Goal: Task Accomplishment & Management: Manage account settings

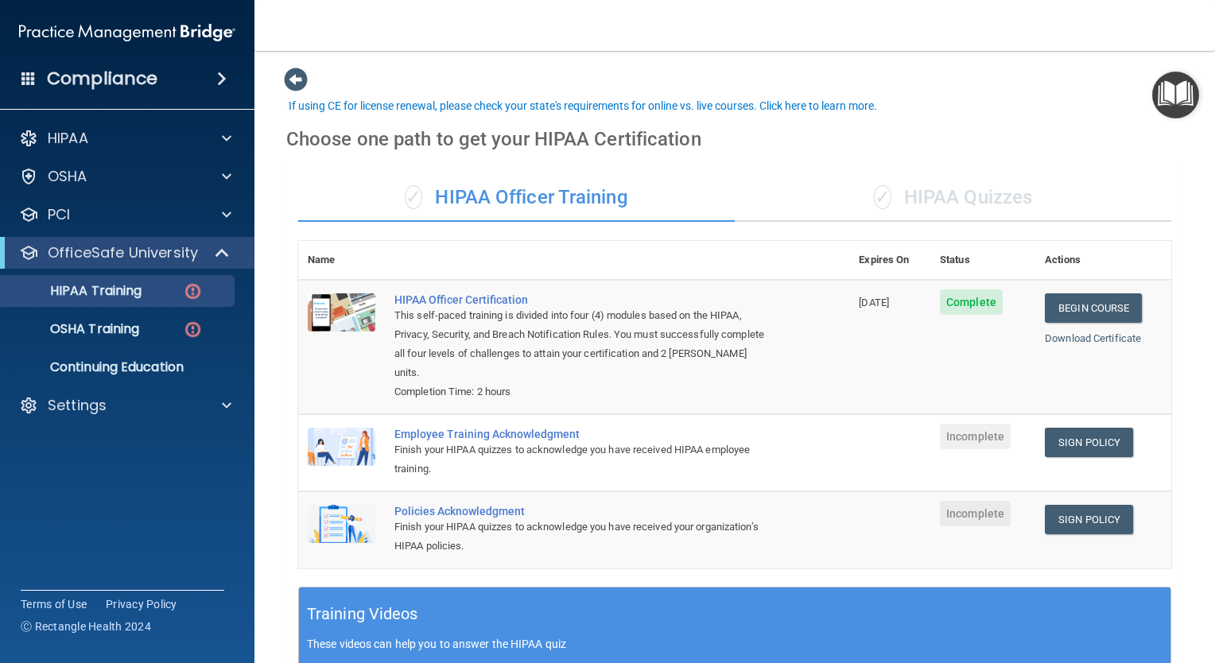
scroll to position [56, 0]
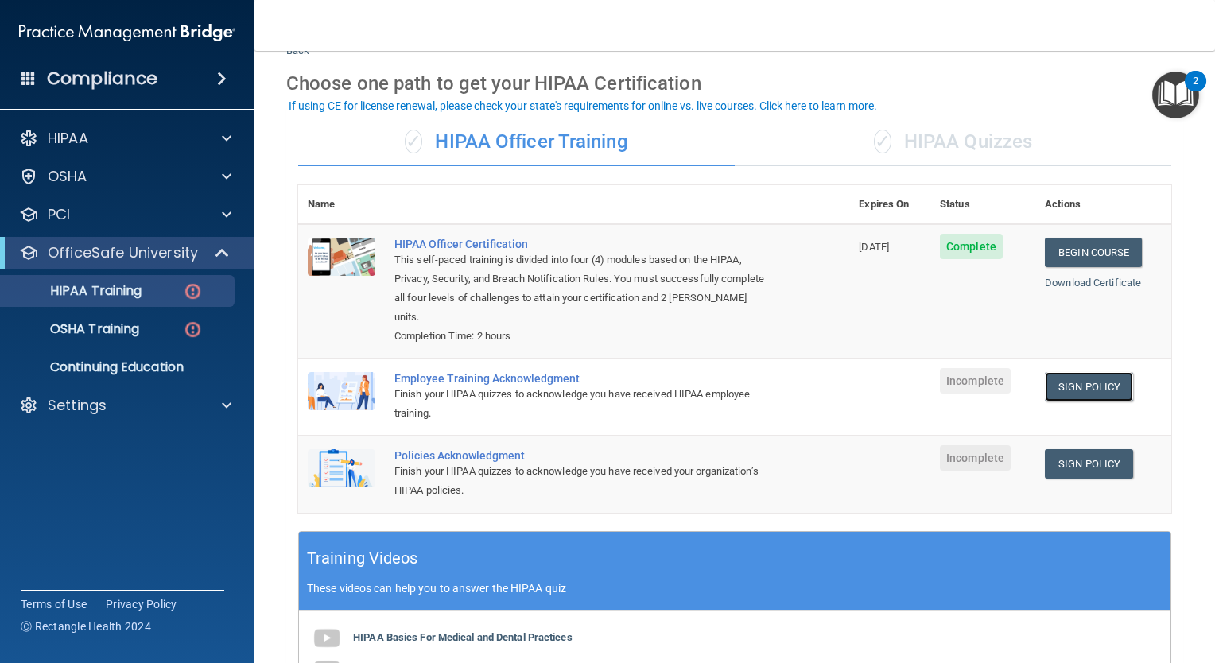
click at [1053, 383] on link "Sign Policy" at bounding box center [1089, 386] width 88 height 29
click at [185, 285] on img at bounding box center [193, 292] width 20 height 20
click at [102, 296] on p "HIPAA Training" at bounding box center [75, 291] width 131 height 16
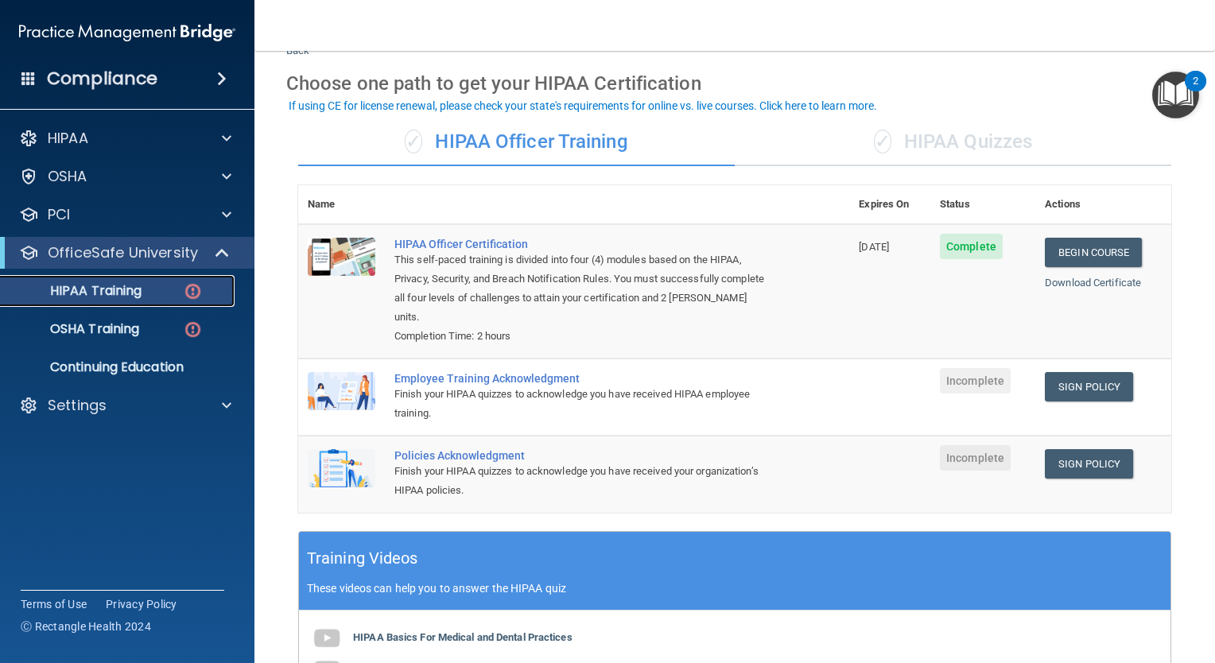
click at [102, 296] on p "HIPAA Training" at bounding box center [75, 291] width 131 height 16
click at [1063, 461] on link "Sign Policy" at bounding box center [1089, 463] width 88 height 29
click at [120, 336] on p "OSHA Training" at bounding box center [74, 329] width 129 height 16
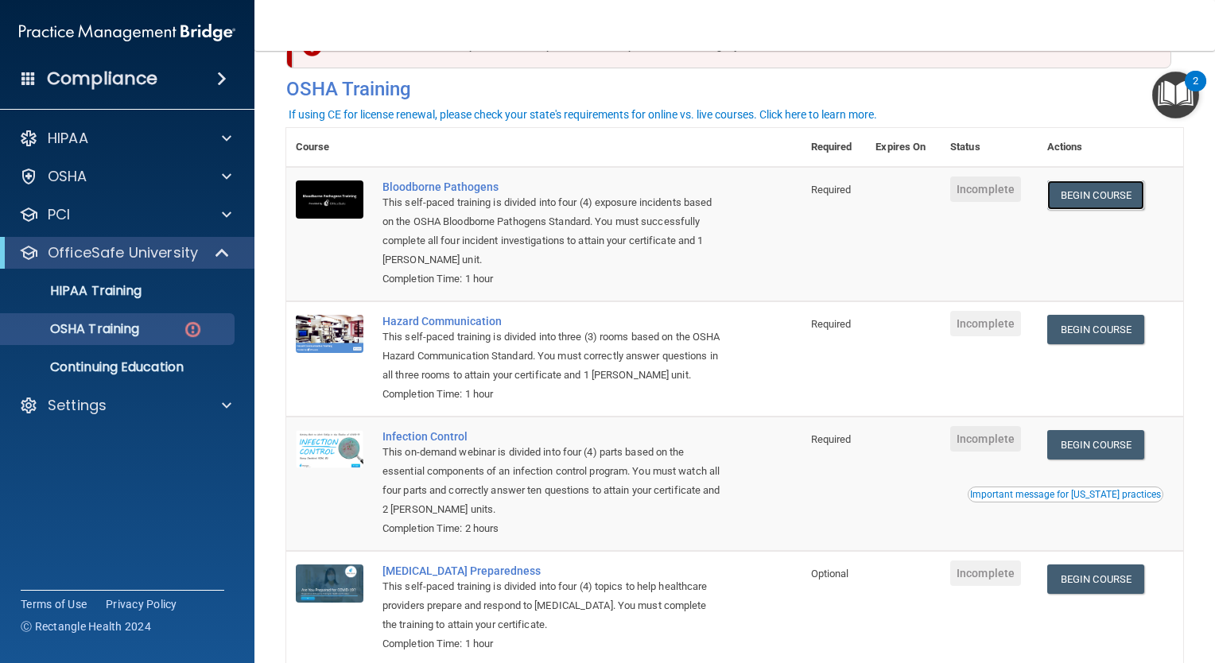
click at [1084, 199] on link "Begin Course" at bounding box center [1096, 195] width 97 height 29
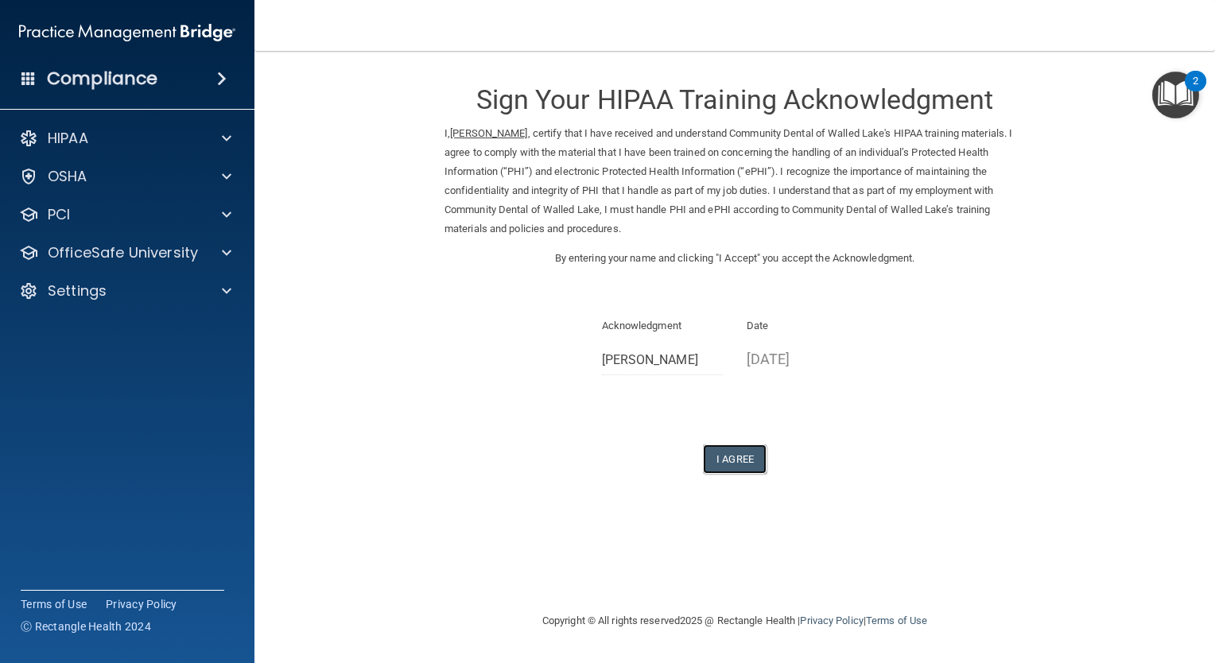
click at [729, 449] on button "I Agree" at bounding box center [735, 459] width 64 height 29
click at [725, 454] on button "I Agree" at bounding box center [735, 459] width 64 height 29
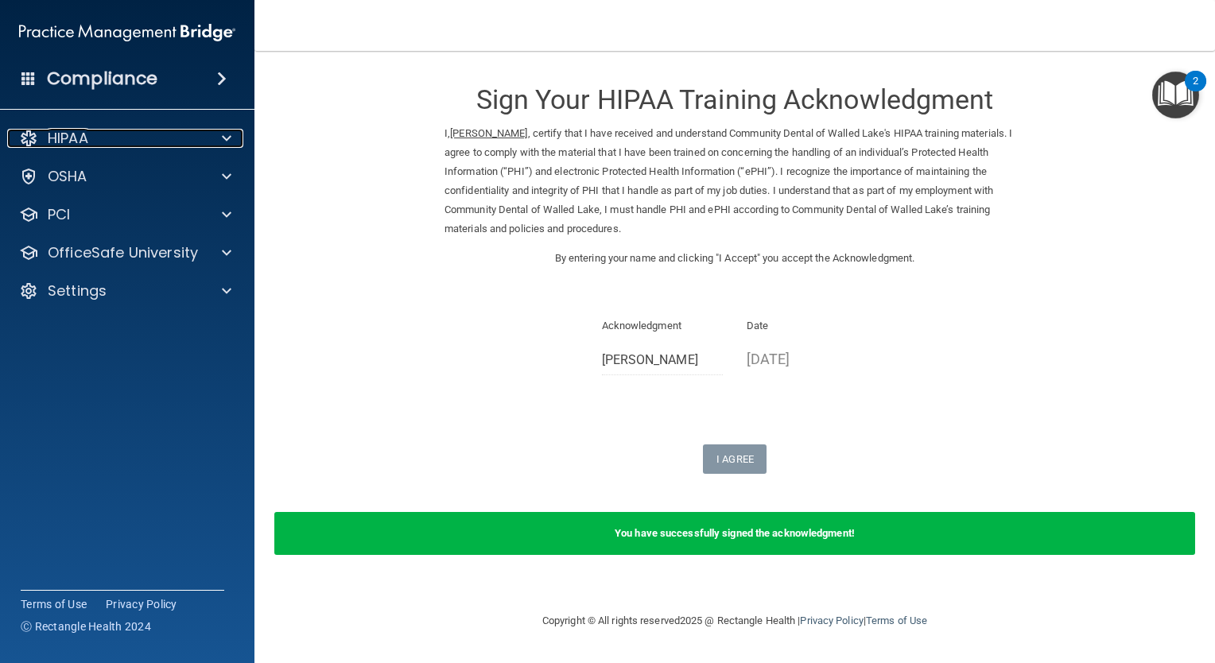
click at [231, 139] on div at bounding box center [224, 138] width 40 height 19
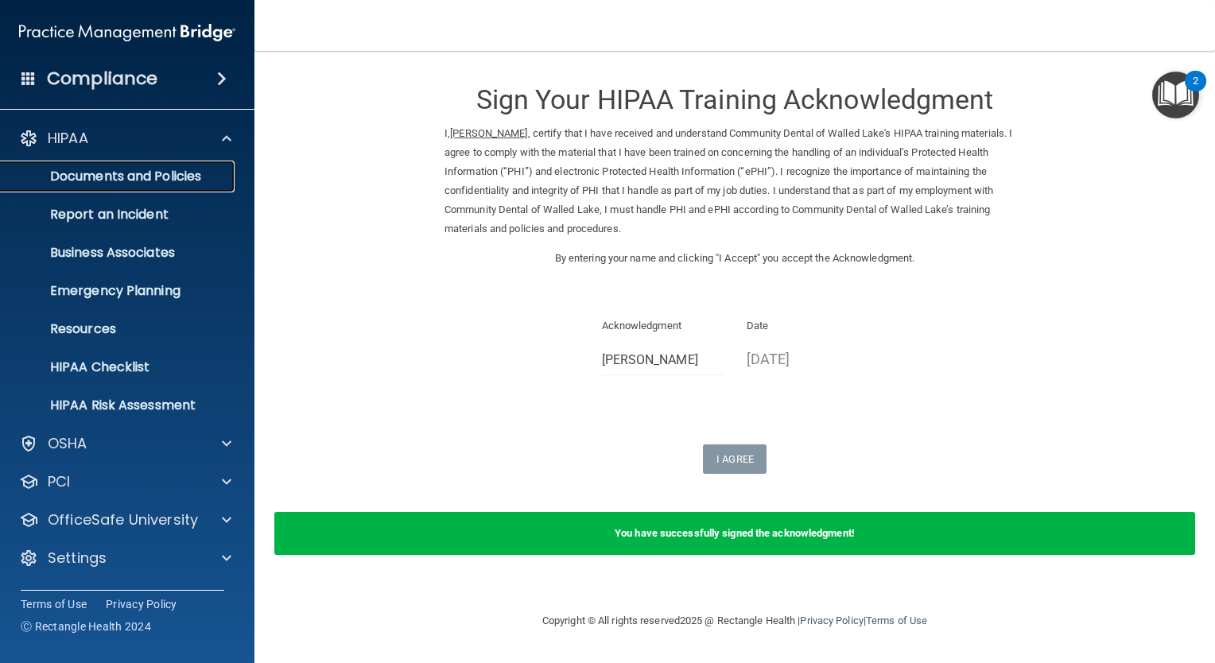
click at [207, 174] on p "Documents and Policies" at bounding box center [118, 177] width 217 height 16
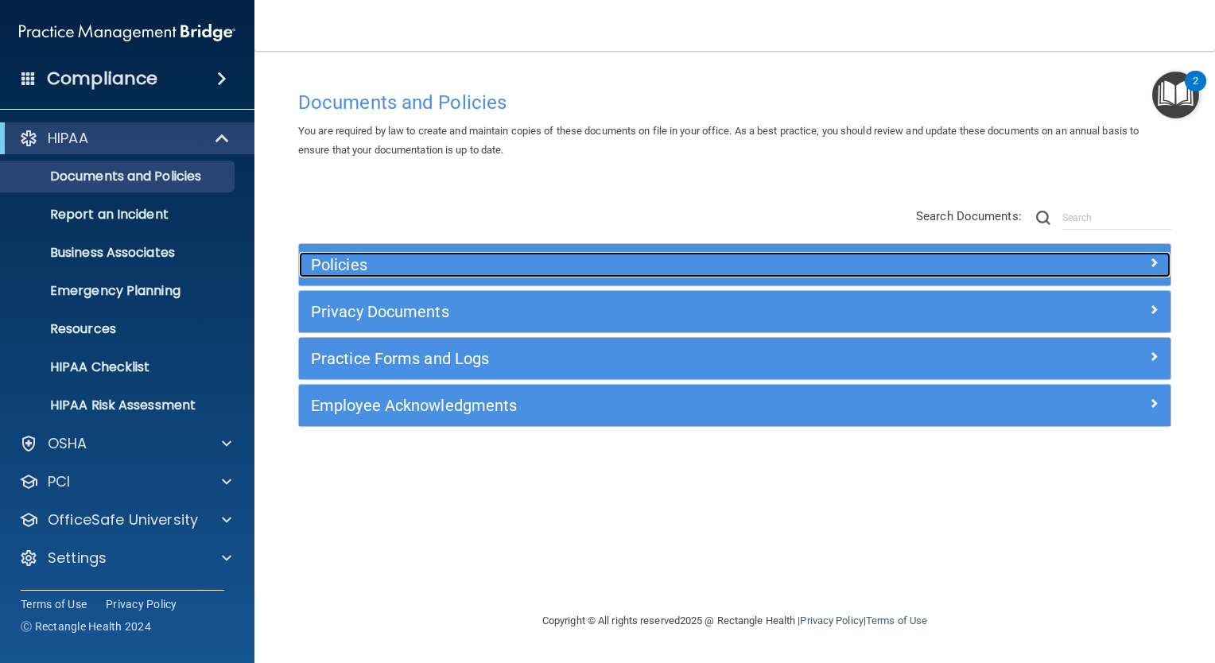
click at [1158, 263] on span at bounding box center [1154, 262] width 10 height 19
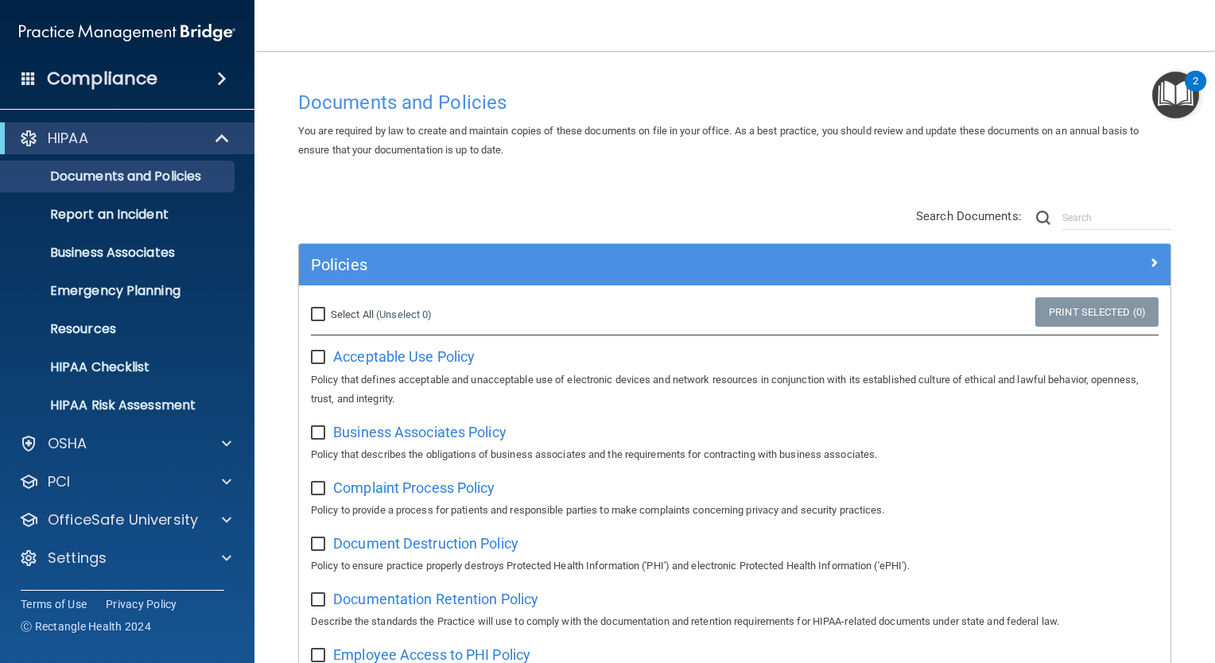
click at [343, 361] on span "Acceptable Use Policy" at bounding box center [404, 356] width 142 height 17
click at [317, 356] on input "checkbox" at bounding box center [320, 358] width 18 height 13
checkbox input "true"
click at [322, 313] on input "Select All (Unselect 1) Unselect All" at bounding box center [320, 315] width 18 height 13
checkbox input "true"
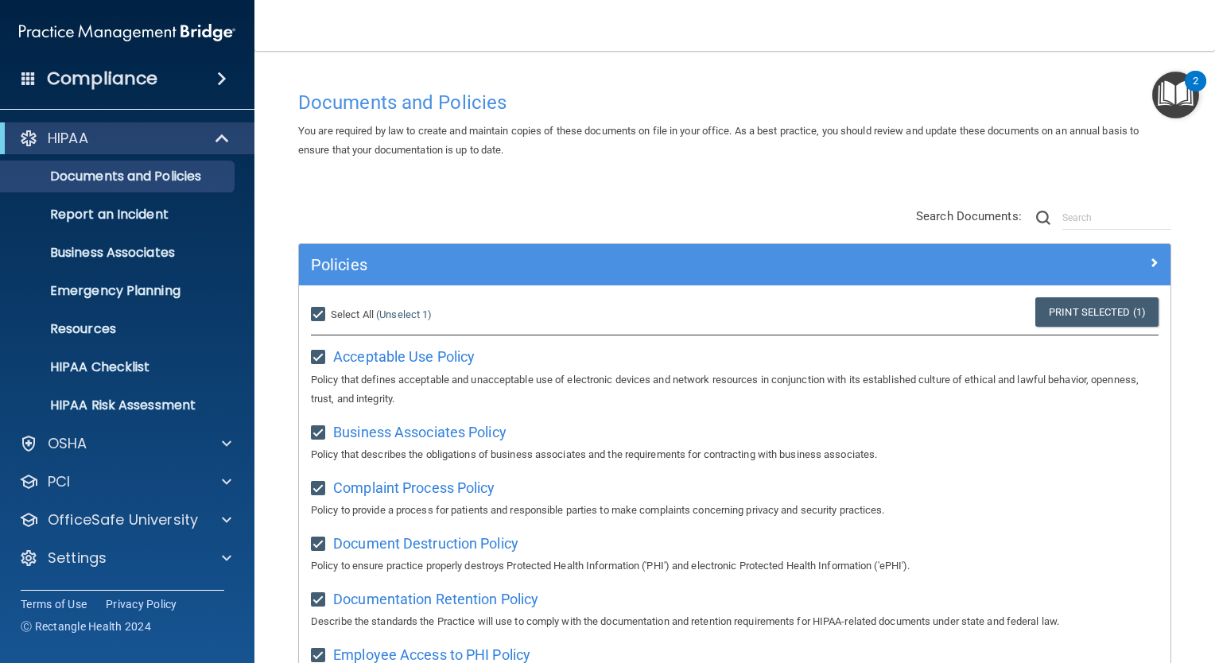
checkbox input "true"
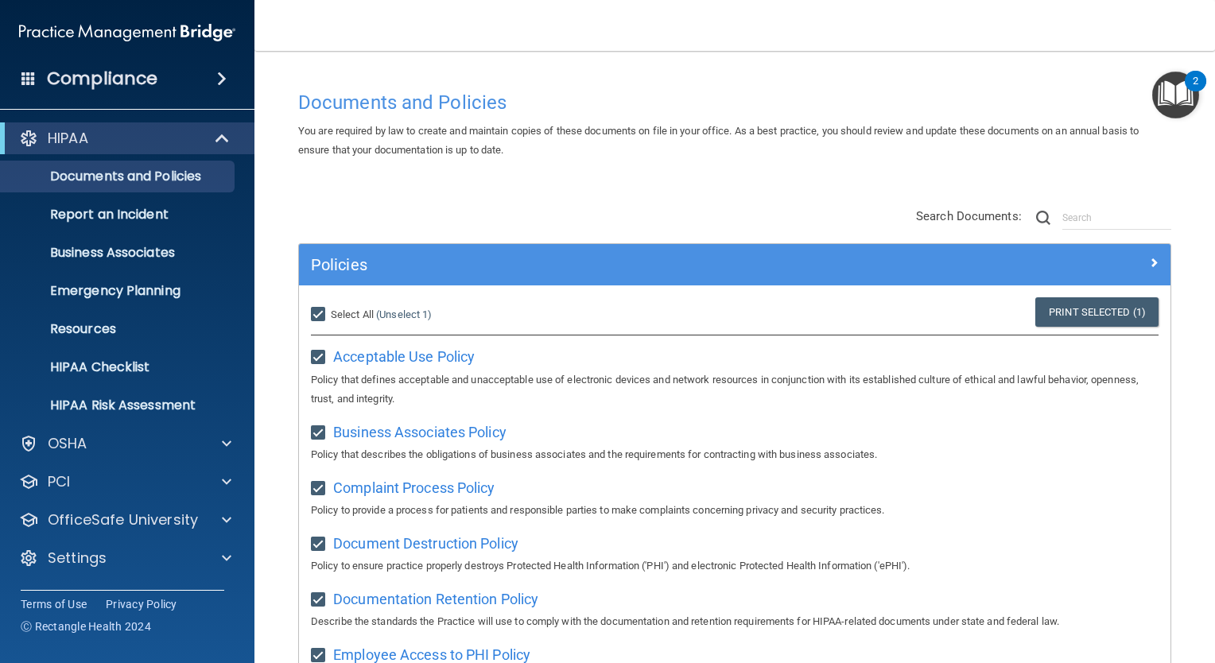
checkbox input "true"
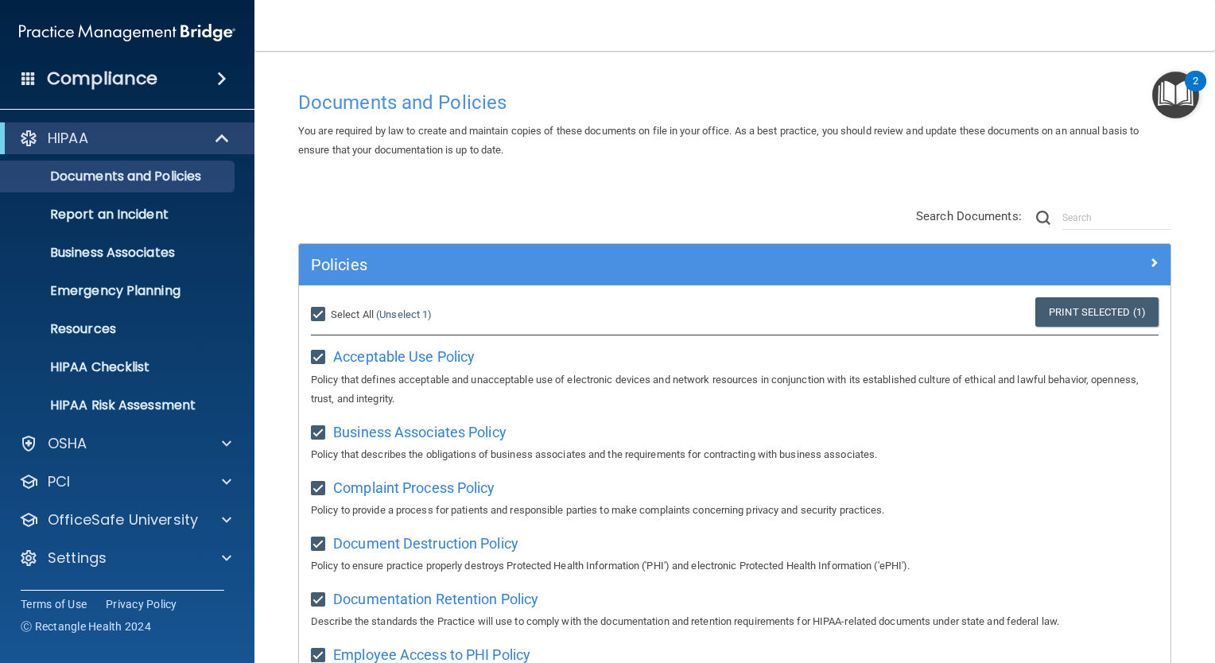
checkbox input "true"
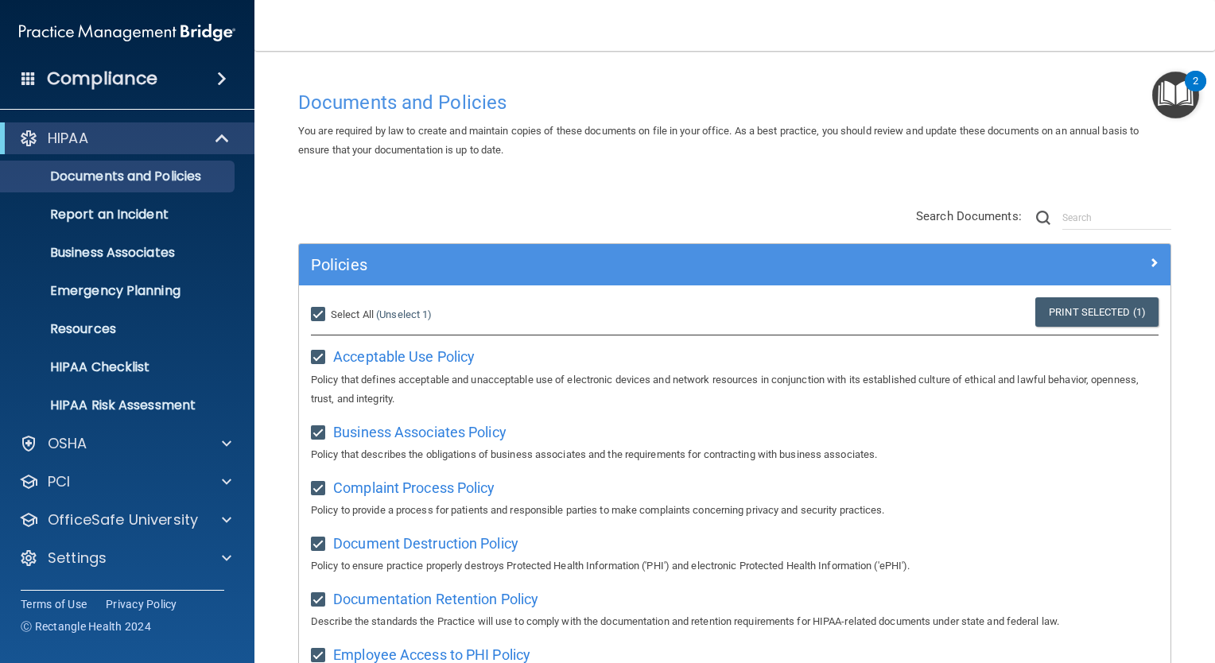
checkbox input "true"
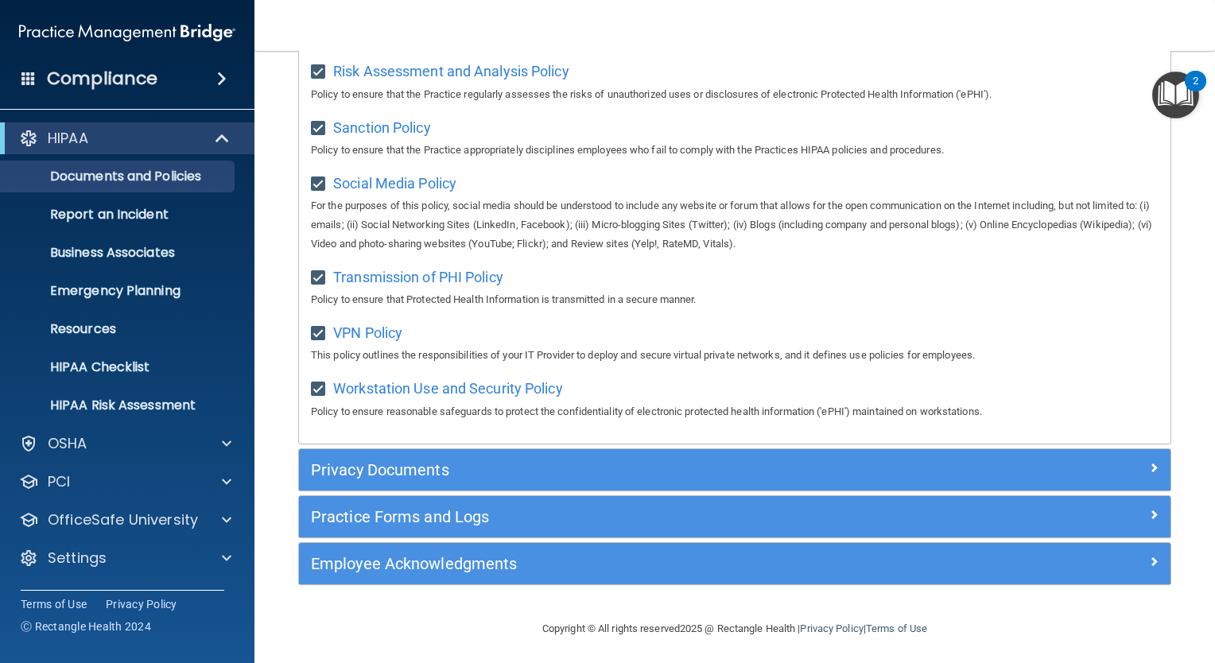
scroll to position [1173, 0]
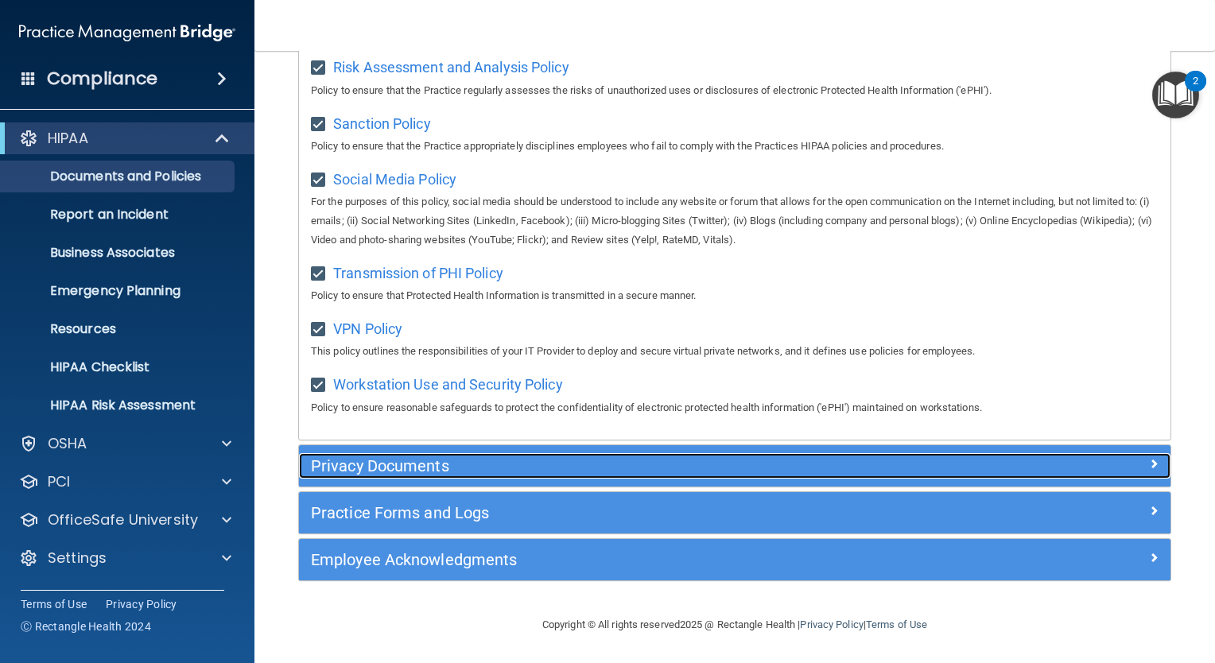
click at [1149, 465] on span at bounding box center [1154, 463] width 10 height 19
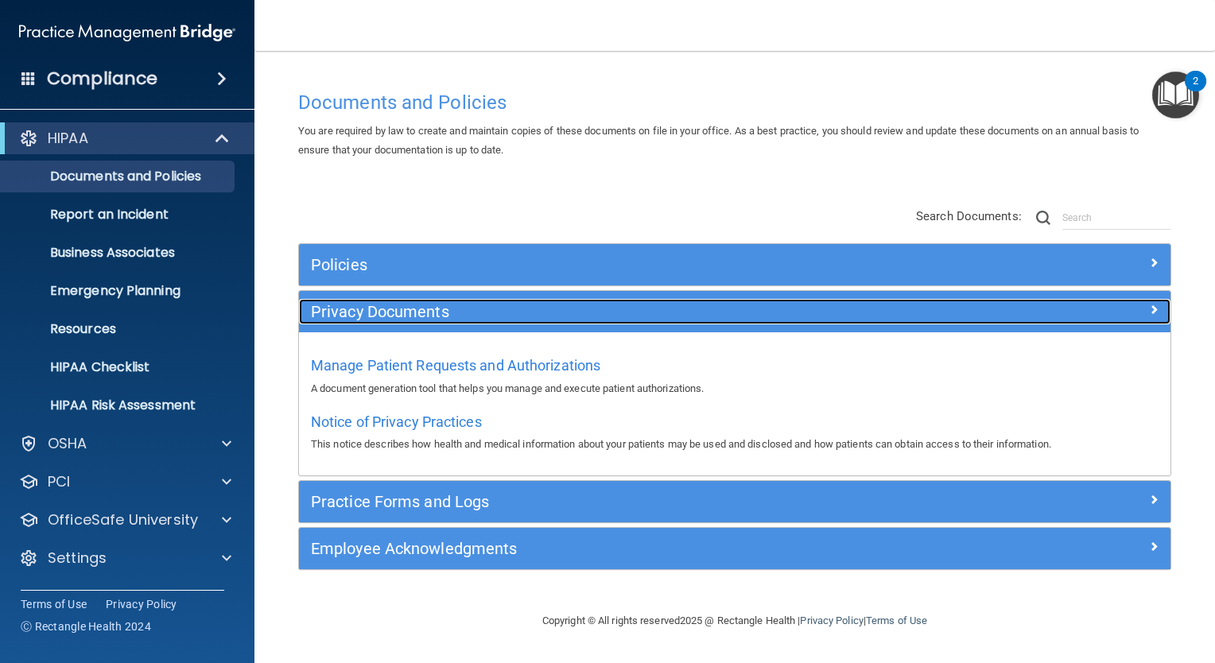
scroll to position [0, 0]
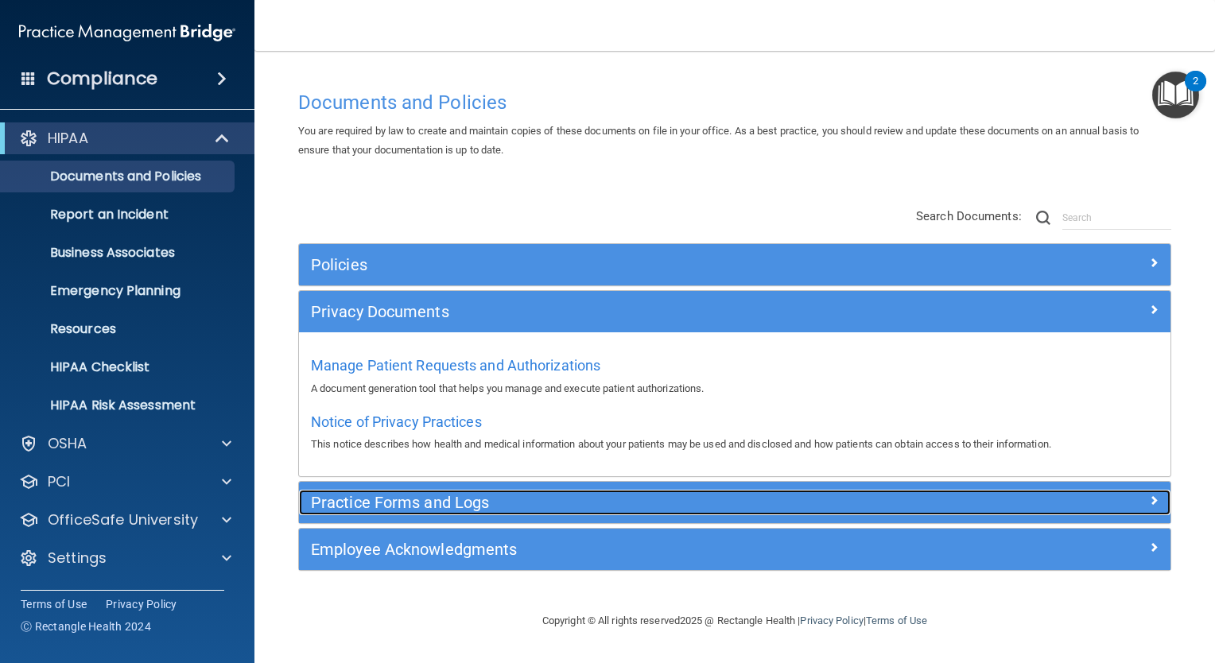
click at [1152, 507] on span at bounding box center [1154, 500] width 10 height 19
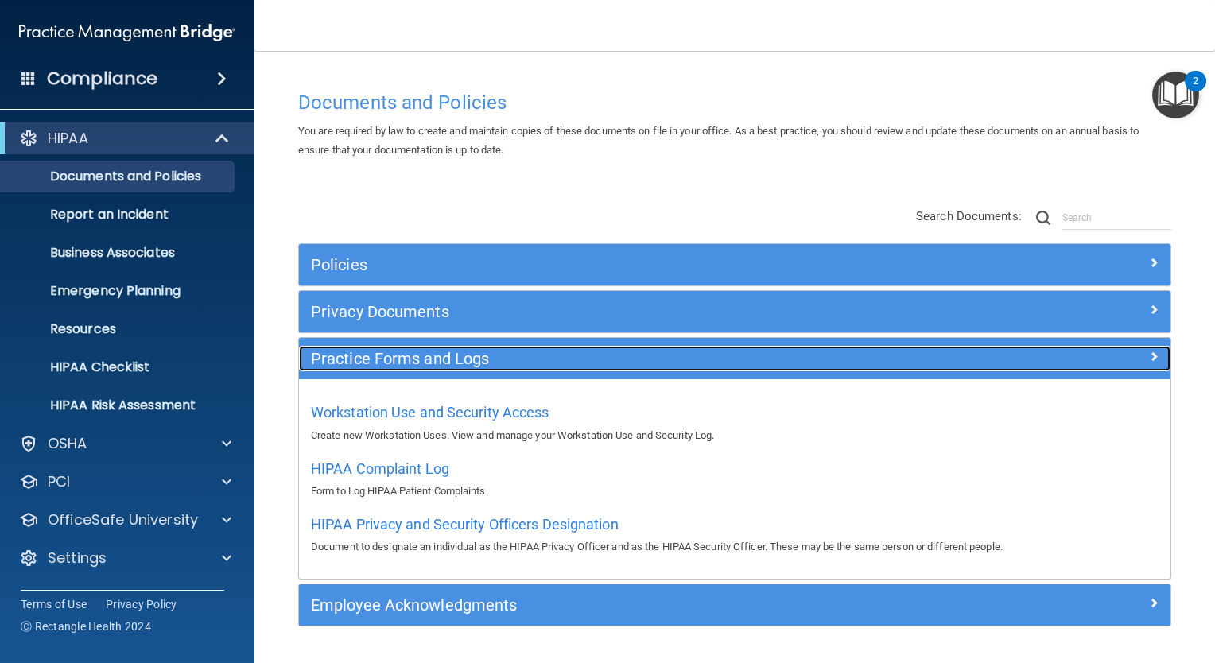
scroll to position [44, 0]
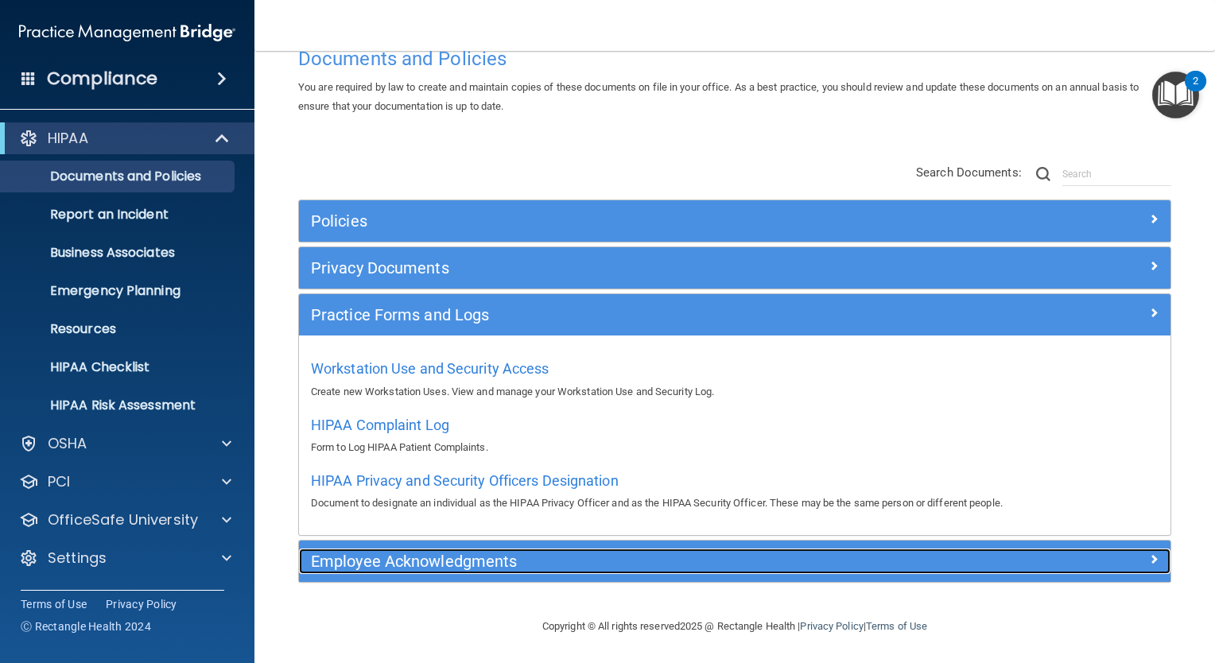
click at [1149, 550] on span at bounding box center [1154, 559] width 10 height 19
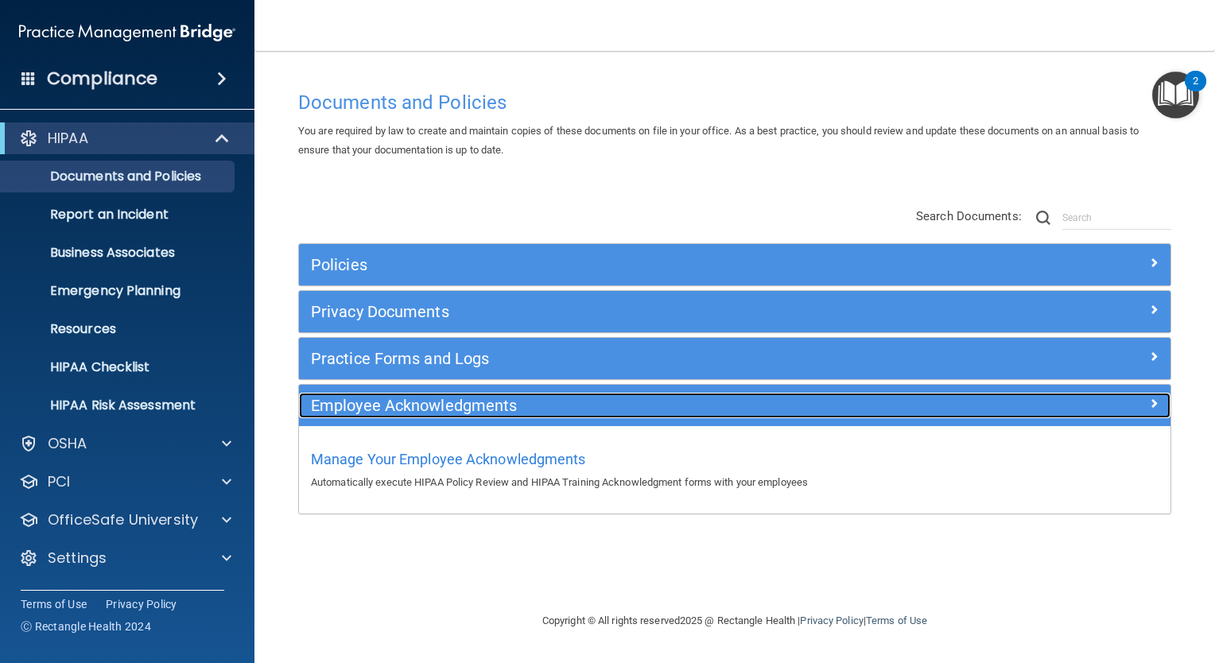
scroll to position [0, 0]
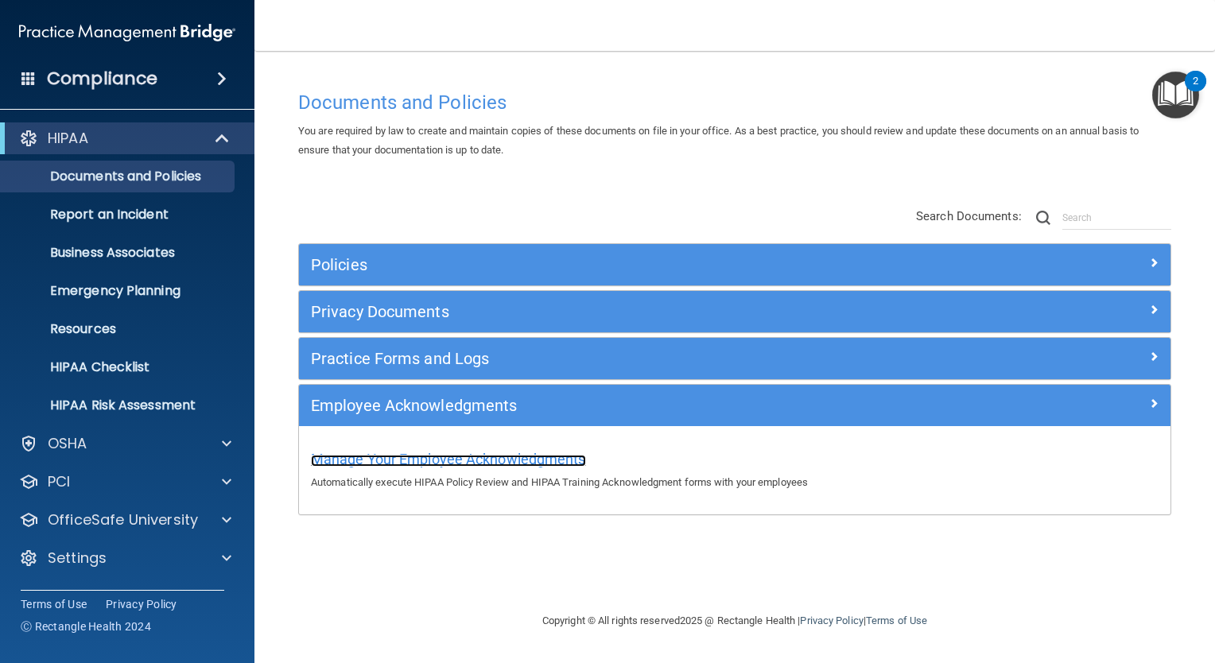
click at [500, 454] on span "Manage Your Employee Acknowledgments" at bounding box center [448, 459] width 275 height 17
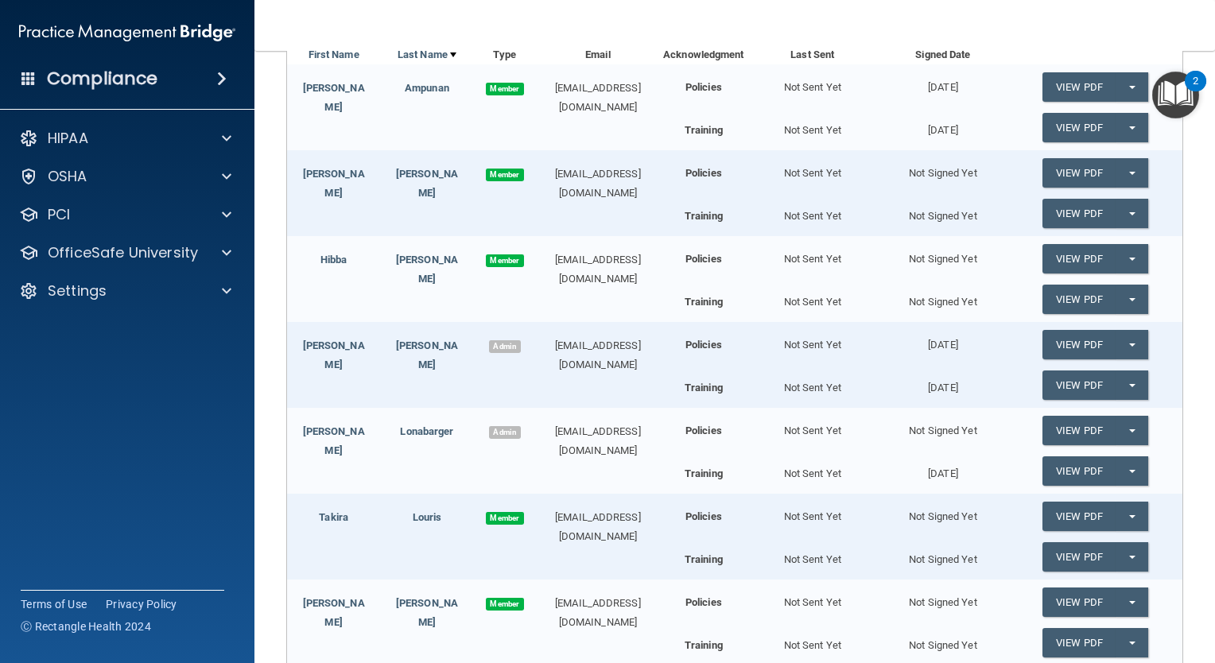
scroll to position [476, 0]
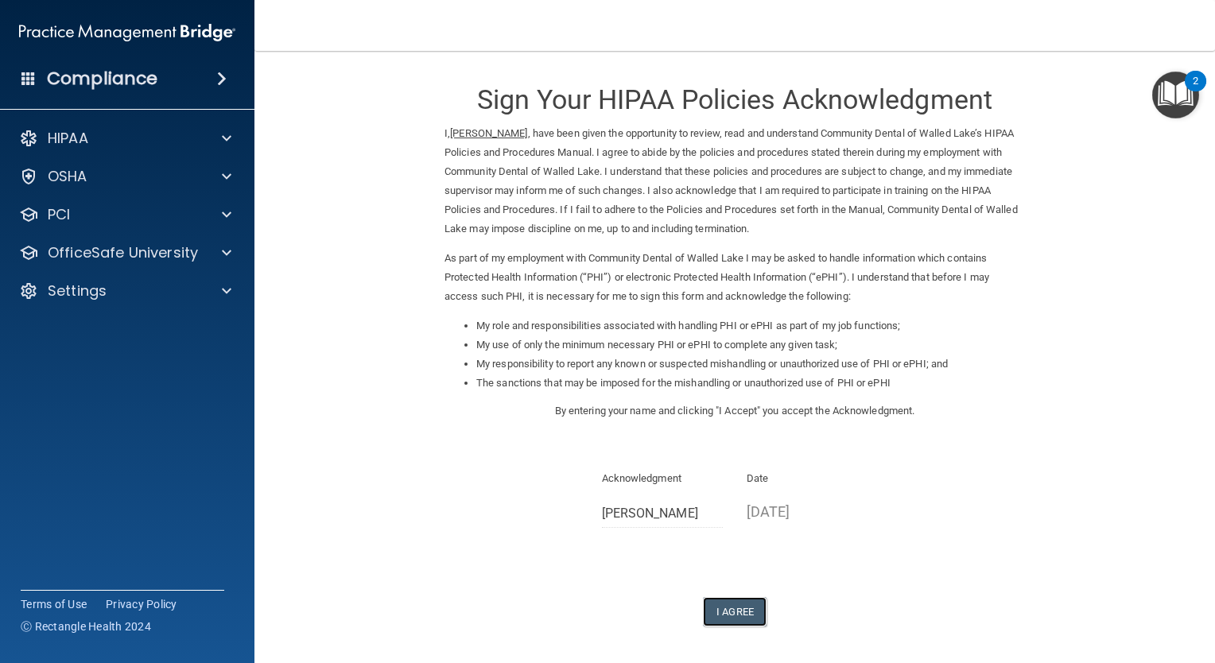
click at [719, 614] on button "I Agree" at bounding box center [735, 611] width 64 height 29
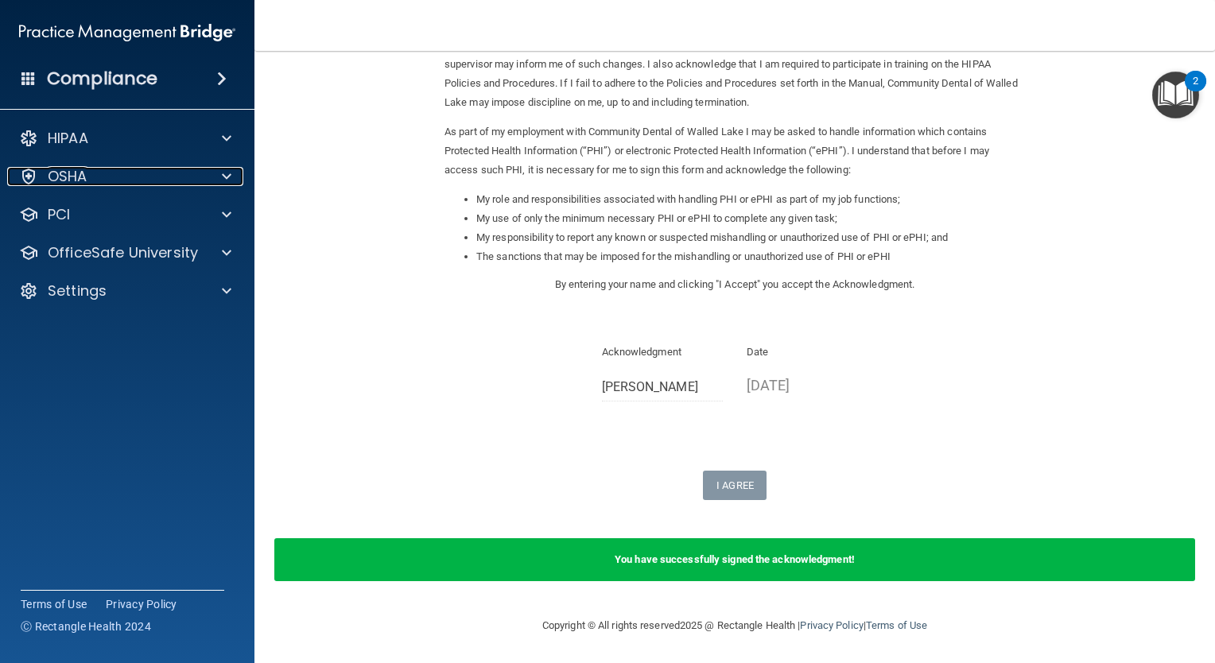
click at [224, 177] on span at bounding box center [227, 176] width 10 height 19
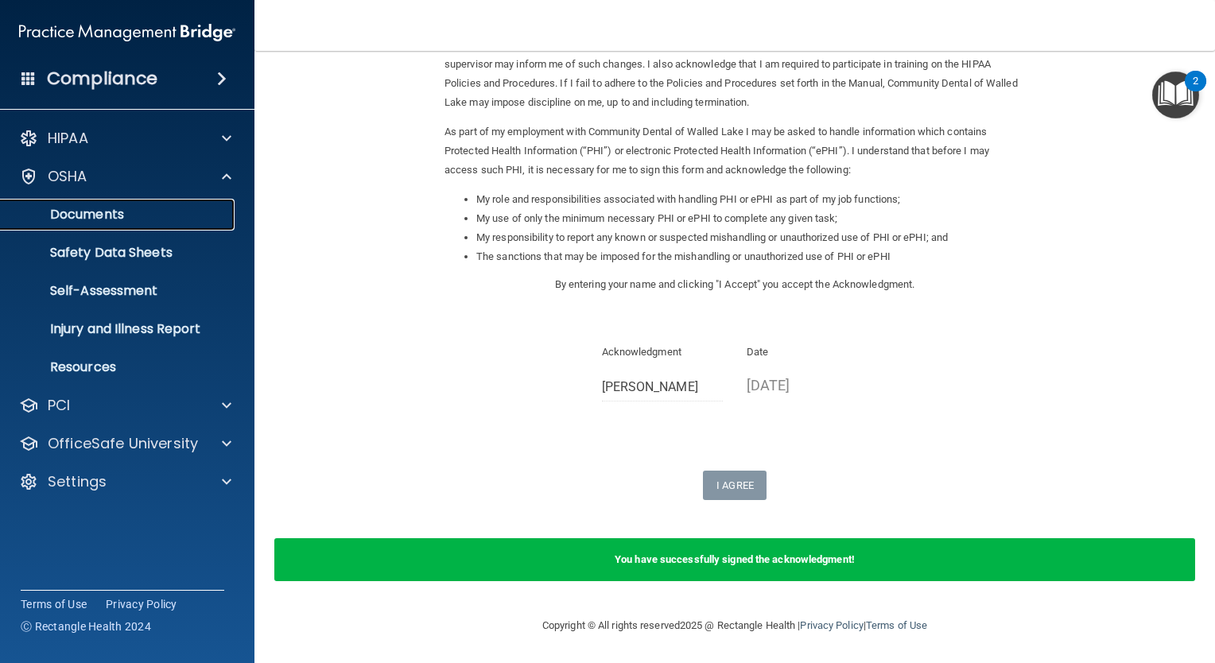
click at [131, 217] on p "Documents" at bounding box center [118, 215] width 217 height 16
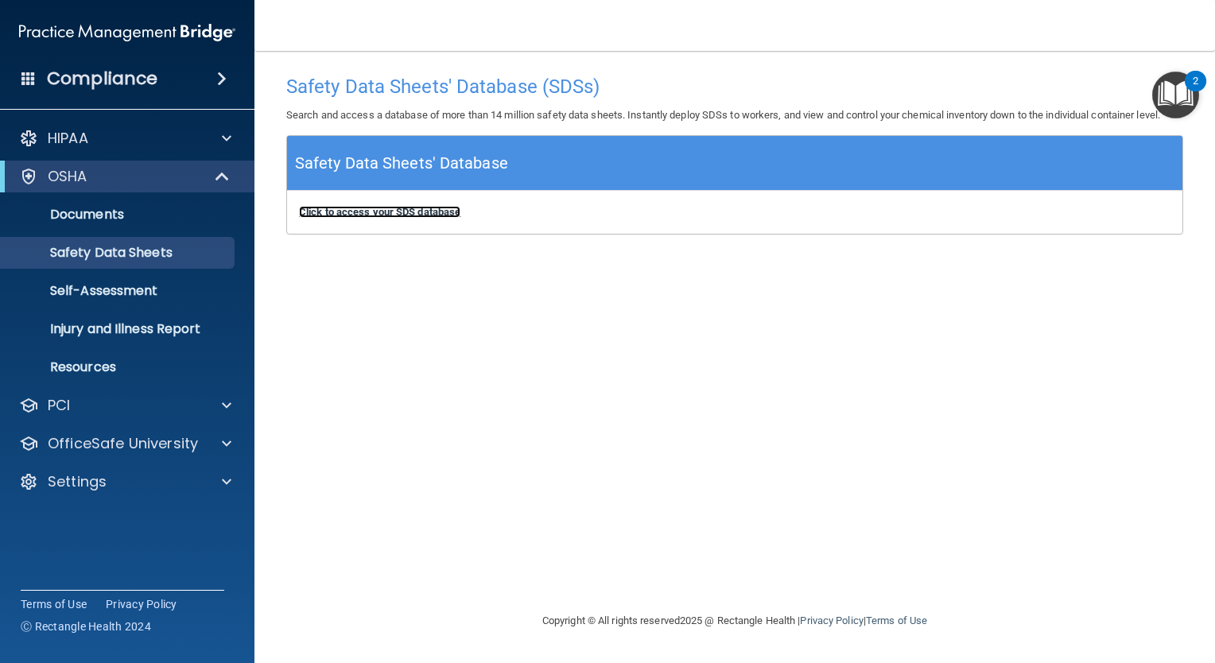
click at [415, 213] on b "Click to access your SDS database" at bounding box center [379, 212] width 161 height 12
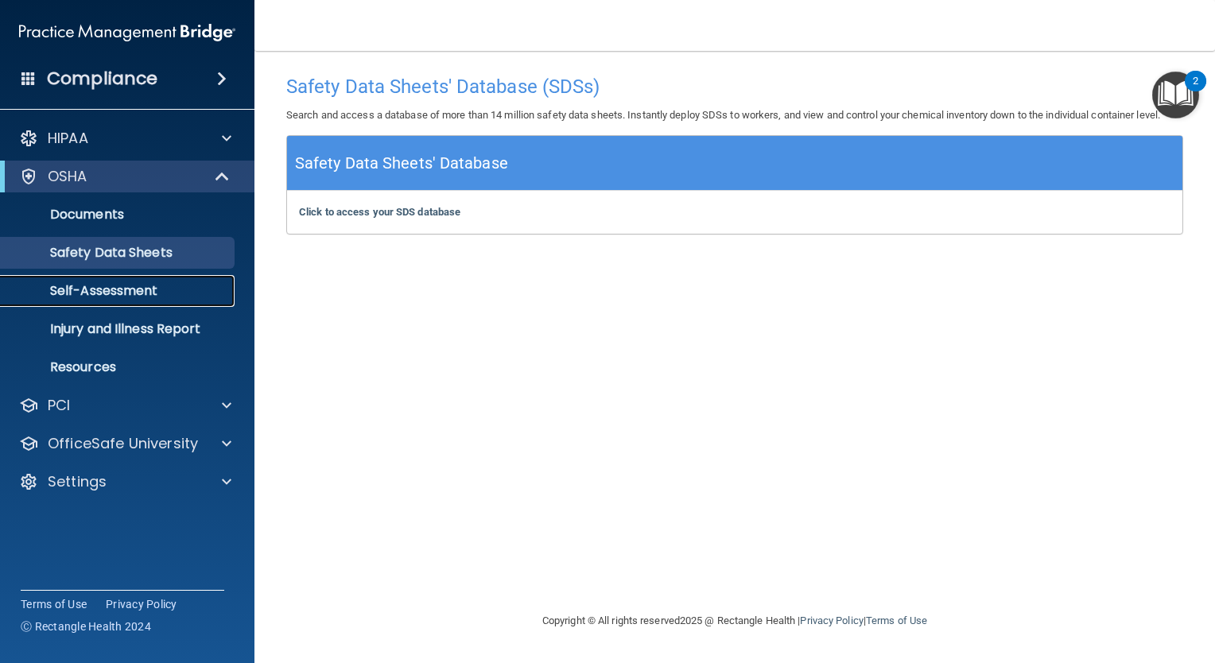
click at [134, 290] on p "Self-Assessment" at bounding box center [118, 291] width 217 height 16
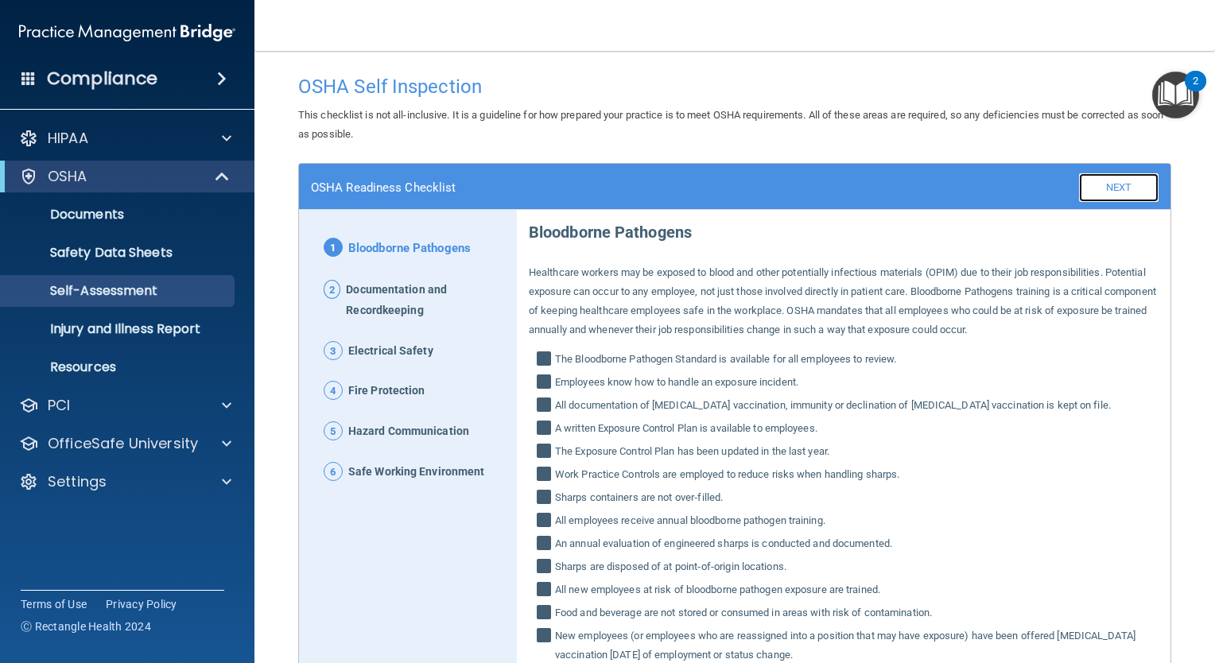
click at [1085, 191] on link "Next" at bounding box center [1119, 187] width 80 height 29
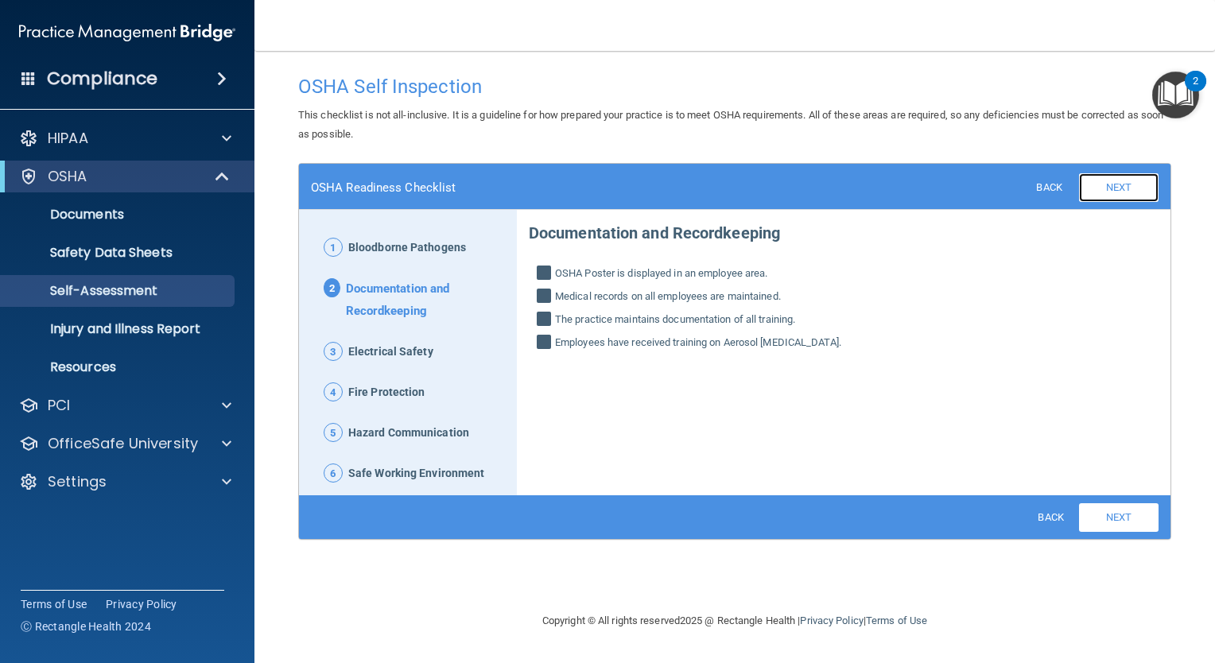
click at [1107, 195] on link "Next" at bounding box center [1119, 187] width 80 height 29
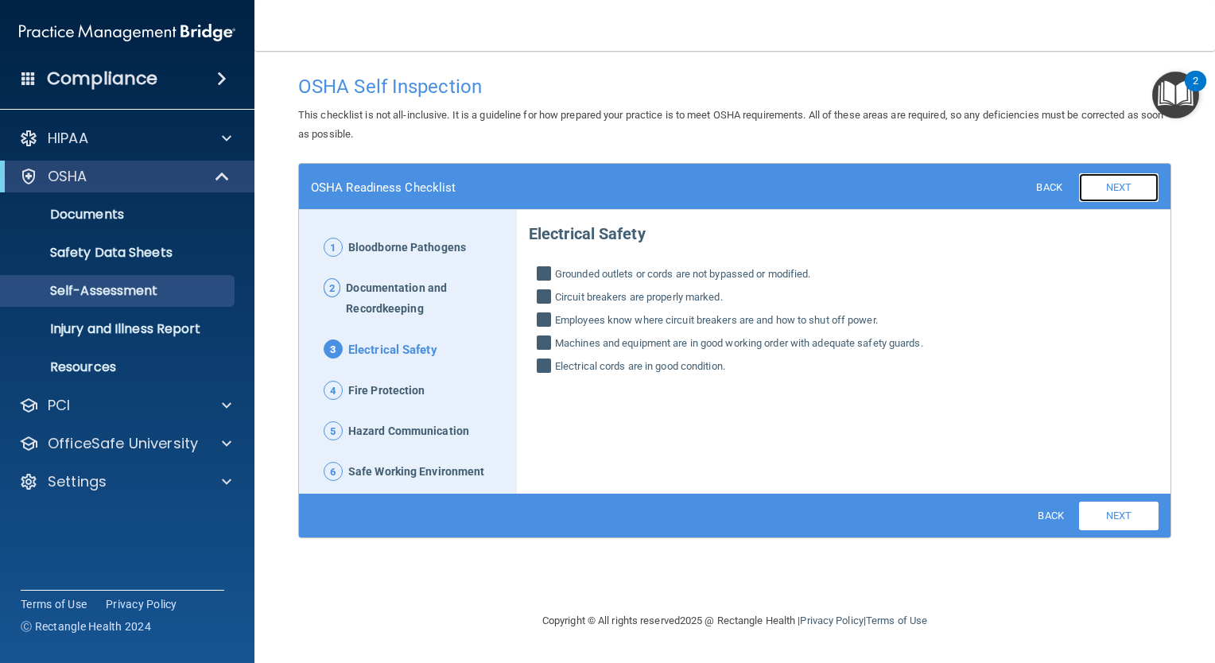
click at [1107, 195] on link "Next" at bounding box center [1119, 187] width 80 height 29
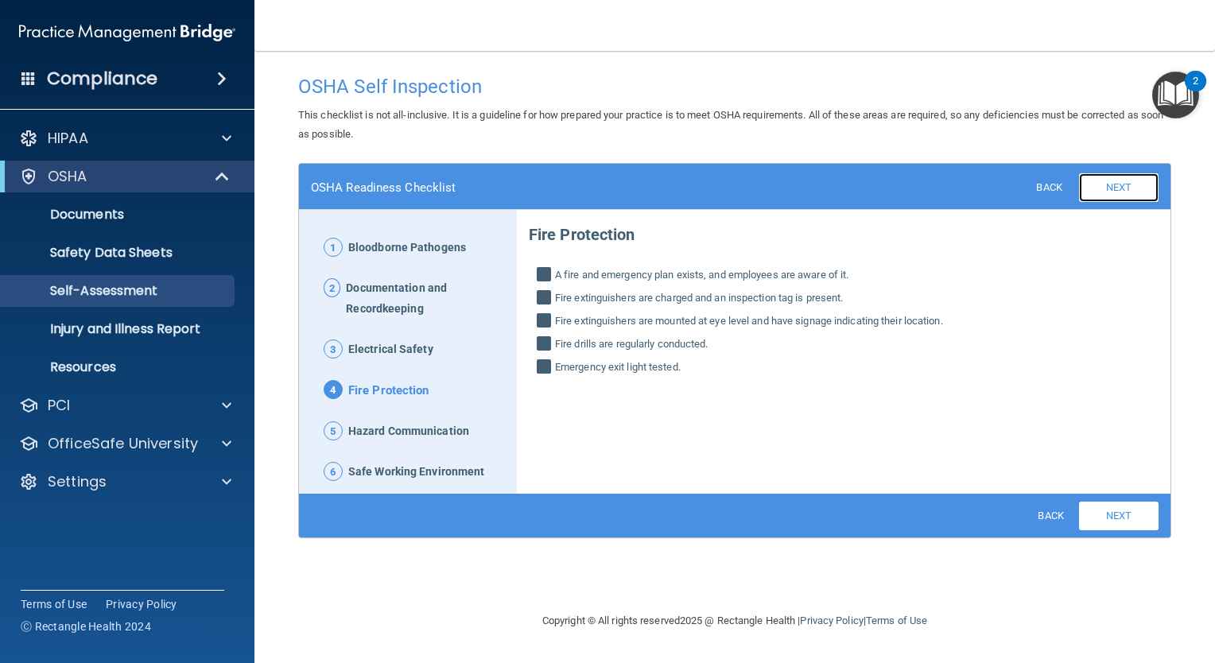
click at [1107, 195] on link "Next" at bounding box center [1119, 187] width 80 height 29
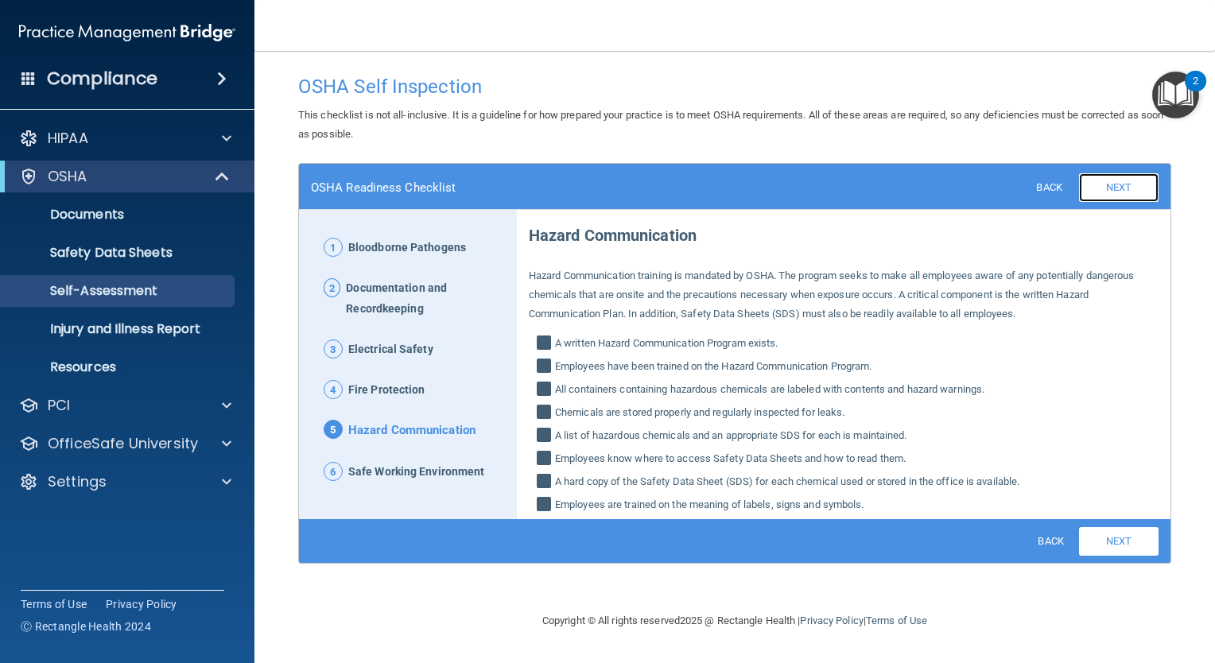
click at [1107, 195] on link "Next" at bounding box center [1119, 187] width 80 height 29
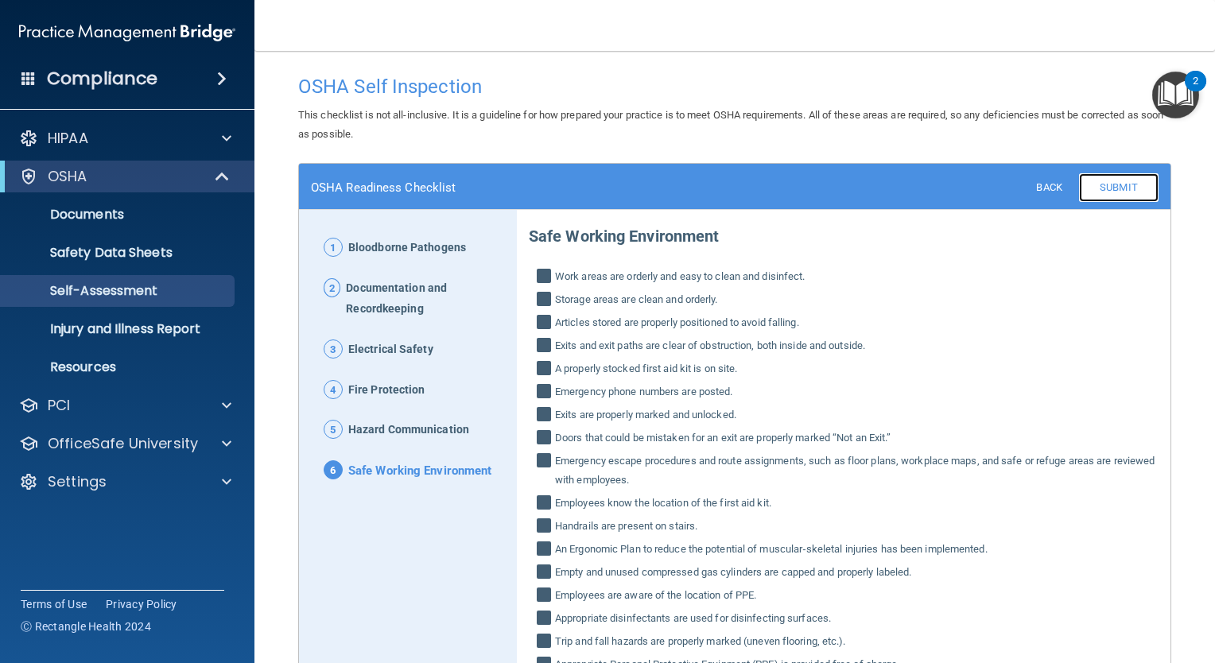
click at [1107, 195] on link "Submit" at bounding box center [1119, 187] width 80 height 29
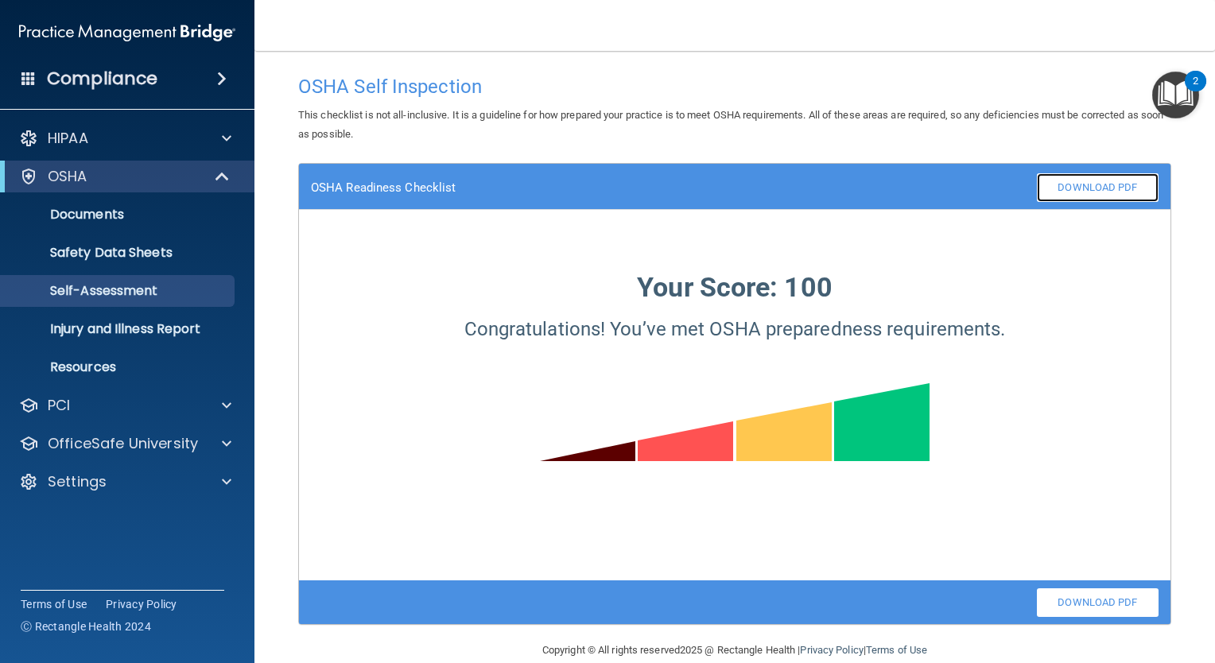
click at [1107, 195] on link "Download PDF" at bounding box center [1098, 187] width 122 height 29
click at [150, 326] on p "Injury and Illness Report" at bounding box center [118, 329] width 217 height 16
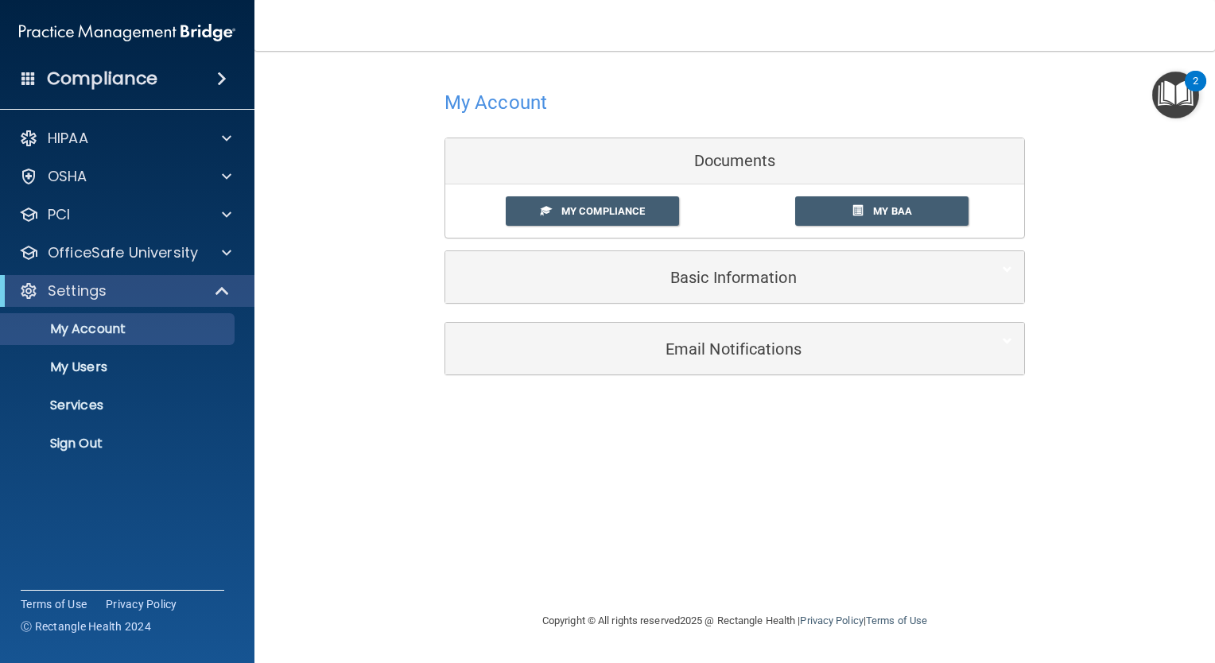
click at [595, 200] on link "My Compliance" at bounding box center [593, 210] width 174 height 29
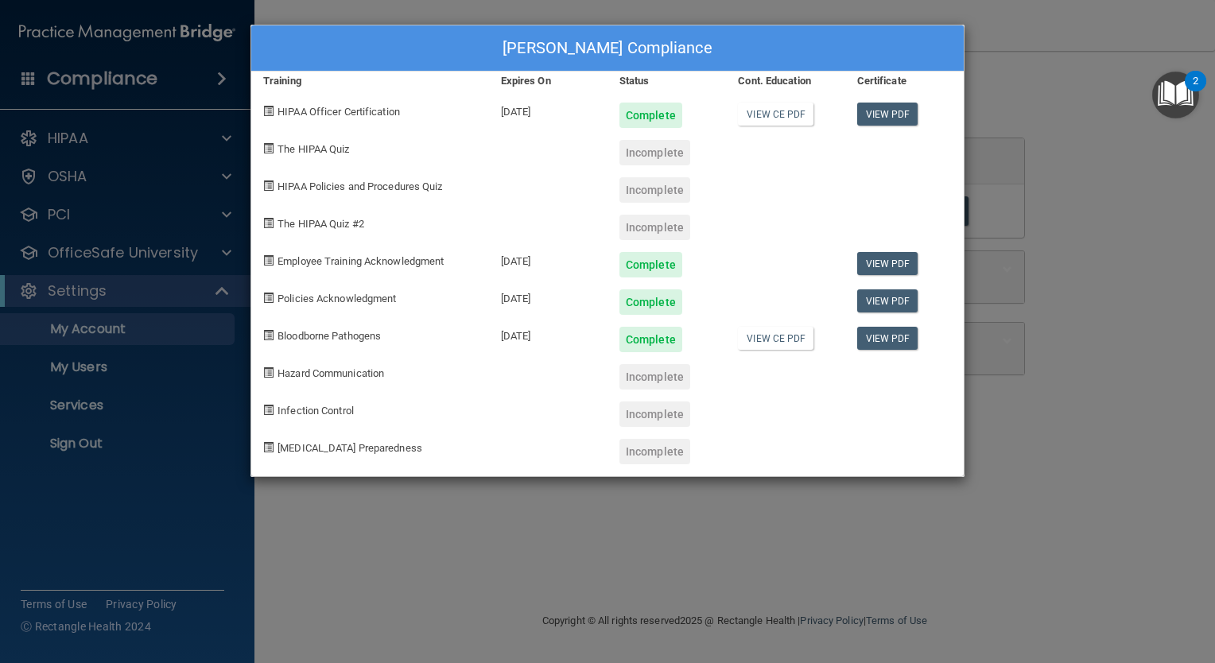
click at [324, 151] on span "The HIPAA Quiz" at bounding box center [314, 149] width 72 height 12
click at [146, 170] on div "[PERSON_NAME] Compliance Training Expires On Status Cont. Education Certificate…" at bounding box center [607, 331] width 1215 height 663
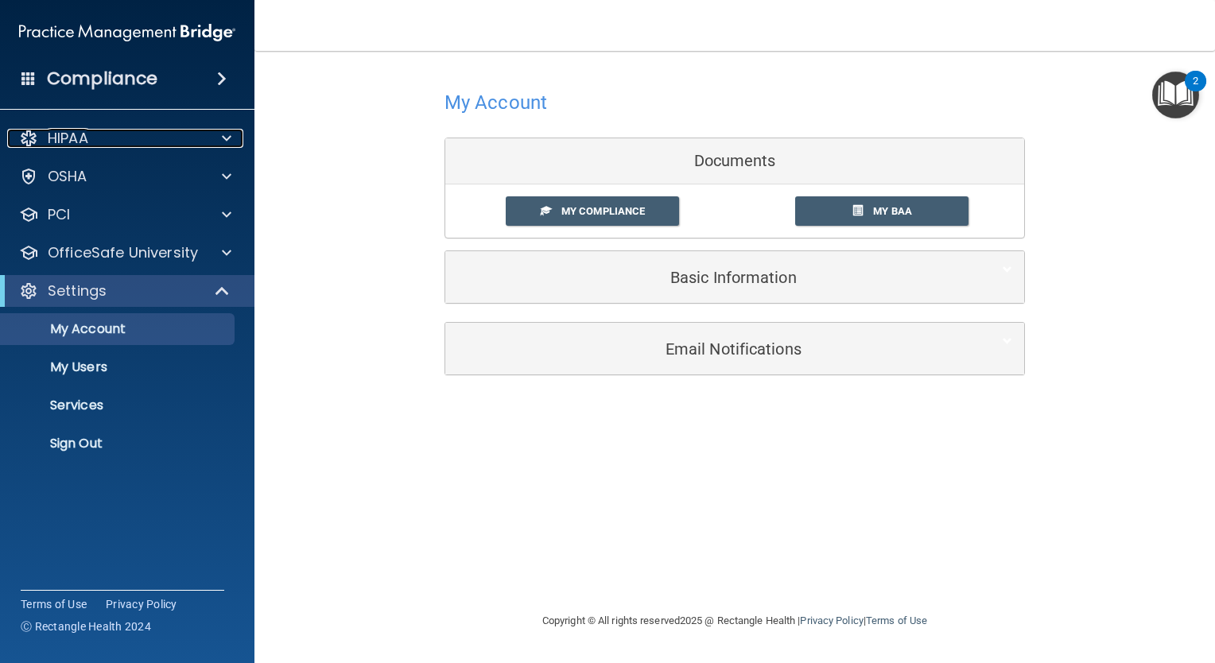
click at [232, 142] on div at bounding box center [224, 138] width 40 height 19
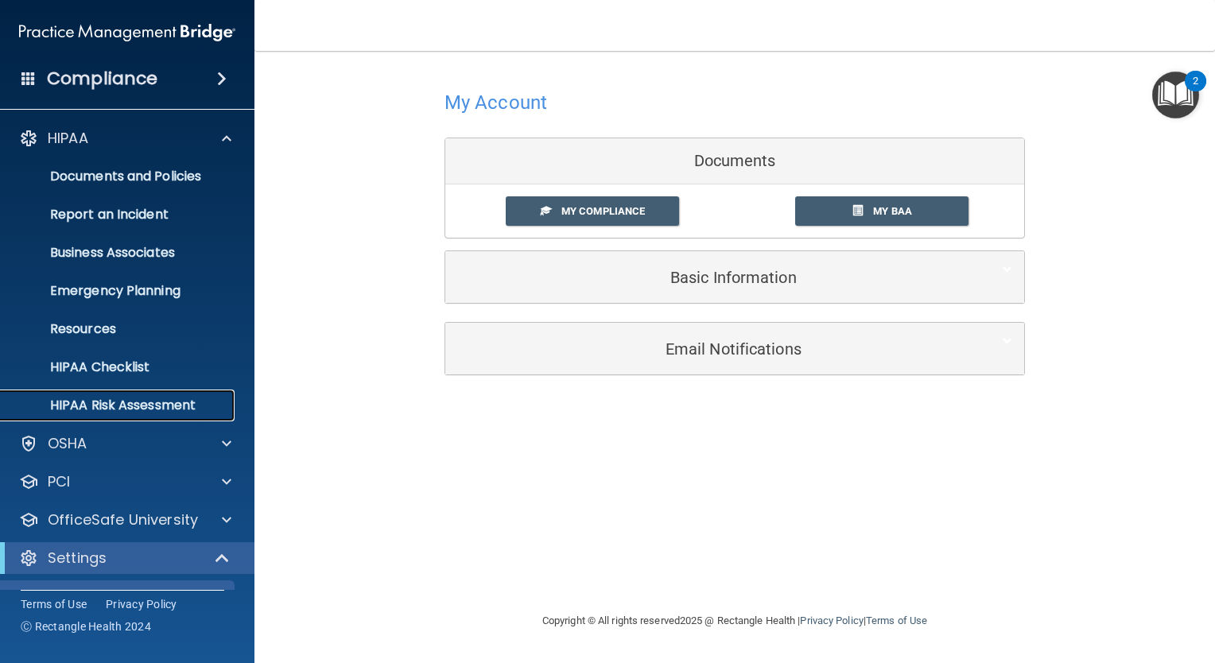
click at [148, 399] on p "HIPAA Risk Assessment" at bounding box center [118, 406] width 217 height 16
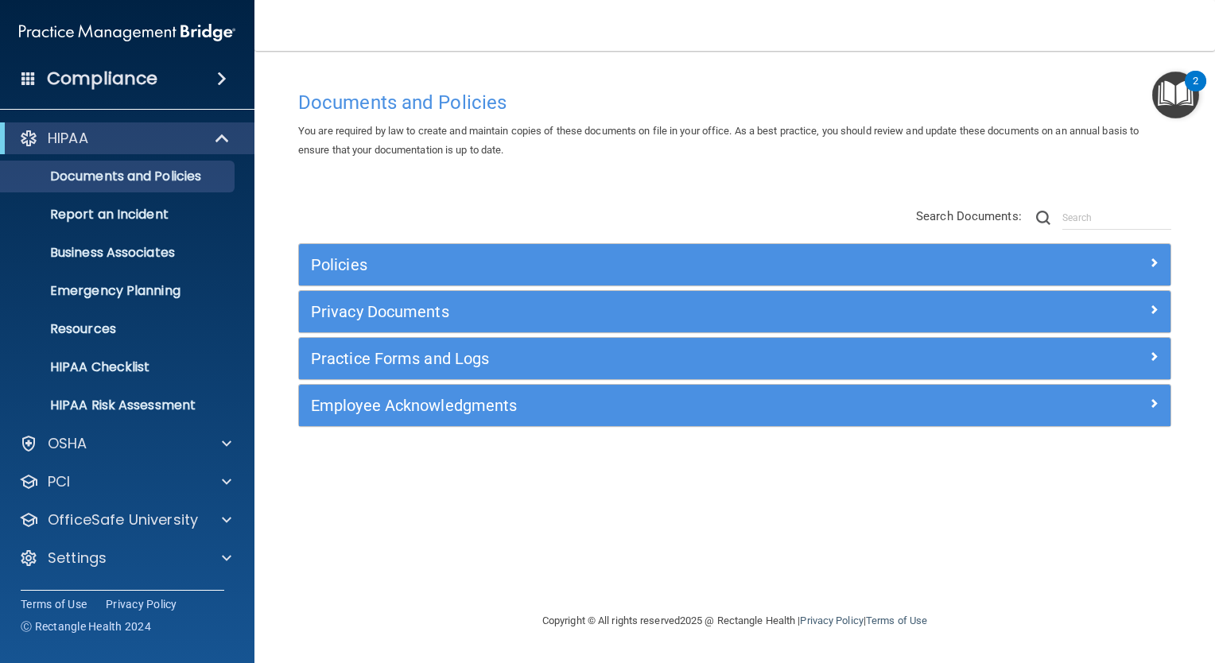
click at [137, 428] on div "OSHA" at bounding box center [127, 444] width 255 height 32
click at [204, 437] on div at bounding box center [224, 443] width 40 height 19
click at [22, 74] on span at bounding box center [28, 78] width 14 height 14
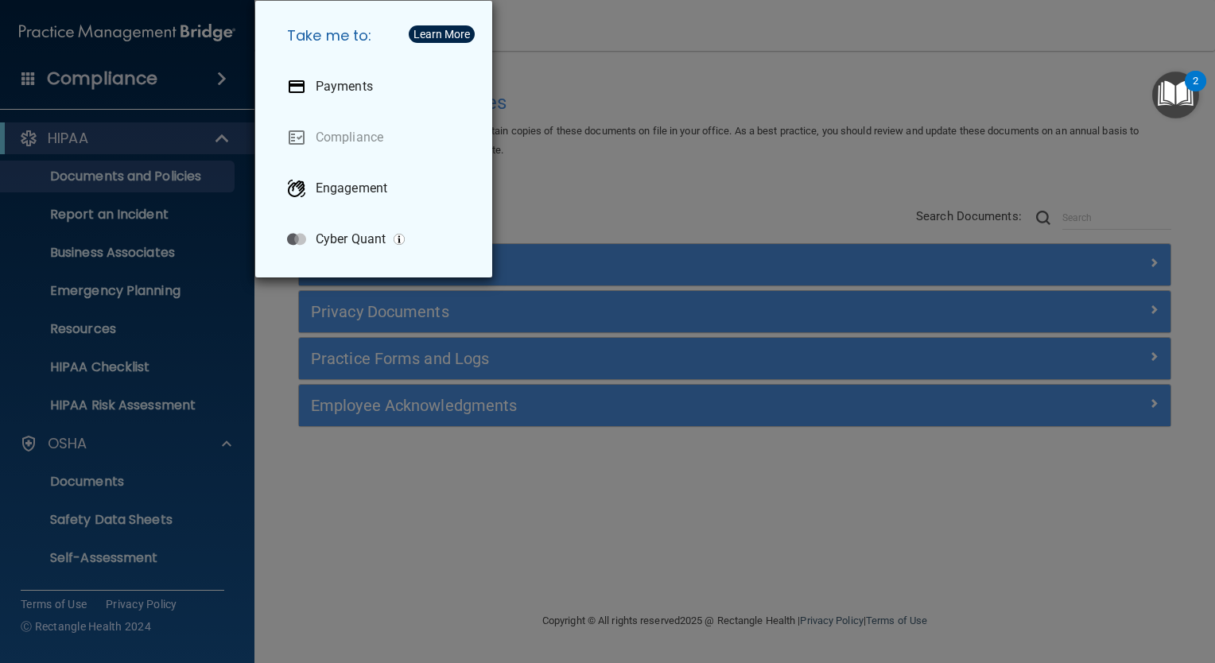
click at [221, 79] on div "Take me to: Payments Compliance Engagement Cyber Quant" at bounding box center [607, 331] width 1215 height 663
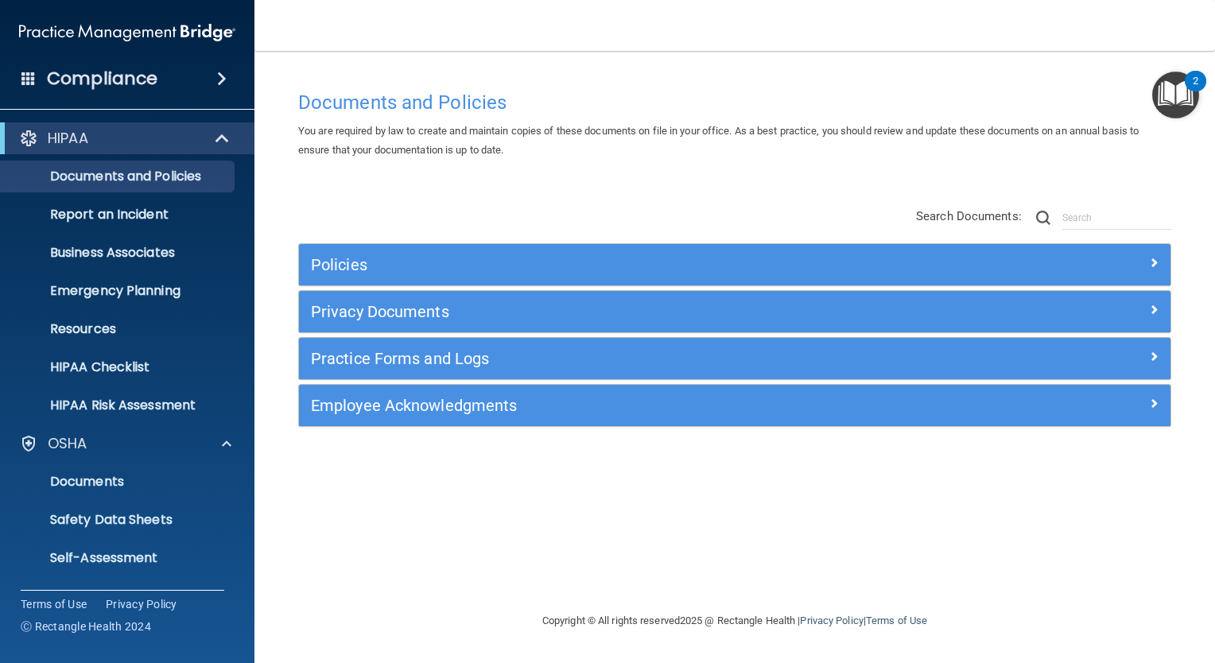
click at [222, 80] on span at bounding box center [222, 78] width 10 height 19
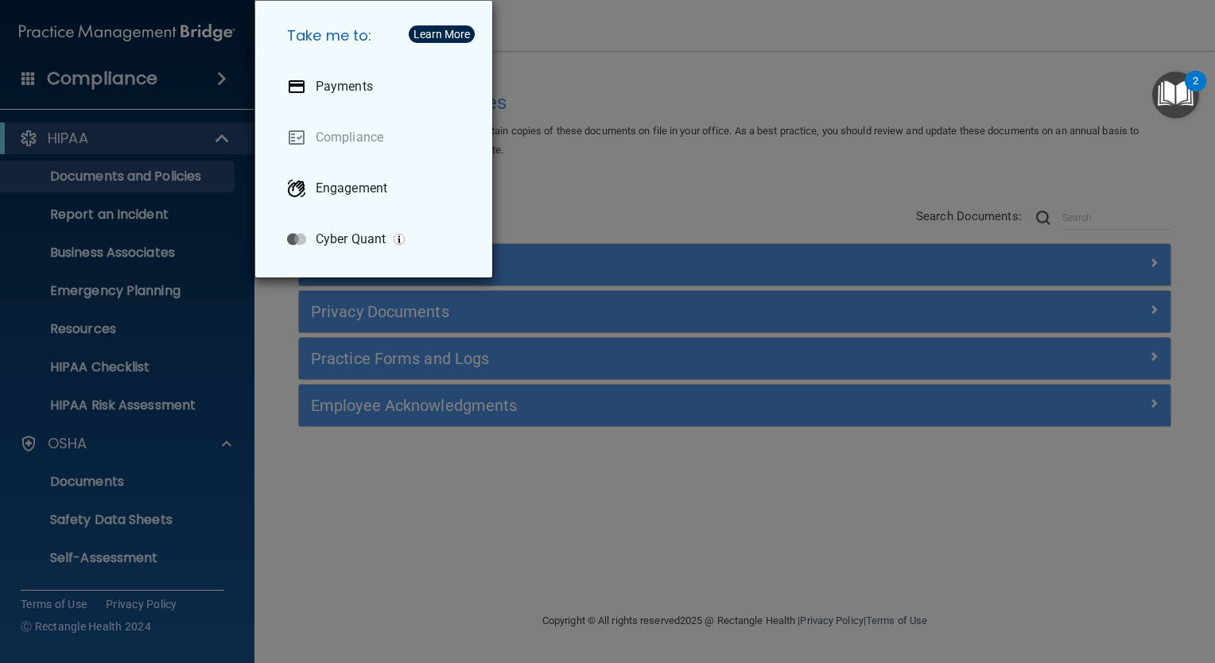
click at [204, 92] on div "Take me to: Payments Compliance Engagement Cyber Quant" at bounding box center [607, 331] width 1215 height 663
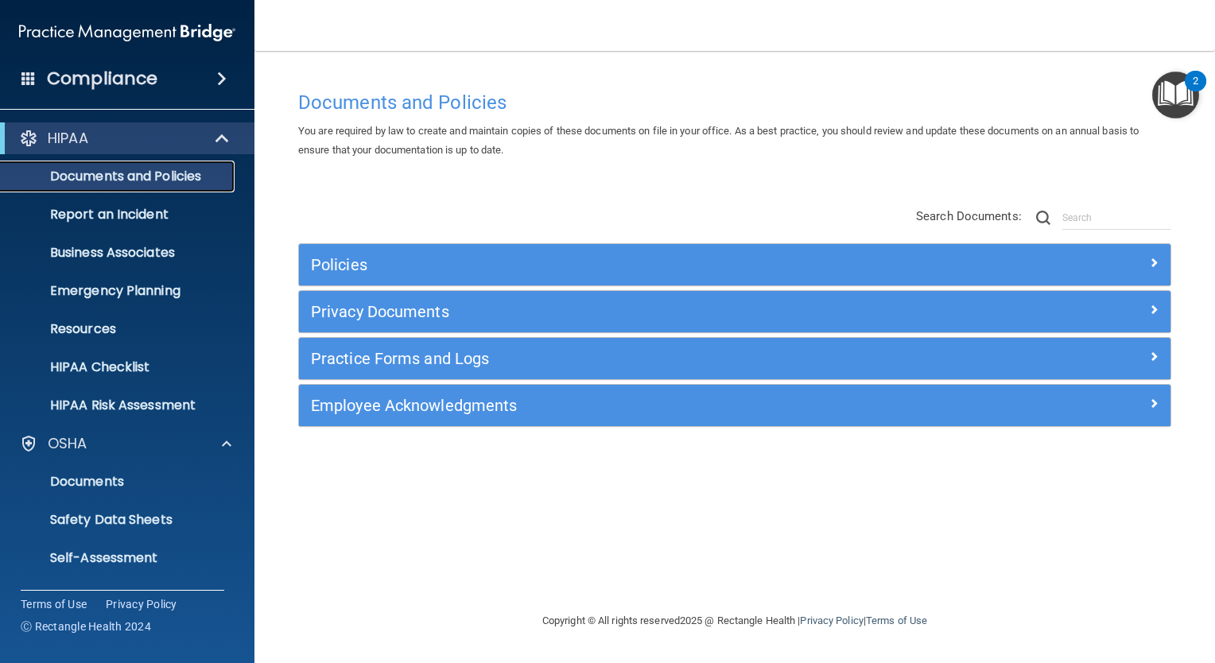
click at [14, 165] on link "Documents and Policies" at bounding box center [109, 177] width 251 height 32
click at [79, 443] on p "OSHA" at bounding box center [68, 443] width 40 height 19
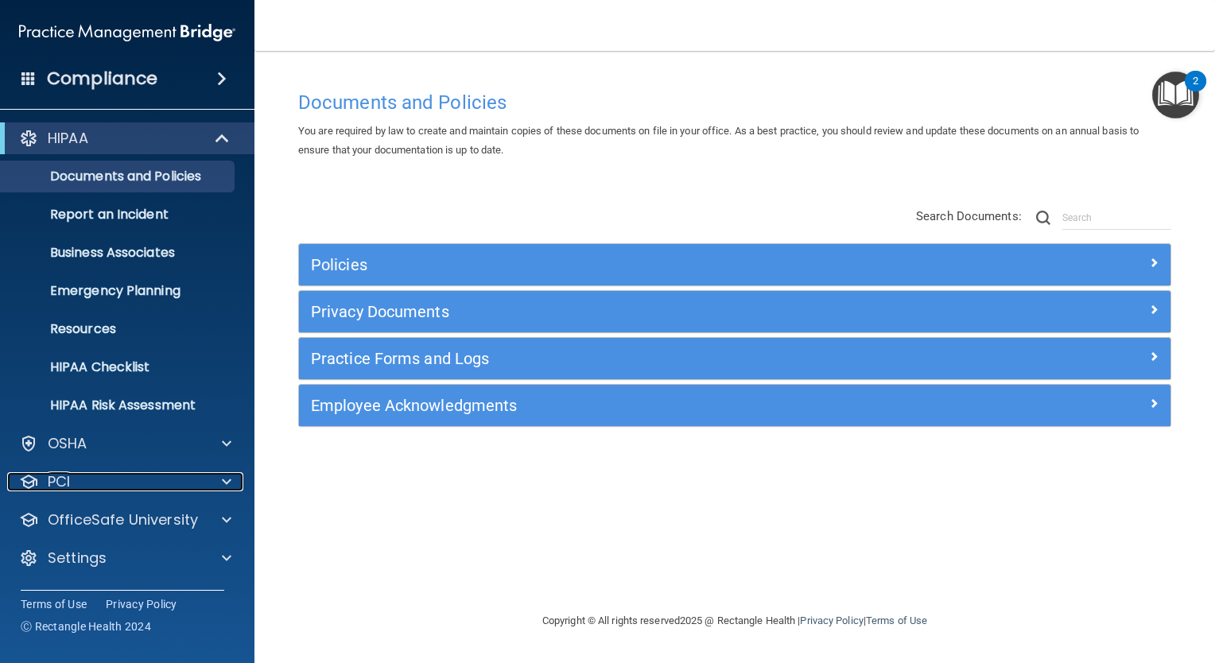
click at [225, 479] on span at bounding box center [227, 481] width 10 height 19
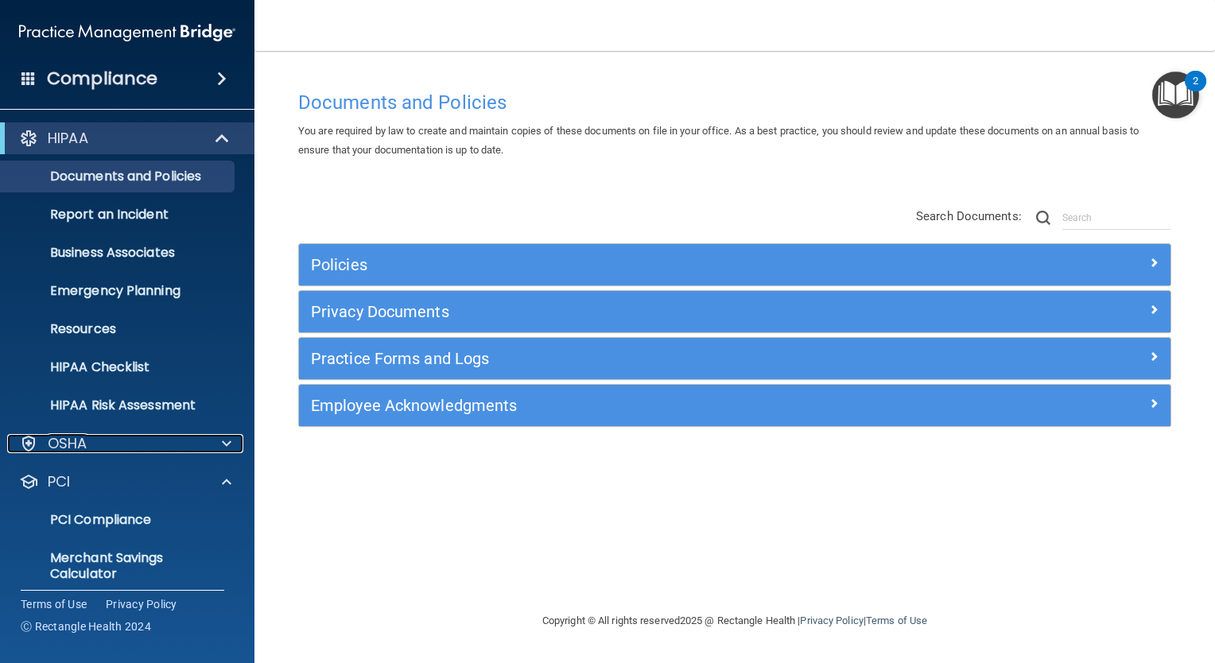
click at [181, 452] on div "OSHA" at bounding box center [105, 443] width 197 height 19
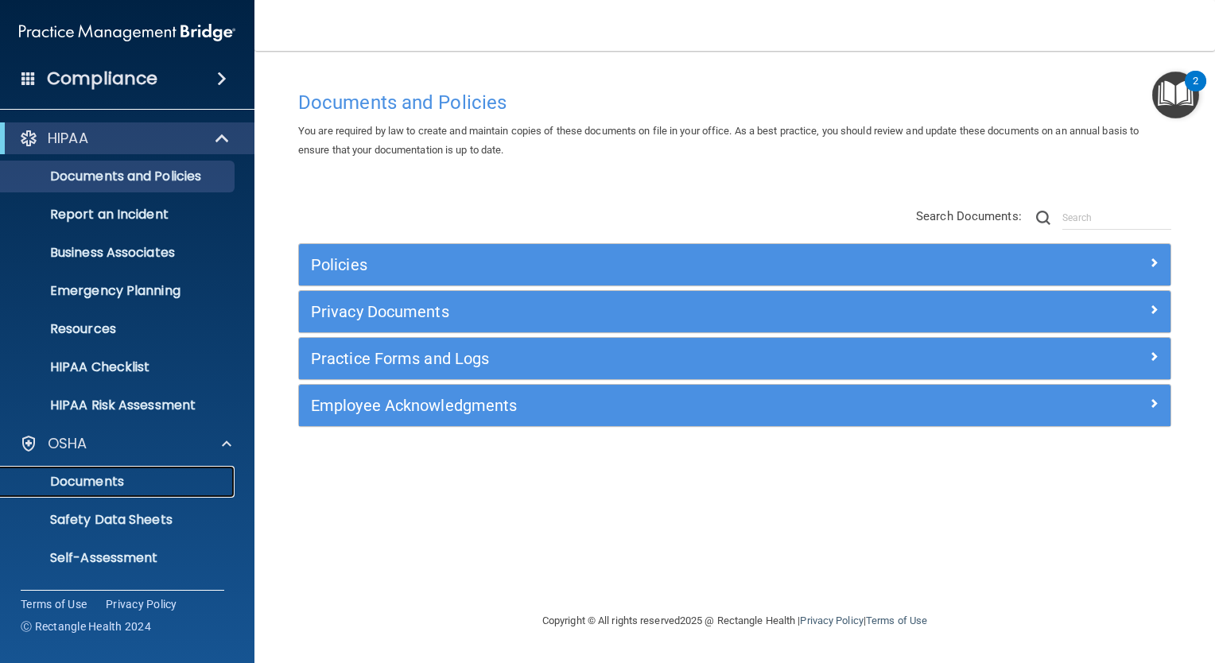
click at [74, 476] on p "Documents" at bounding box center [118, 482] width 217 height 16
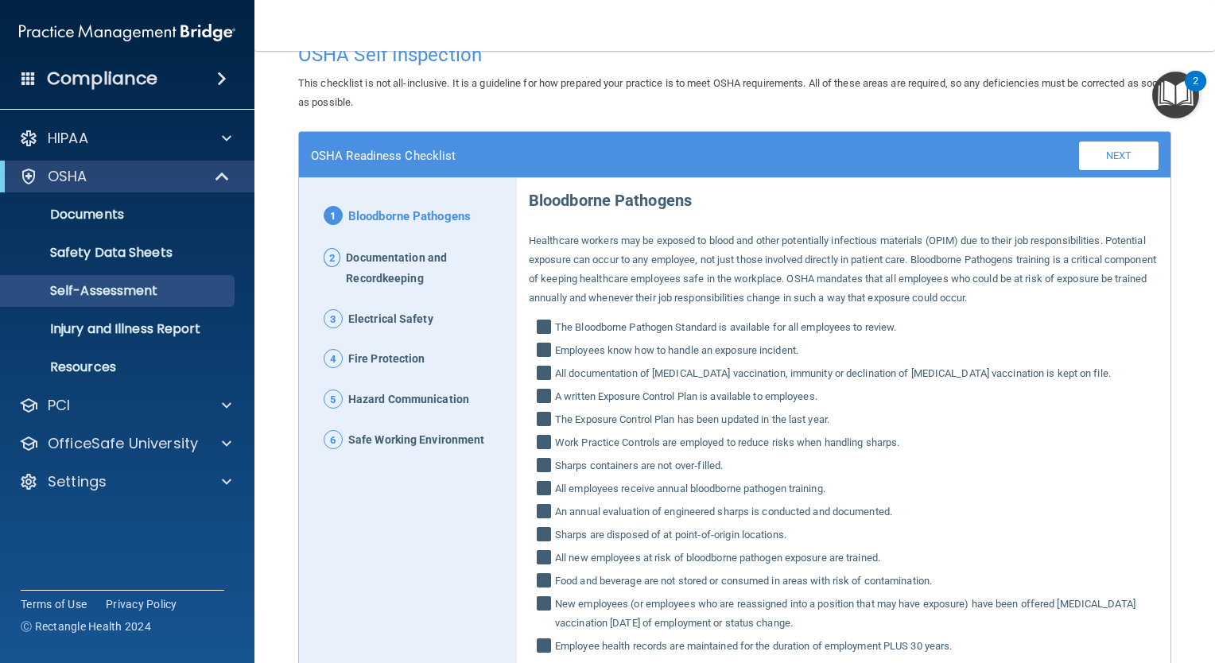
scroll to position [31, 0]
click at [383, 441] on span "Safe Working Environment" at bounding box center [416, 441] width 136 height 21
click at [332, 257] on span "2" at bounding box center [332, 258] width 17 height 19
click at [352, 256] on span "Documentation and Recordkeeping" at bounding box center [425, 269] width 159 height 41
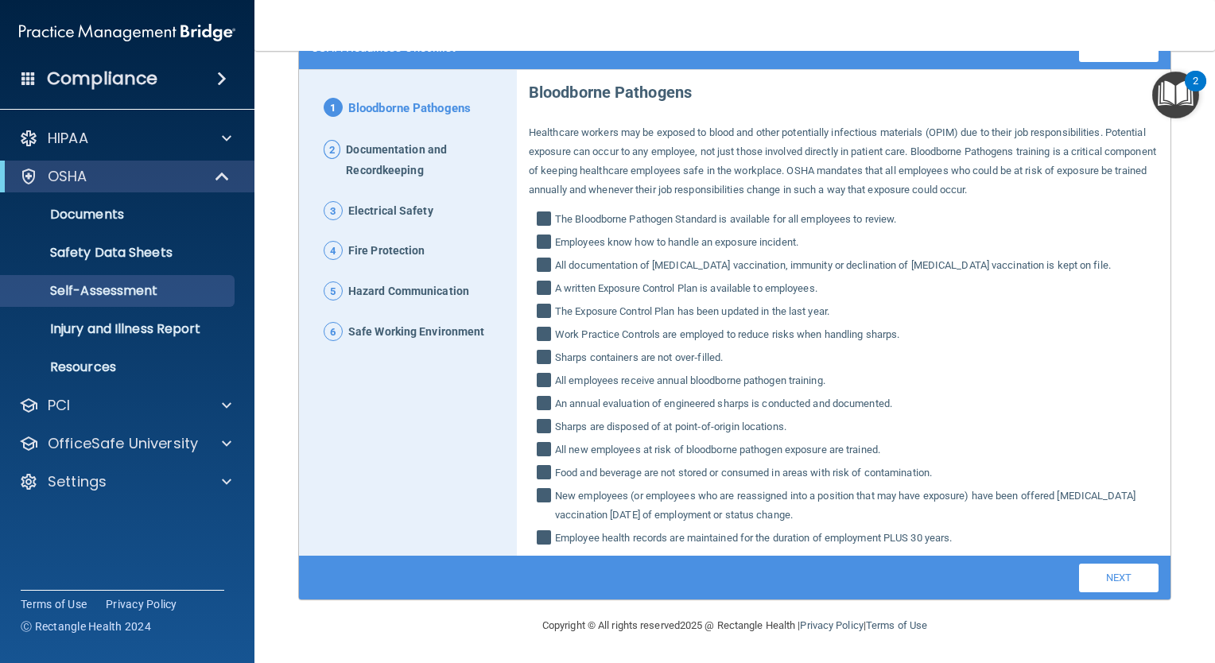
click at [1177, 95] on img "Open Resource Center, 2 new notifications" at bounding box center [1176, 95] width 47 height 47
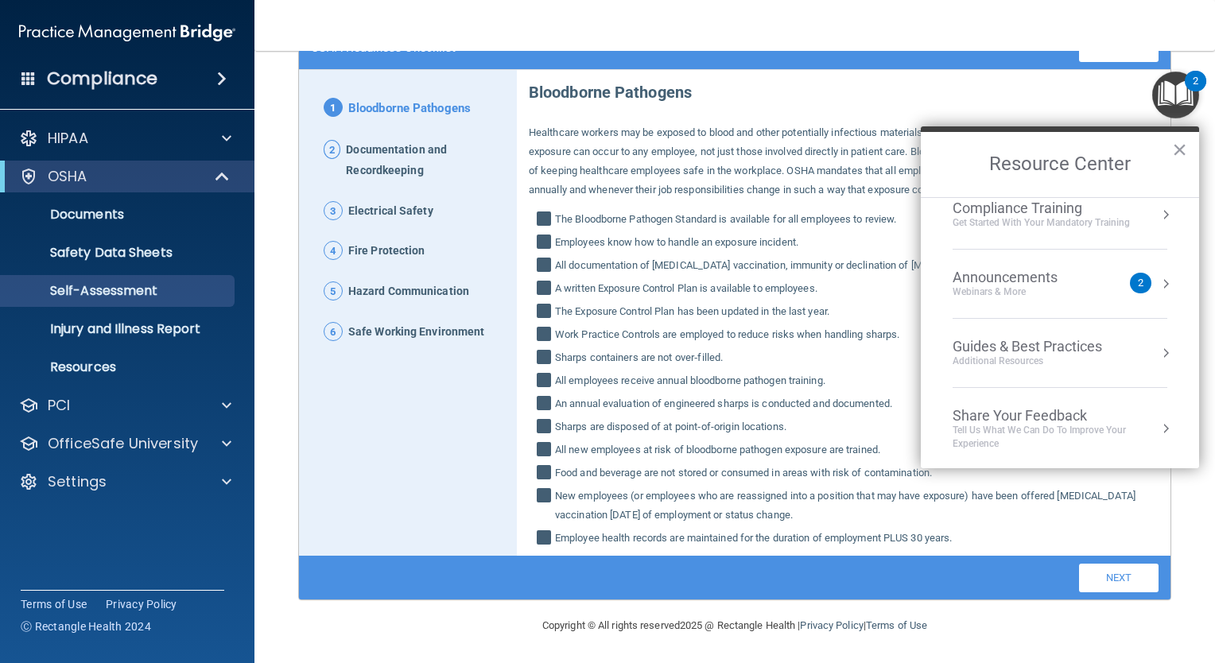
scroll to position [0, 0]
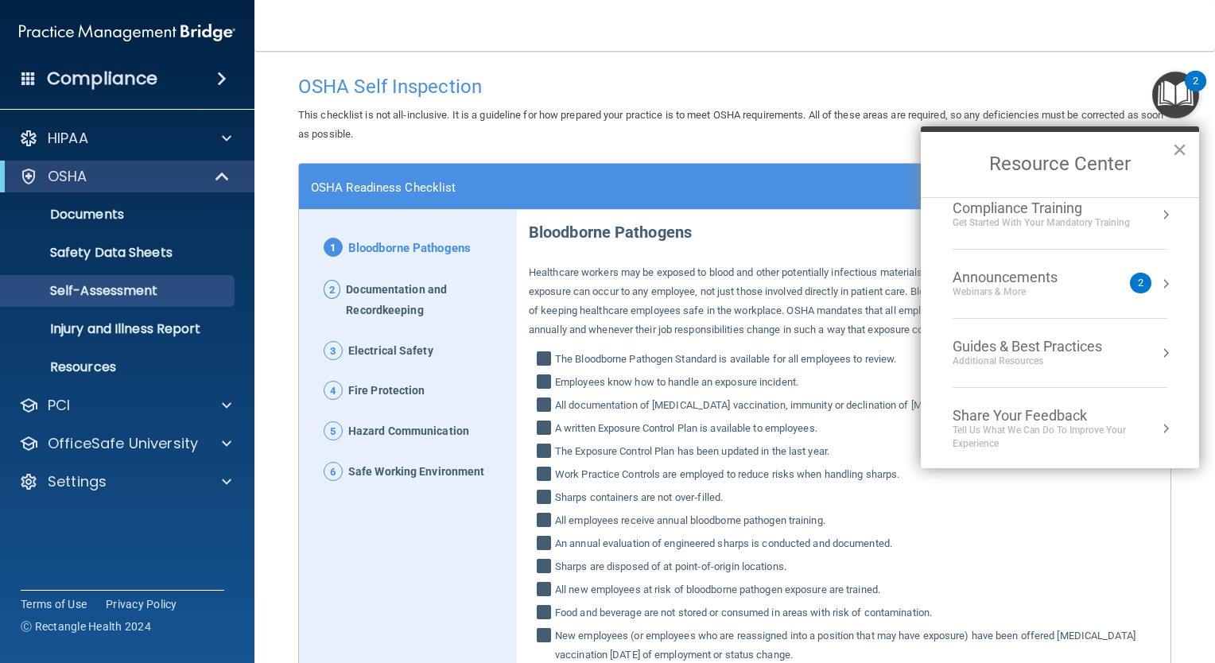
click at [367, 288] on span "Documentation and Recordkeeping" at bounding box center [425, 300] width 159 height 41
click at [722, 235] on p "Bloodborne Pathogens" at bounding box center [844, 228] width 630 height 37
click at [1172, 153] on button "×" at bounding box center [1179, 149] width 15 height 25
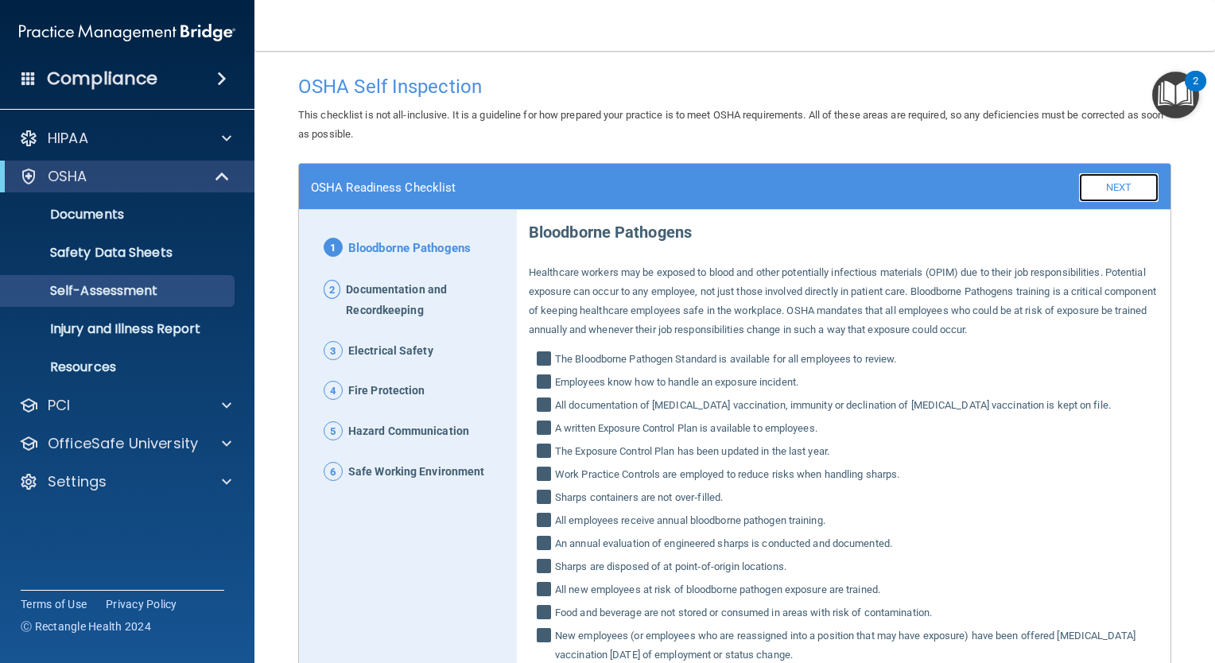
click at [1129, 183] on link "Next" at bounding box center [1119, 187] width 80 height 29
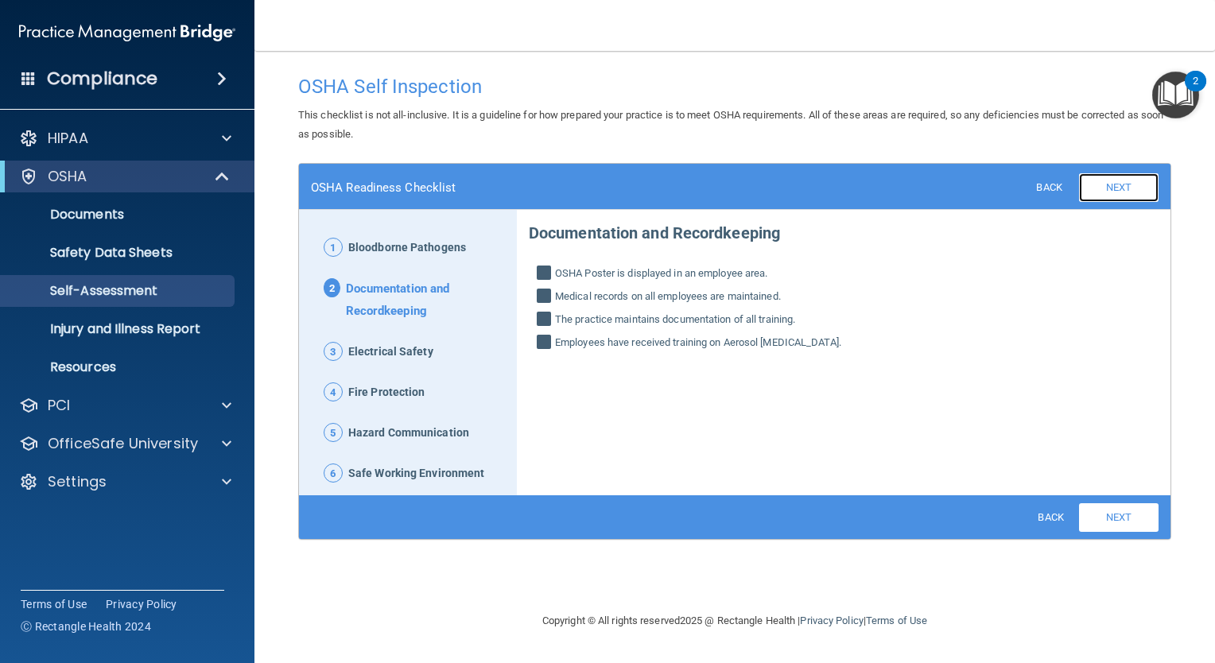
click at [1129, 183] on link "Next" at bounding box center [1119, 187] width 80 height 29
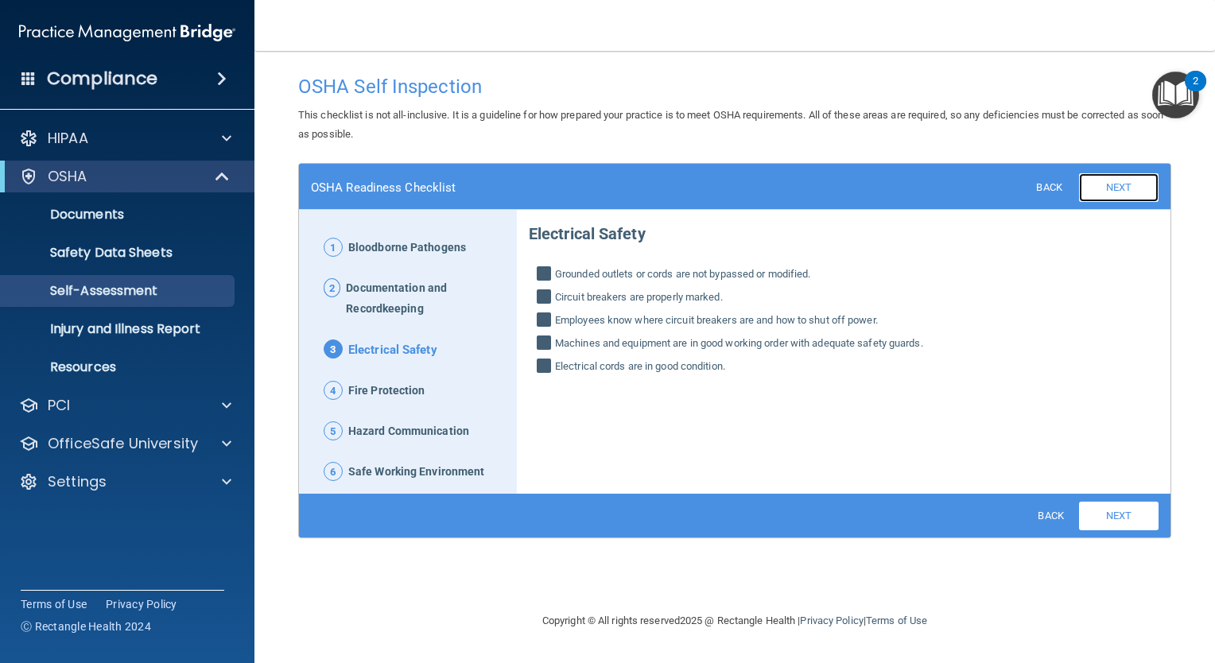
click at [1129, 191] on link "Next" at bounding box center [1119, 187] width 80 height 29
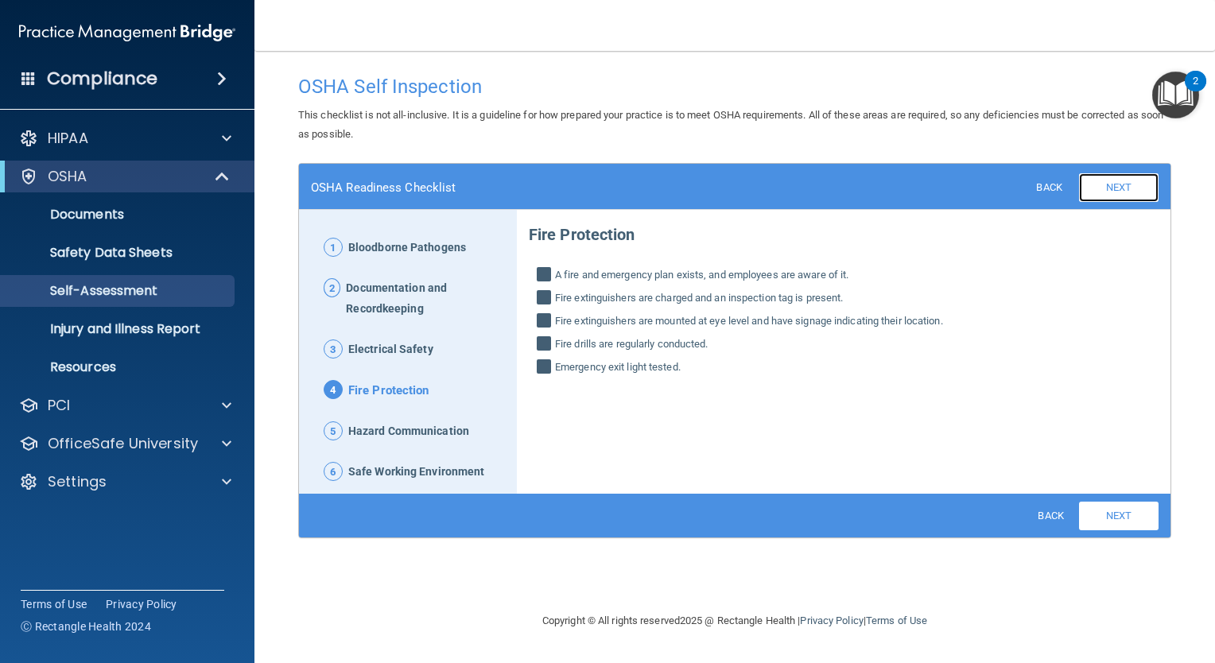
click at [1129, 191] on link "Next" at bounding box center [1119, 187] width 80 height 29
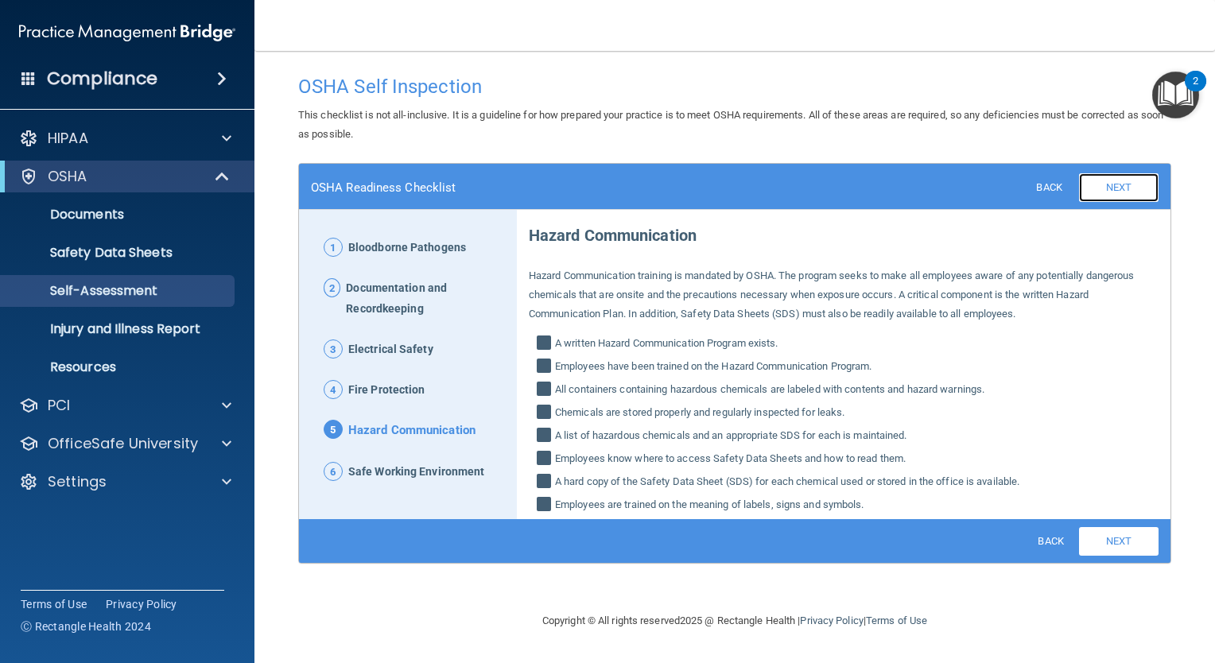
click at [1128, 191] on link "Next" at bounding box center [1119, 187] width 80 height 29
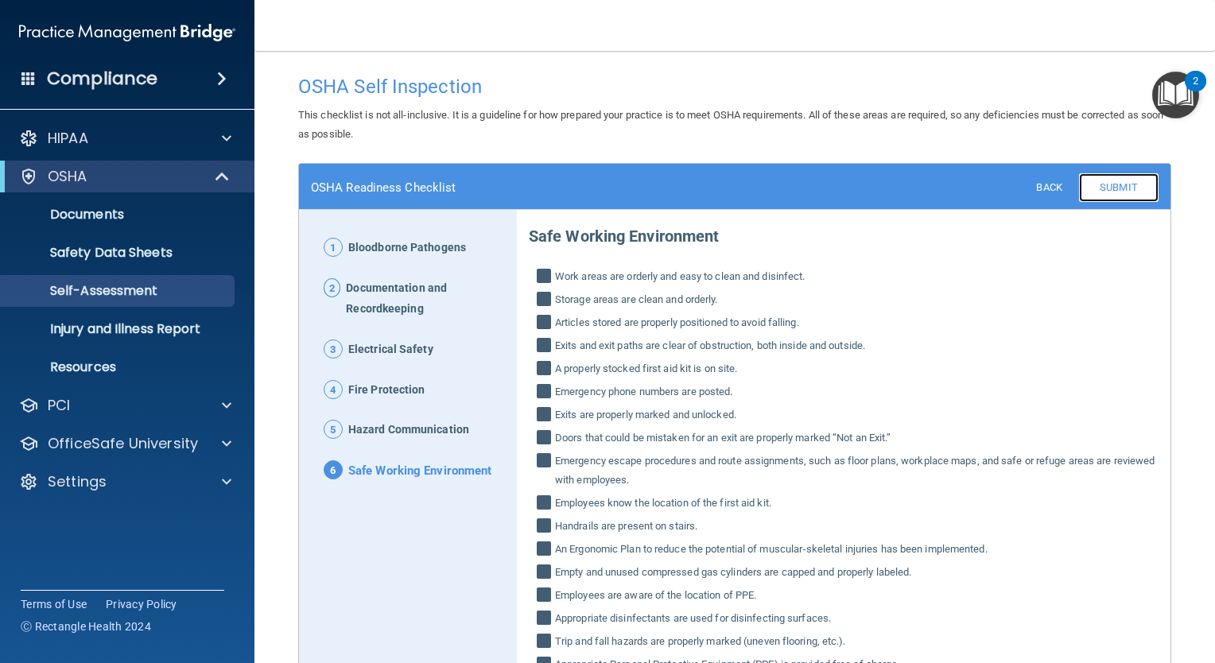
click at [1127, 194] on link "Submit" at bounding box center [1119, 187] width 80 height 29
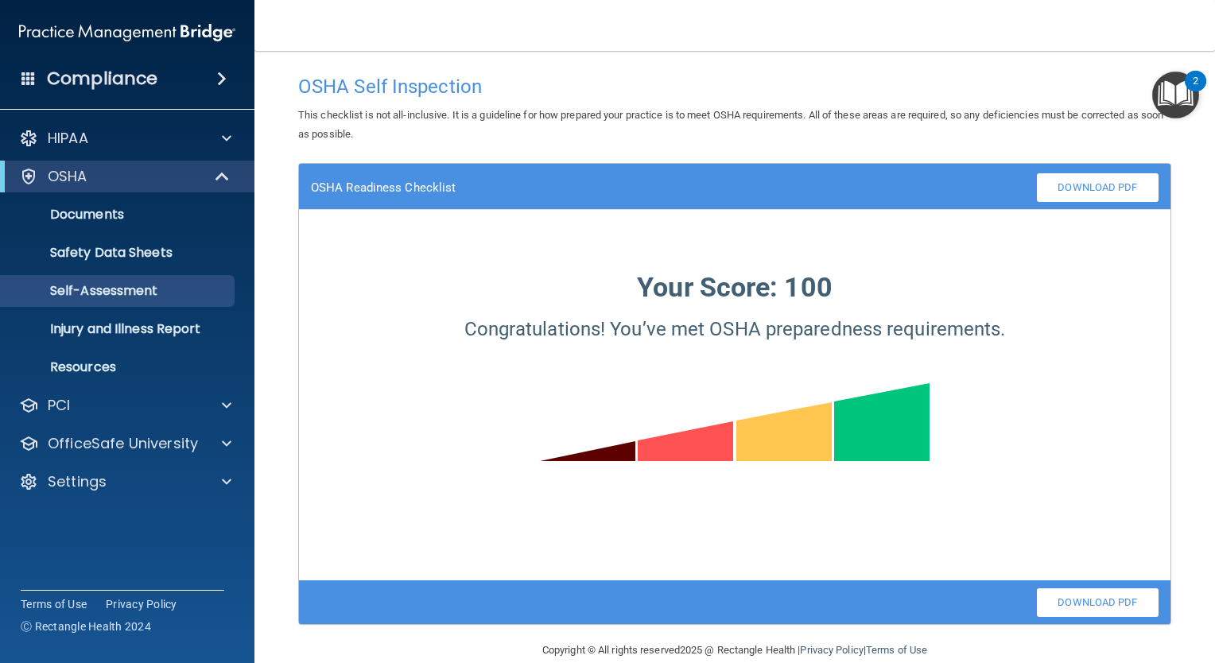
scroll to position [25, 0]
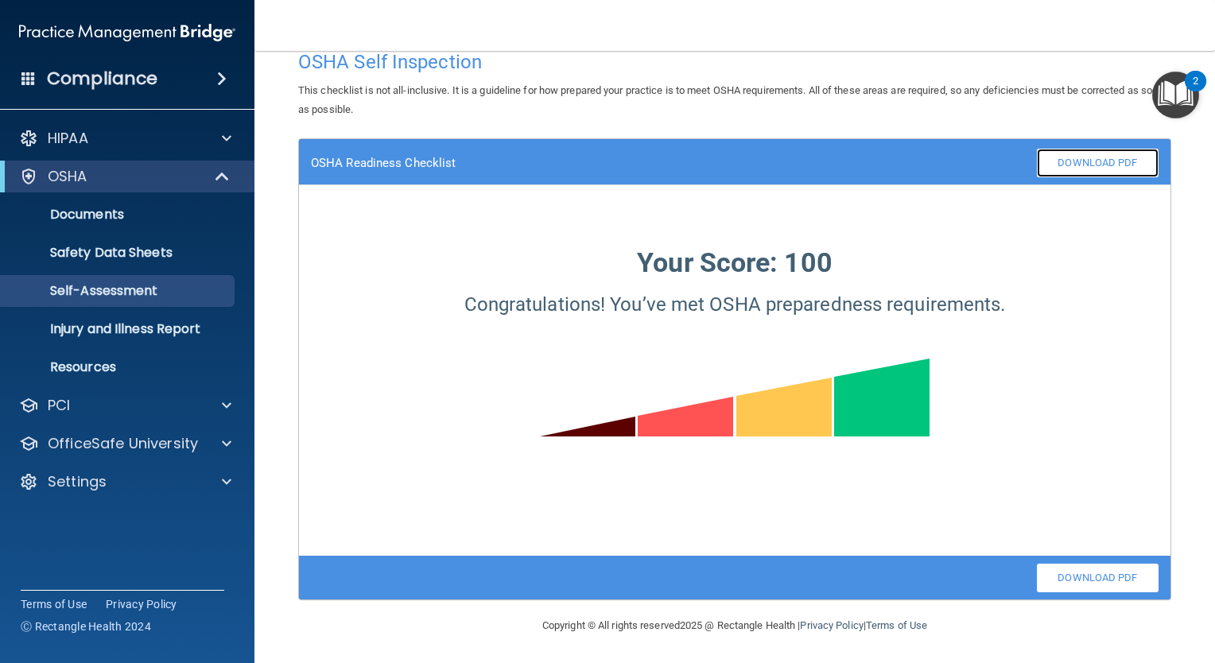
click at [1094, 169] on link "Download PDF" at bounding box center [1098, 163] width 122 height 29
click at [151, 334] on p "Injury and Illness Report" at bounding box center [118, 329] width 217 height 16
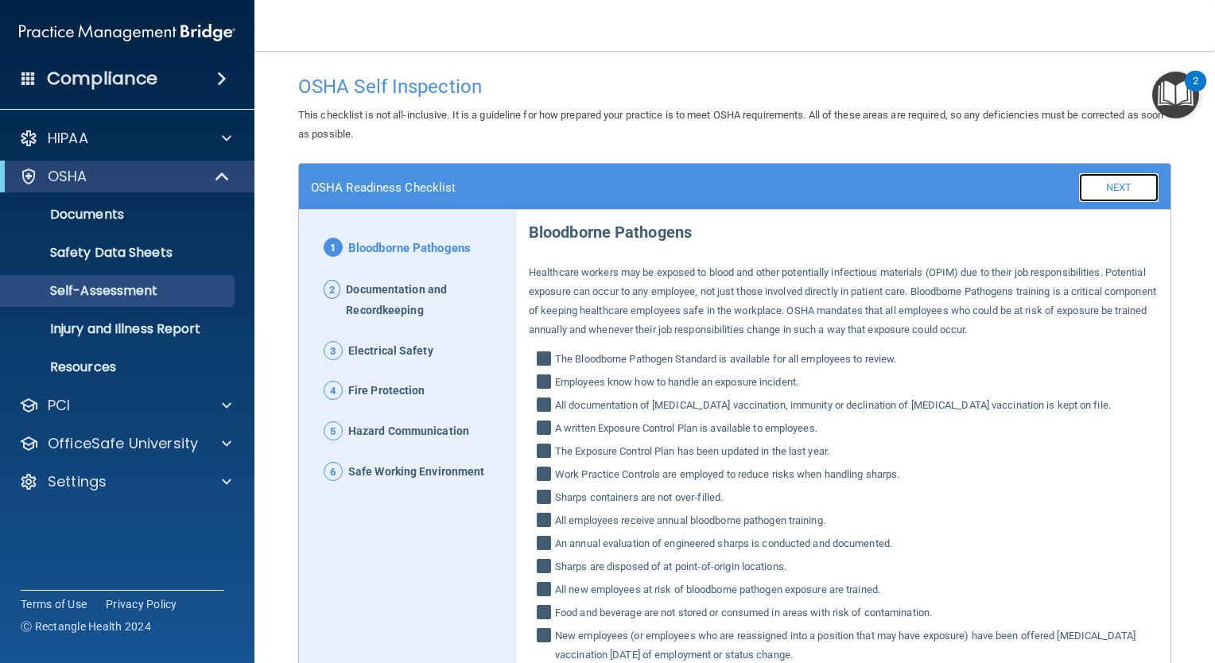
click at [1103, 181] on link "Next" at bounding box center [1119, 187] width 80 height 29
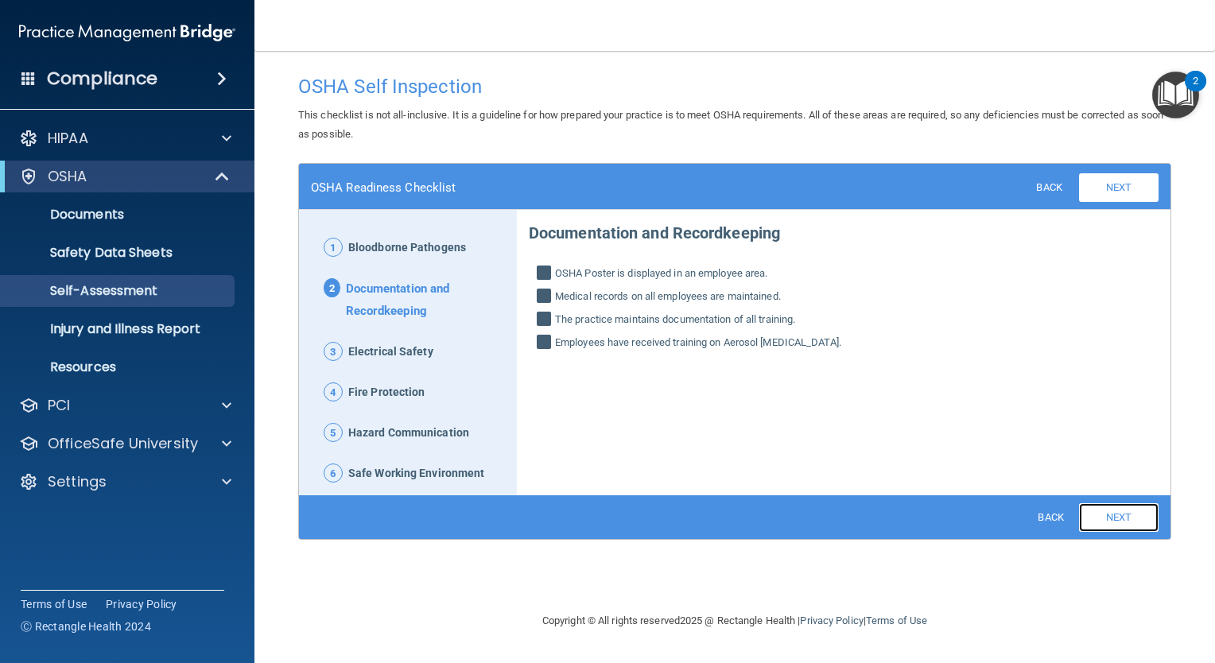
click at [1136, 514] on link "Next" at bounding box center [1119, 517] width 80 height 29
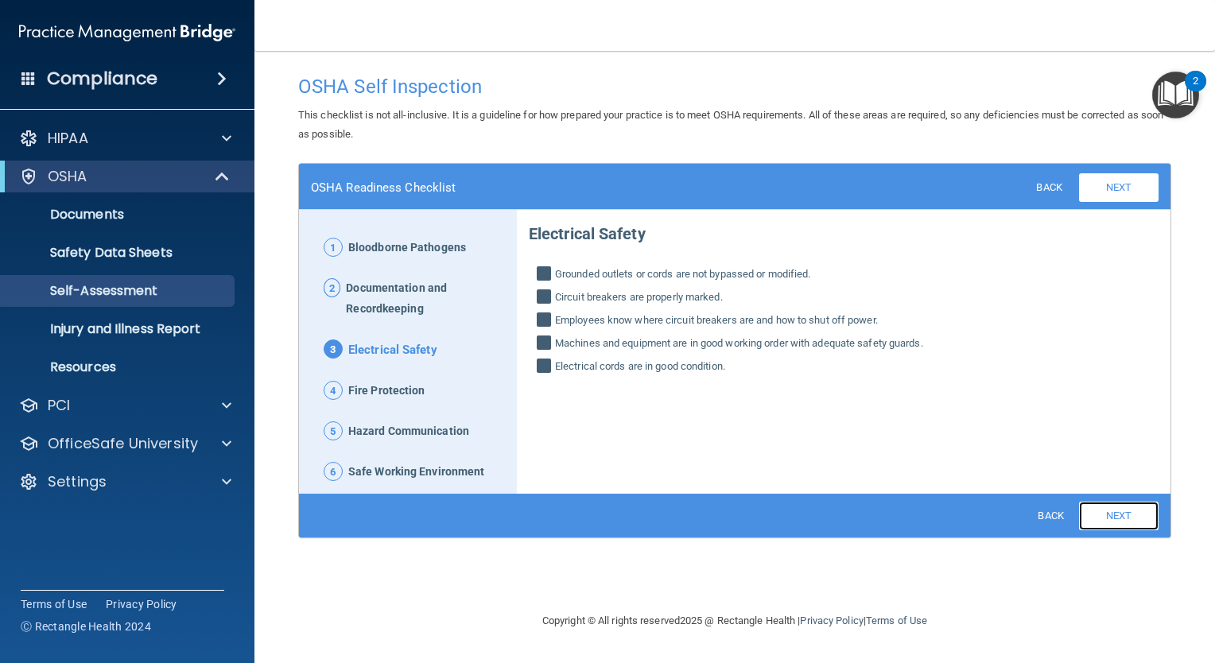
click at [1122, 517] on link "Next" at bounding box center [1119, 516] width 80 height 29
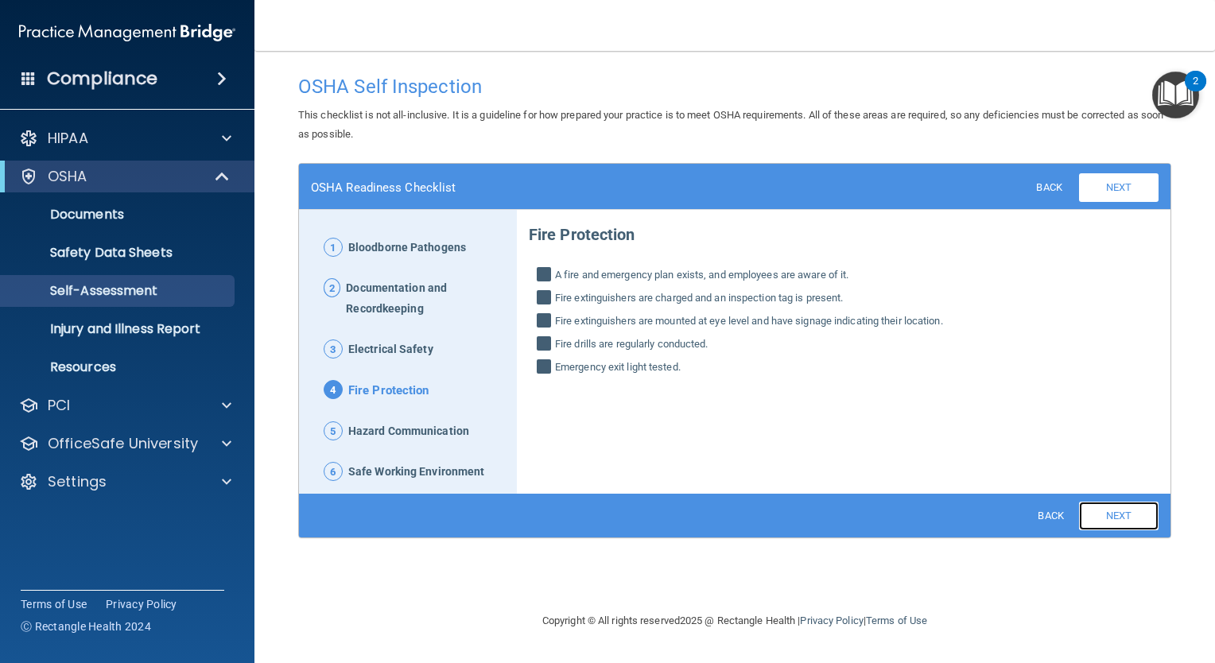
click at [1122, 517] on link "Next" at bounding box center [1119, 516] width 80 height 29
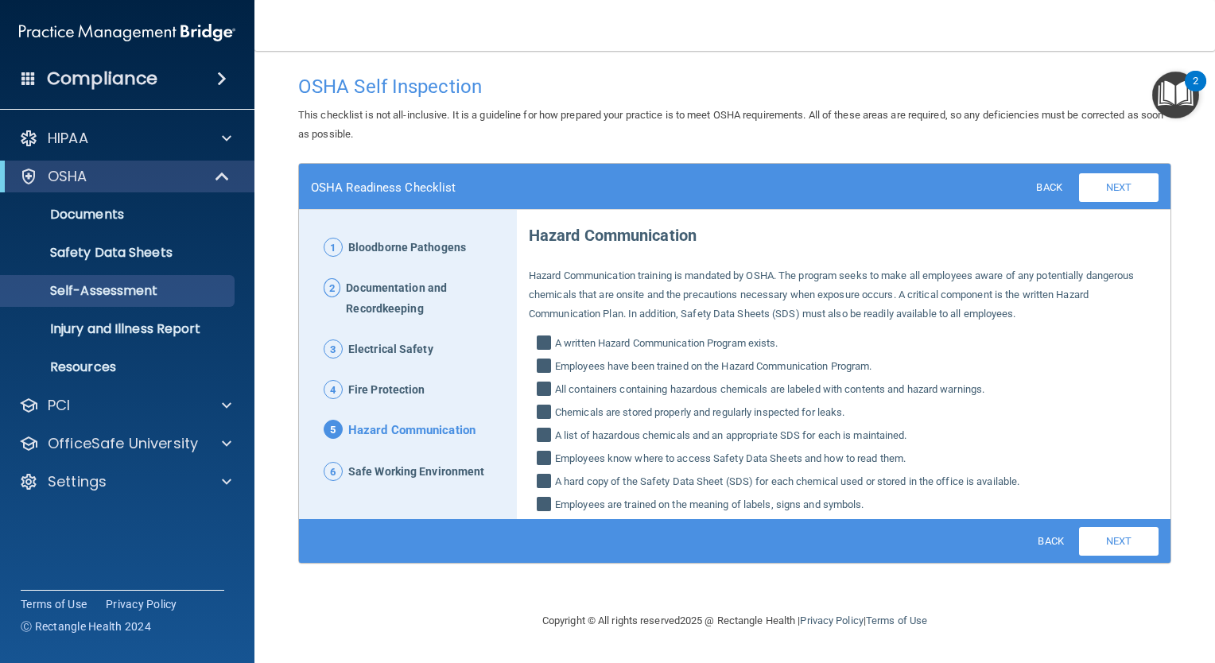
click at [1122, 517] on div "Hazard Communication Hazard Communication training is mandated by OSHA. The pro…" at bounding box center [844, 365] width 654 height 305
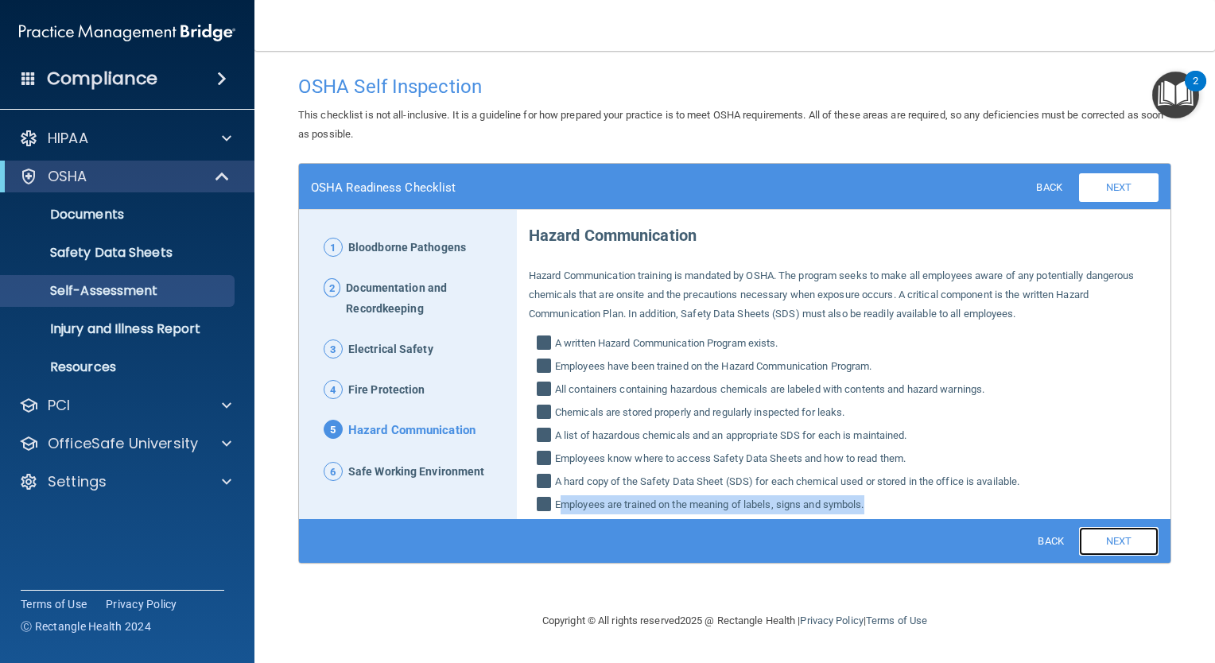
drag, startPoint x: 1122, startPoint y: 517, endPoint x: 1107, endPoint y: 551, distance: 37.4
click at [1107, 551] on body "Compliance HIPAA Documents and Policies Report an Incident Business Associates …" at bounding box center [607, 331] width 1215 height 663
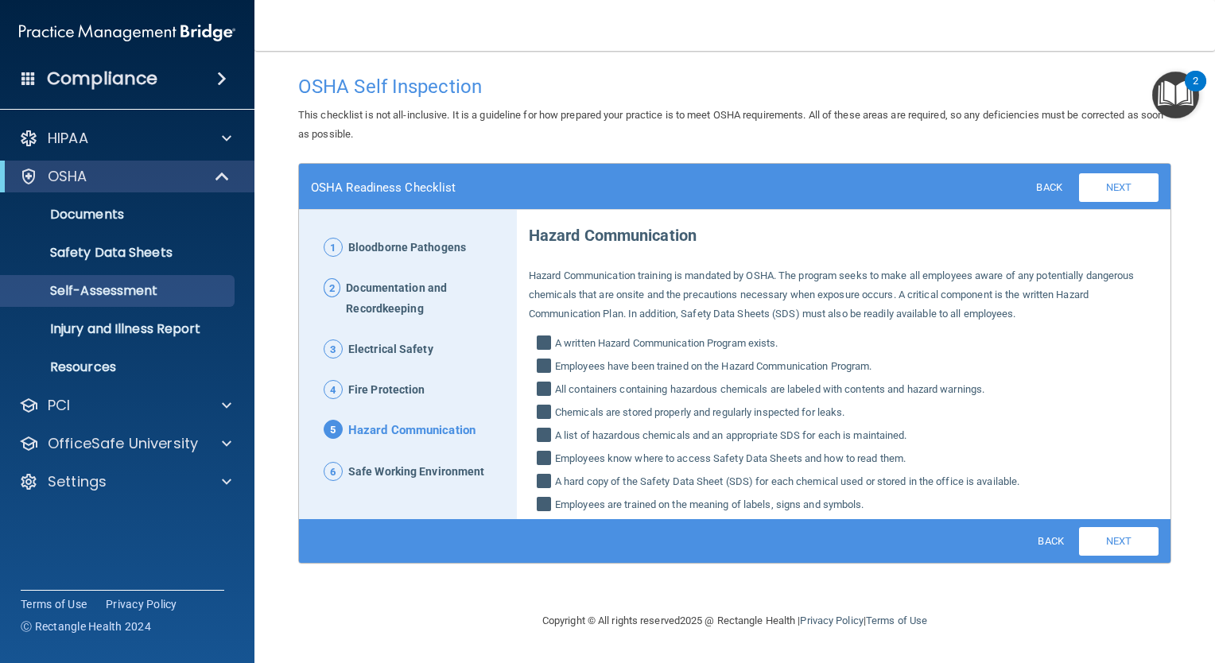
click at [1107, 551] on iframe at bounding box center [1068, 582] width 255 height 63
click at [1110, 185] on link "Next" at bounding box center [1119, 187] width 80 height 29
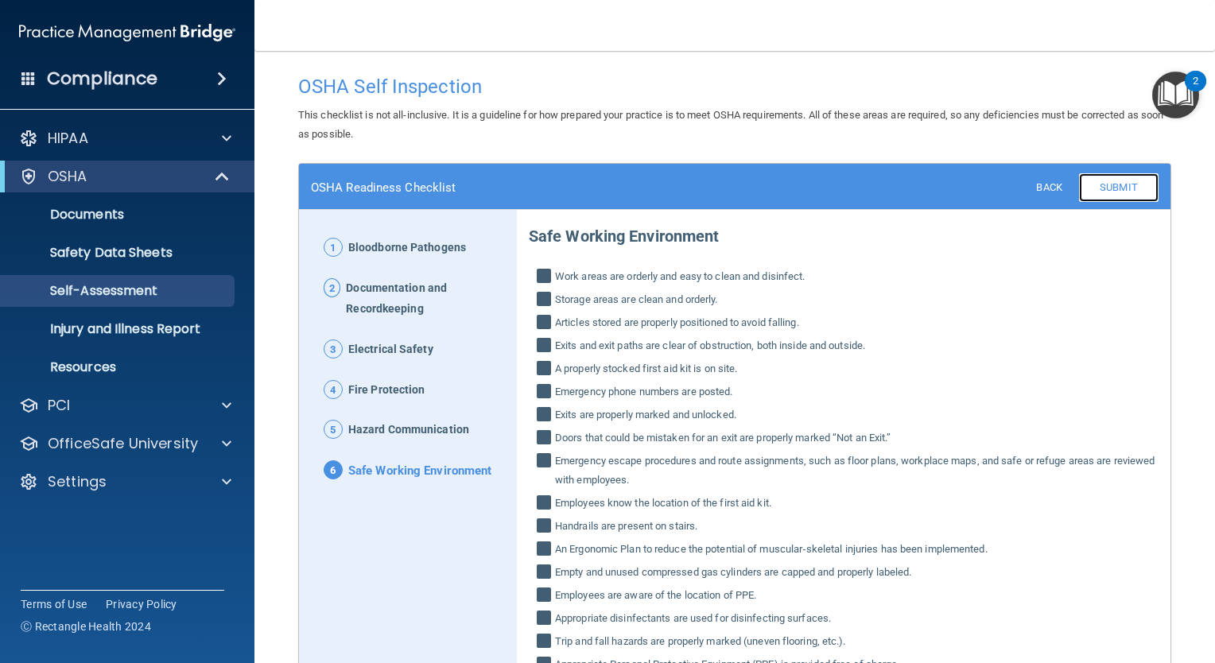
click at [1094, 183] on link "Submit" at bounding box center [1119, 187] width 80 height 29
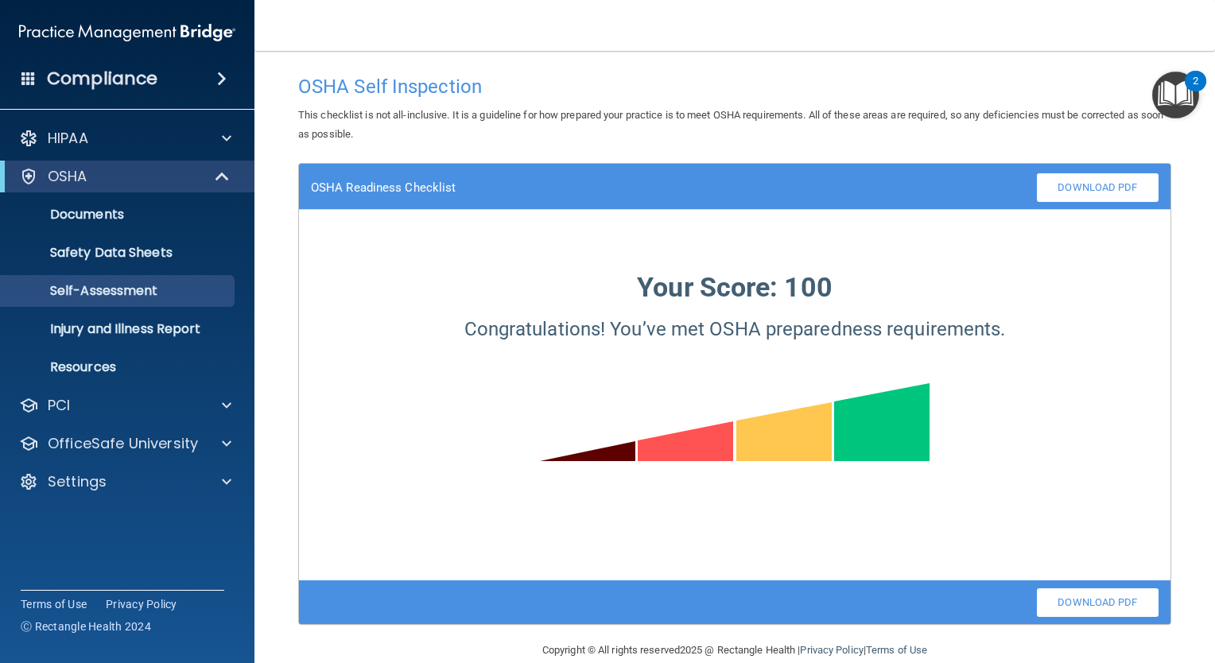
scroll to position [25, 0]
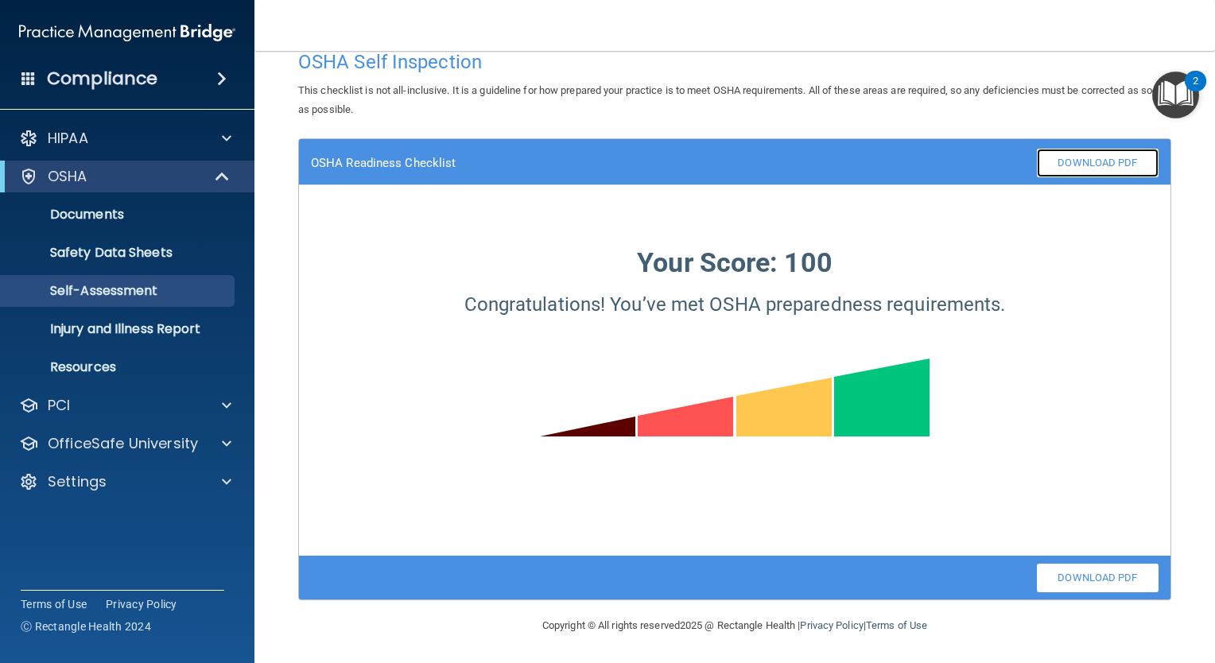
click at [1066, 175] on link "Download PDF" at bounding box center [1098, 163] width 122 height 29
click at [172, 339] on link "Injury and Illness Report" at bounding box center [109, 329] width 251 height 32
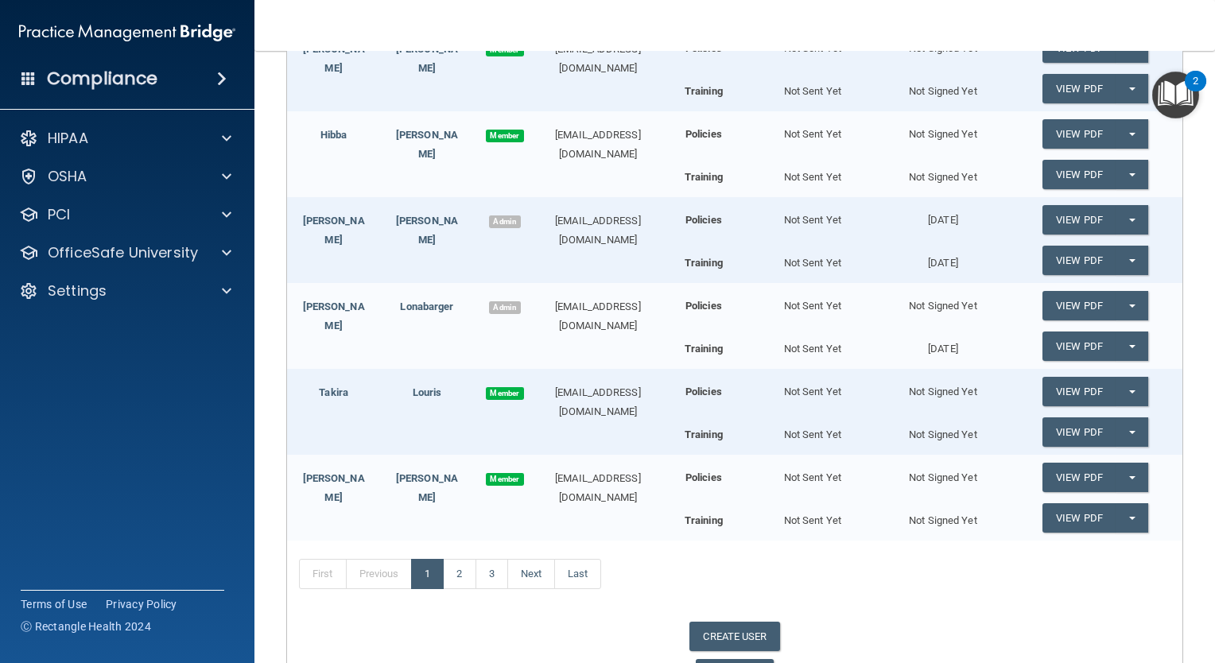
scroll to position [378, 0]
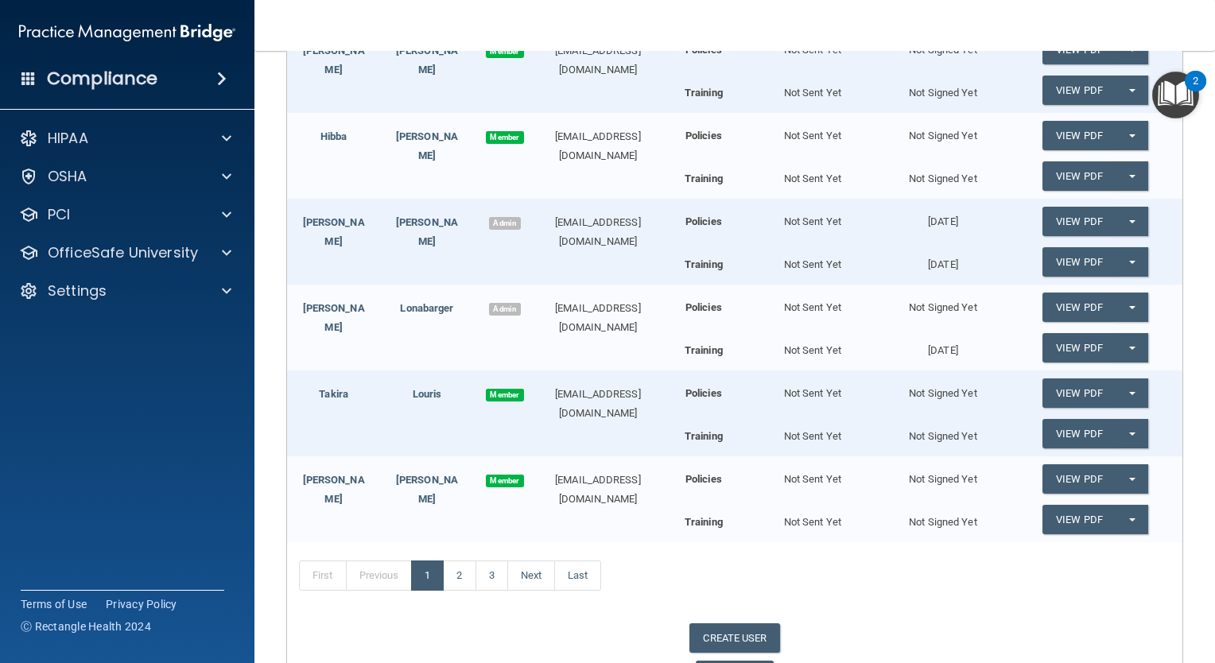
click at [378, 287] on div "[PERSON_NAME] Admin [EMAIL_ADDRESS][DOMAIN_NAME]" at bounding box center [473, 311] width 373 height 52
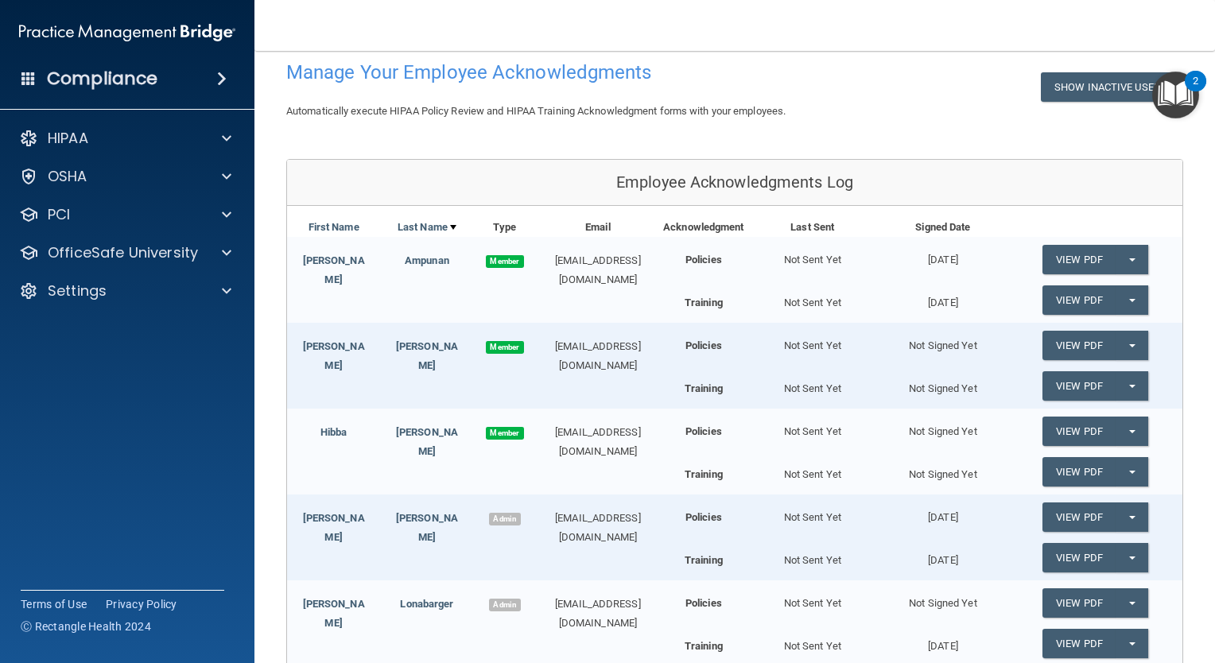
scroll to position [476, 0]
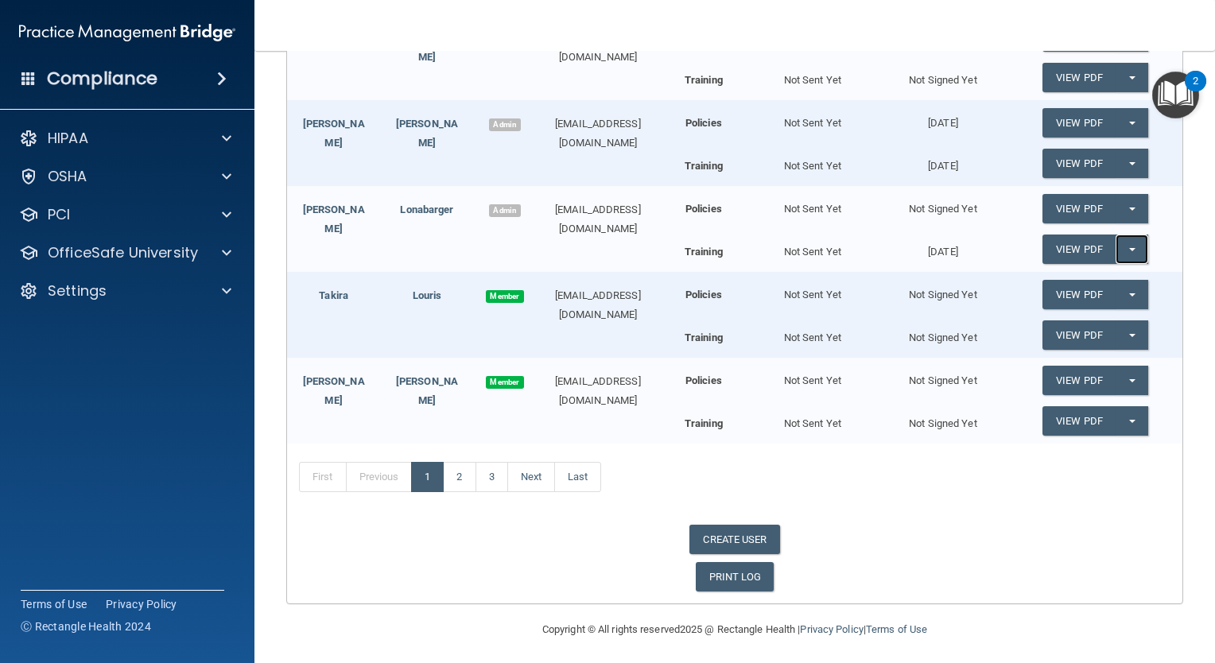
click at [1129, 248] on span "button" at bounding box center [1132, 249] width 6 height 3
click at [1069, 285] on link "Update Acknowledgment" at bounding box center [1116, 282] width 146 height 24
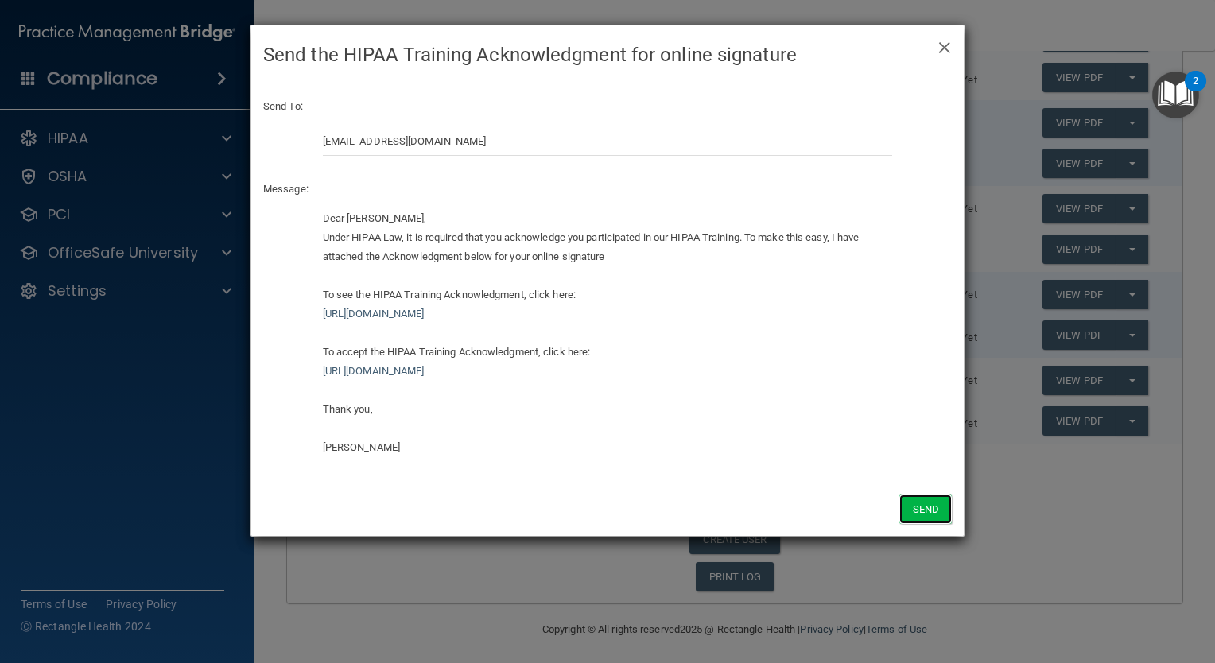
click at [926, 511] on button "Send" at bounding box center [926, 509] width 52 height 29
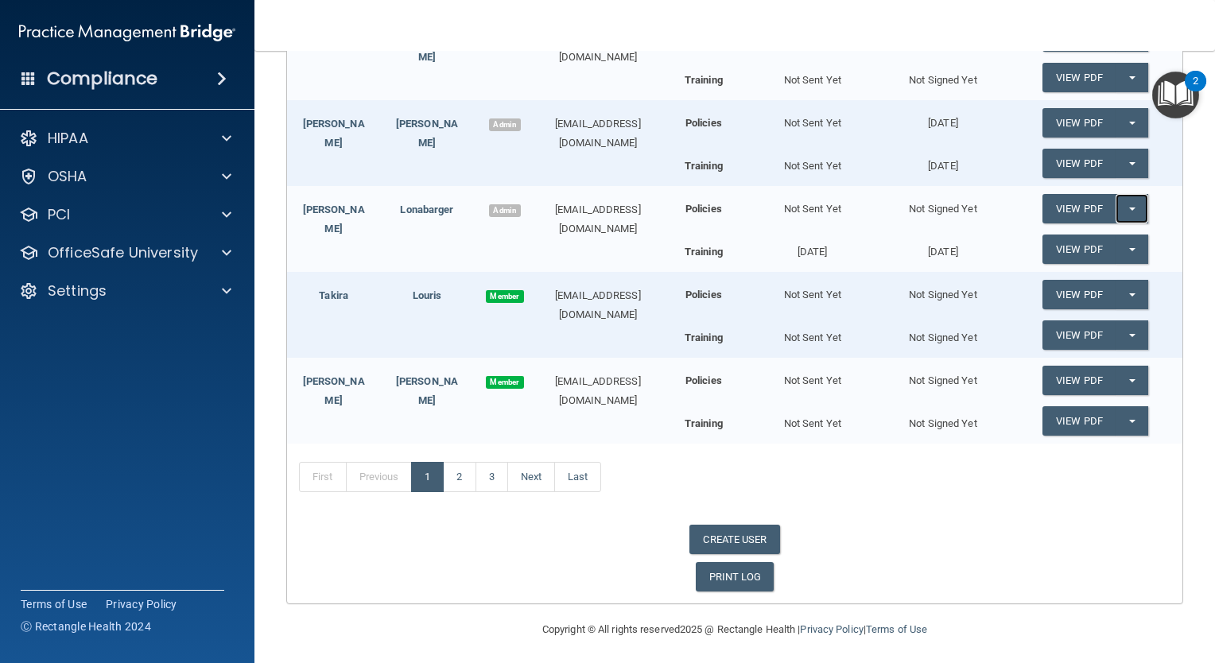
click at [1125, 200] on button "Split button!" at bounding box center [1132, 208] width 33 height 29
click at [1078, 237] on link "Send Acknowledgment" at bounding box center [1112, 241] width 138 height 24
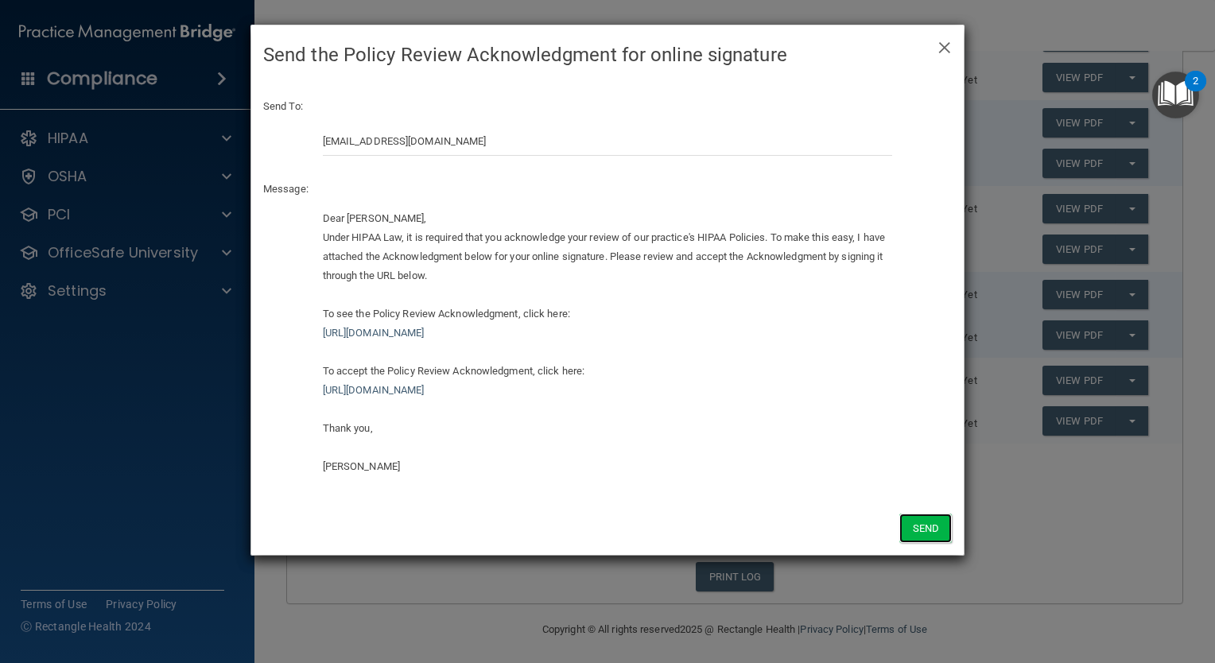
drag, startPoint x: 924, startPoint y: 532, endPoint x: 913, endPoint y: 527, distance: 12.5
click at [913, 527] on button "Send" at bounding box center [926, 528] width 52 height 29
click at [913, 527] on div "× Close Send the Policy Review Acknowledgment for online signature Send To: tlo…" at bounding box center [607, 331] width 1215 height 663
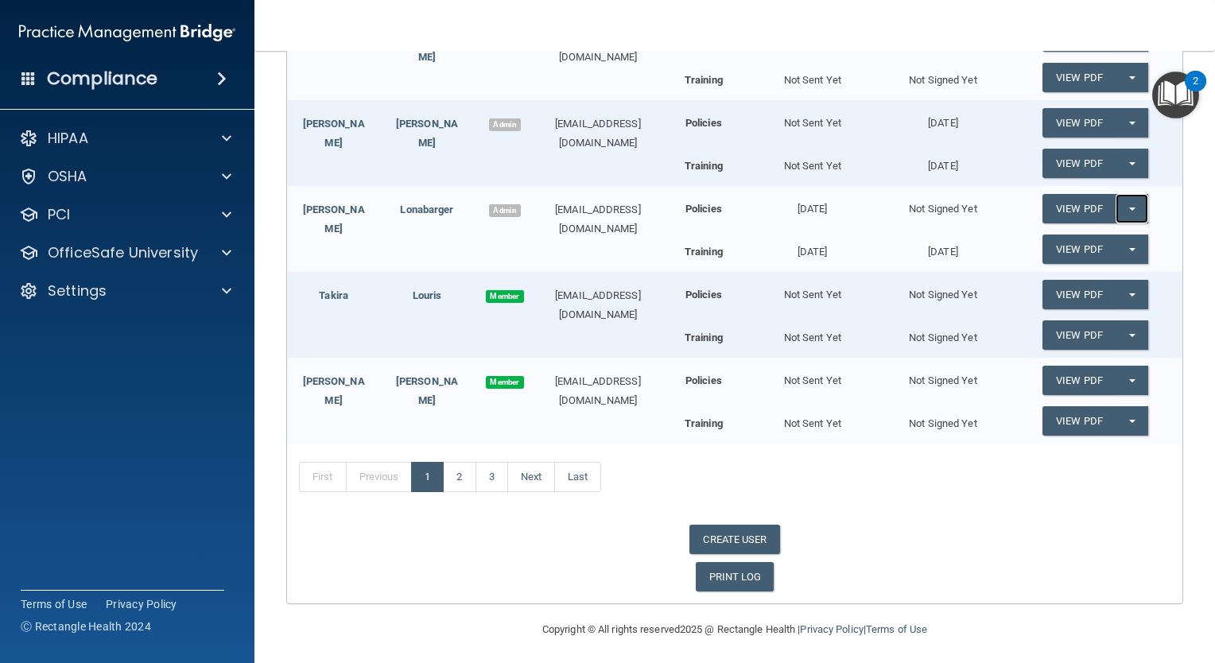
click at [1116, 212] on button "Split button!" at bounding box center [1132, 208] width 33 height 29
click at [1083, 235] on link "Send Acknowledgment" at bounding box center [1112, 241] width 138 height 24
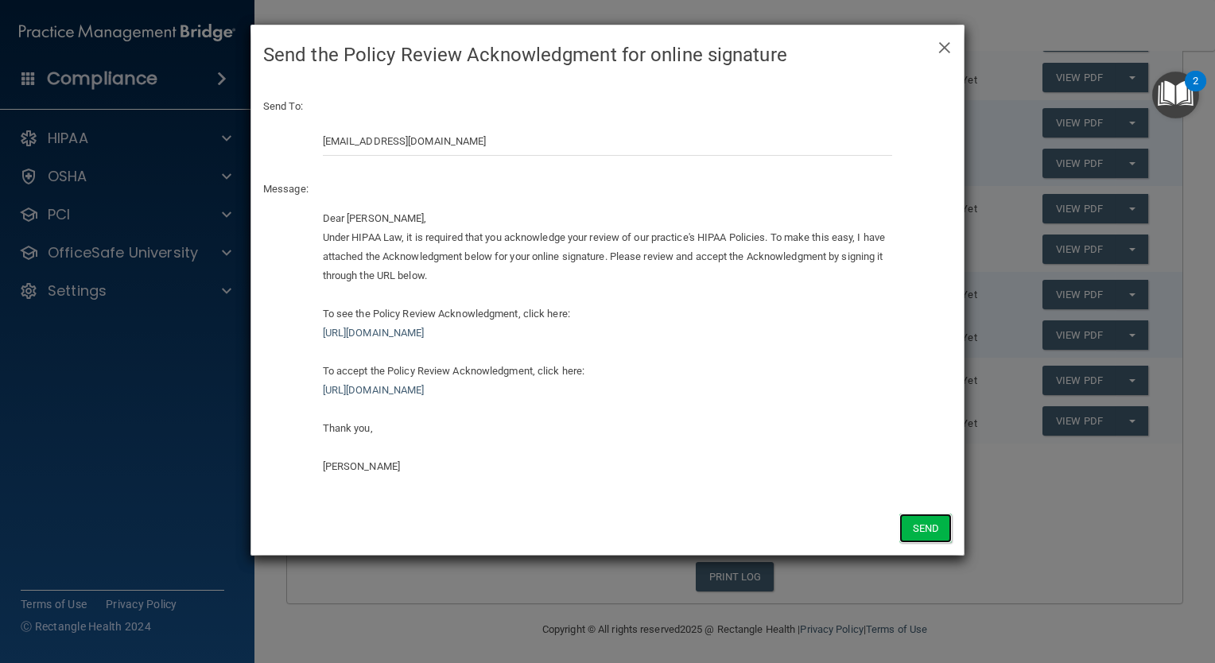
click at [915, 524] on button "Send" at bounding box center [926, 528] width 52 height 29
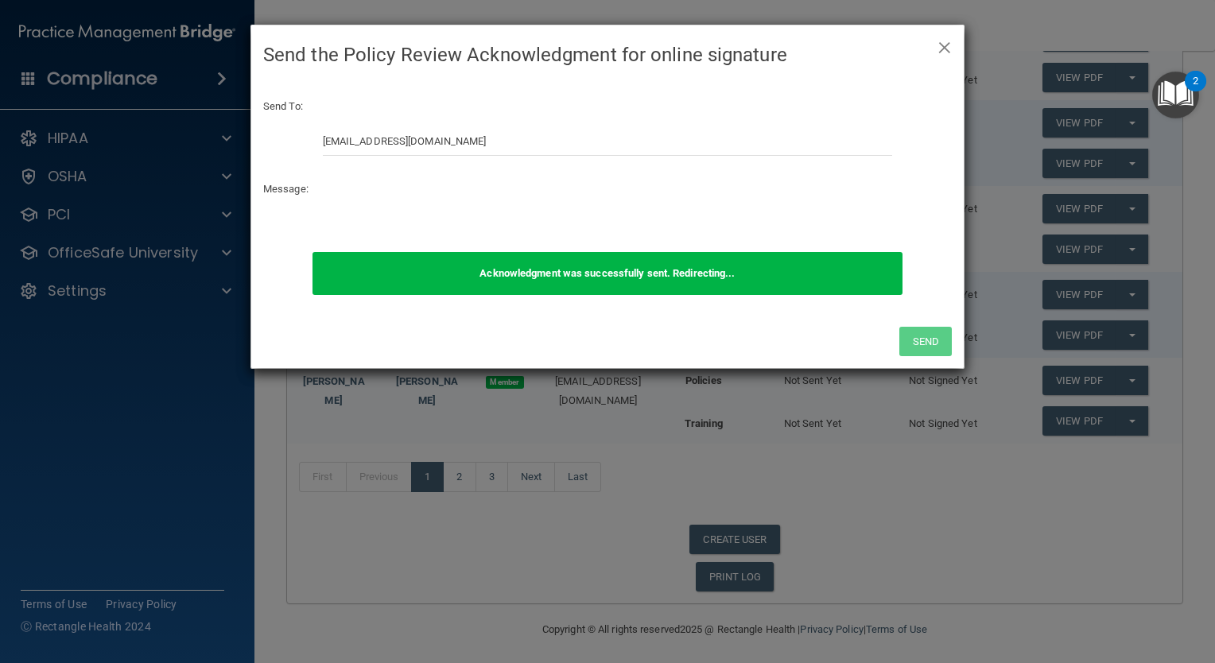
click at [939, 48] on span "×" at bounding box center [945, 45] width 14 height 32
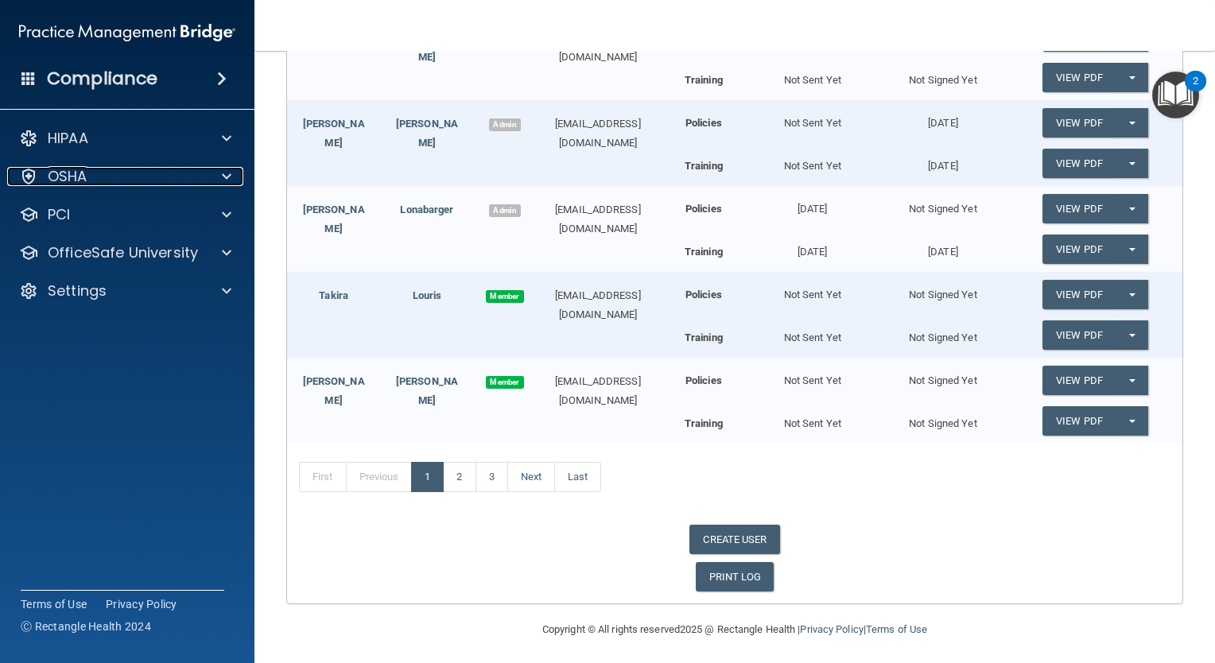
click at [232, 177] on div at bounding box center [224, 176] width 40 height 19
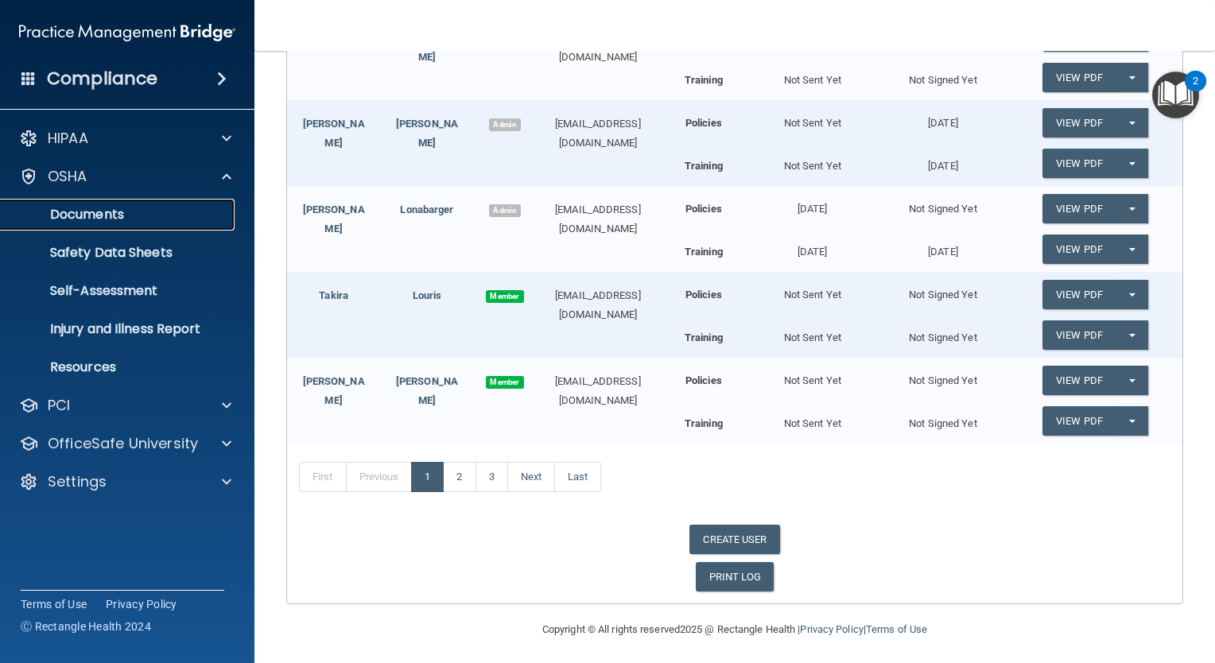
click at [205, 208] on p "Documents" at bounding box center [118, 215] width 217 height 16
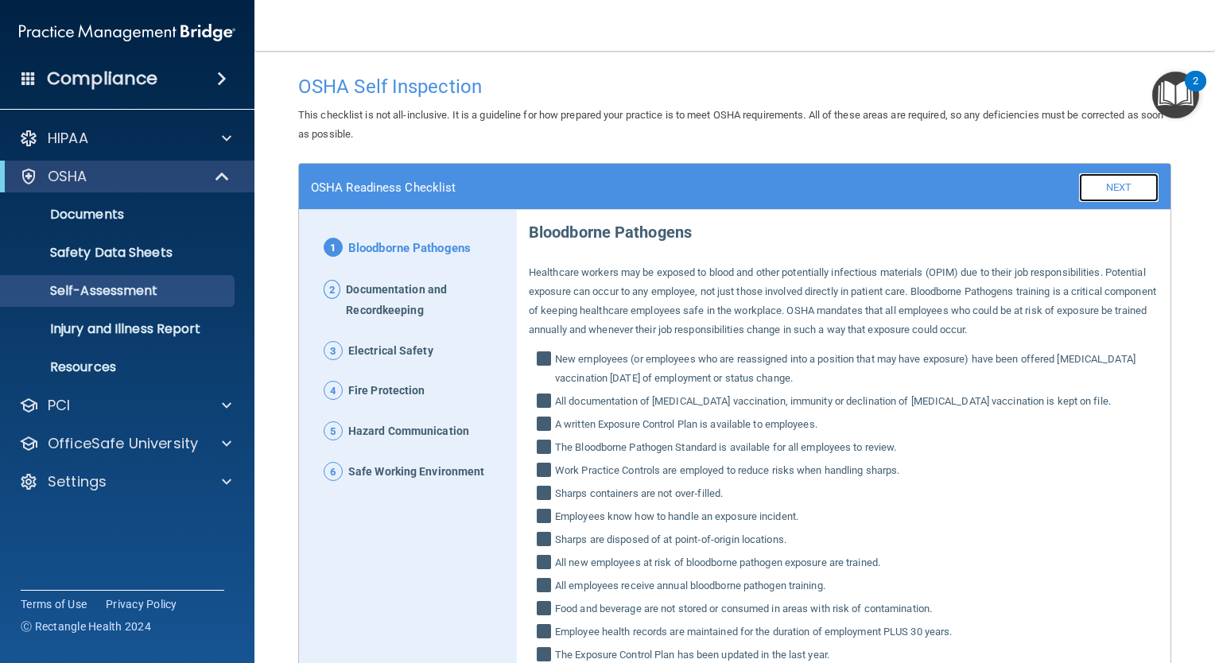
click at [1104, 200] on link "Next" at bounding box center [1119, 187] width 80 height 29
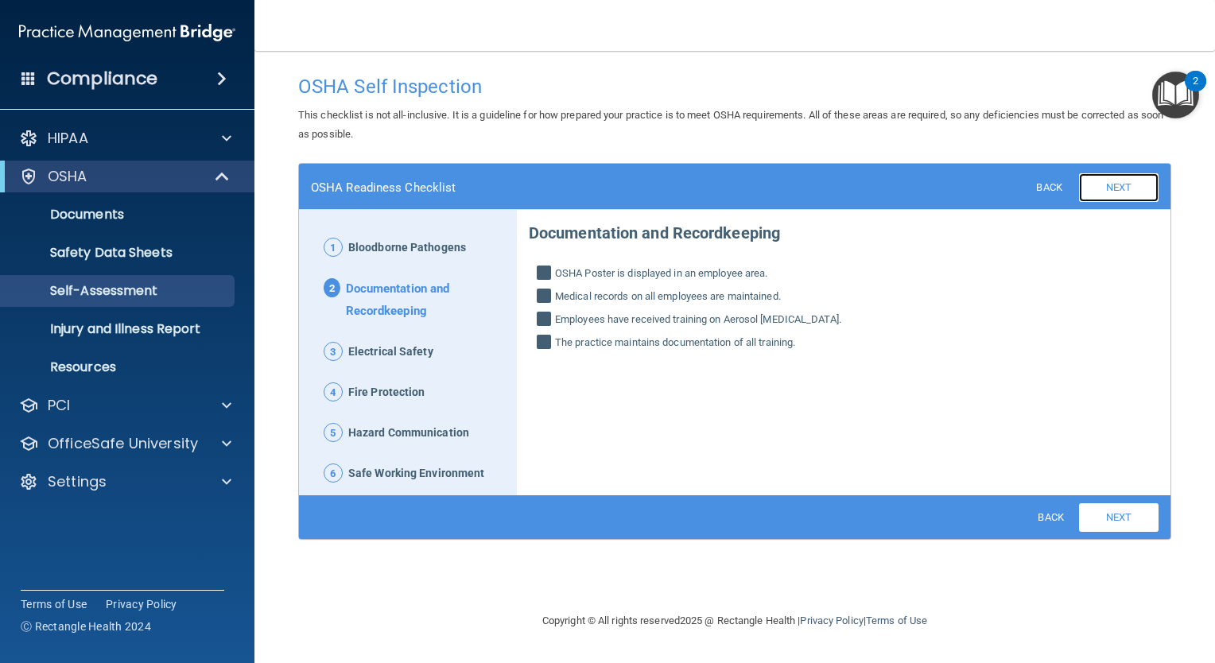
click at [1094, 194] on link "Next" at bounding box center [1119, 187] width 80 height 29
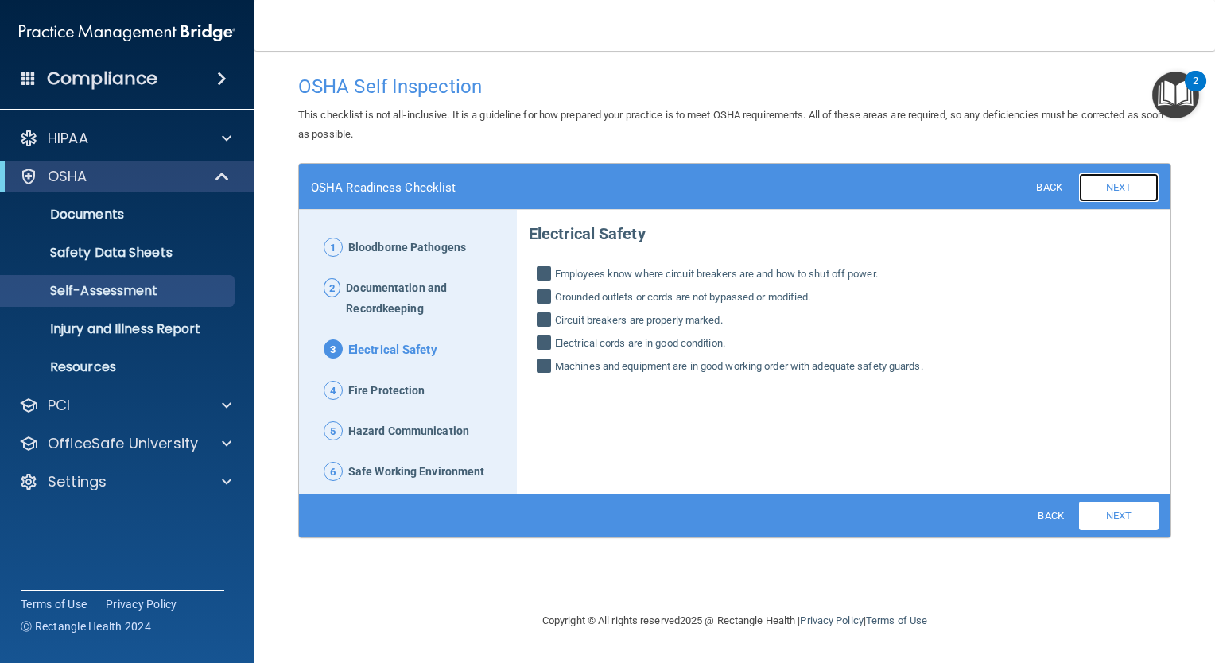
click at [1094, 194] on link "Next" at bounding box center [1119, 187] width 80 height 29
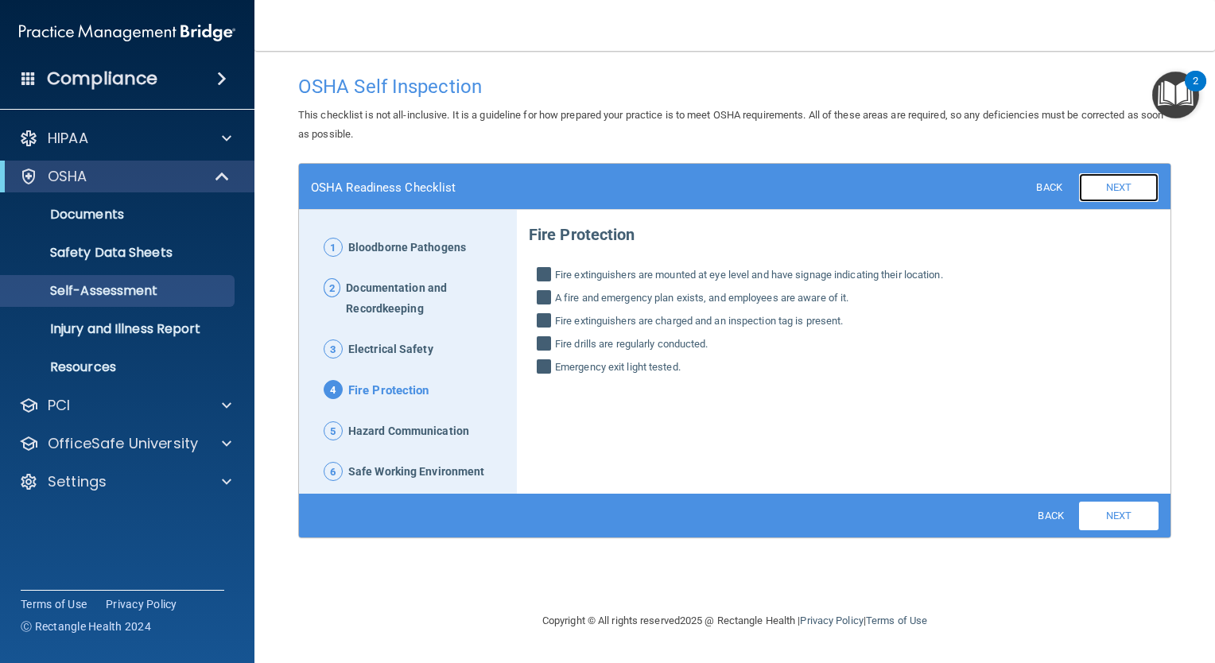
click at [1094, 194] on link "Next" at bounding box center [1119, 187] width 80 height 29
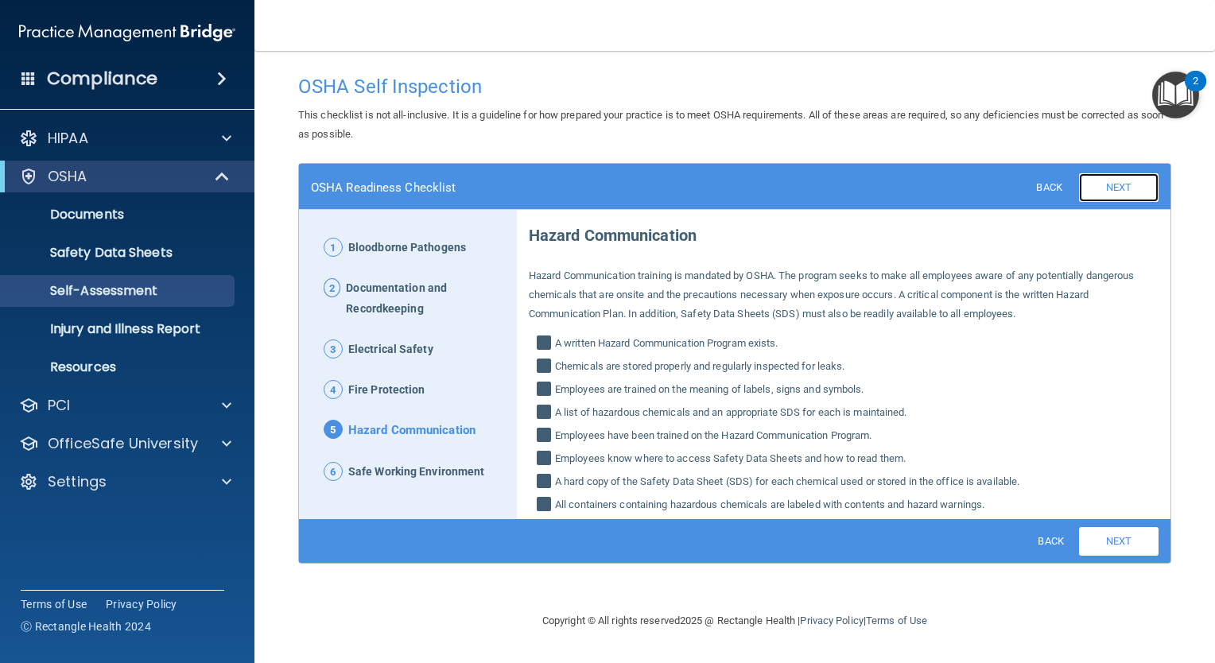
click at [1095, 196] on link "Next" at bounding box center [1119, 187] width 80 height 29
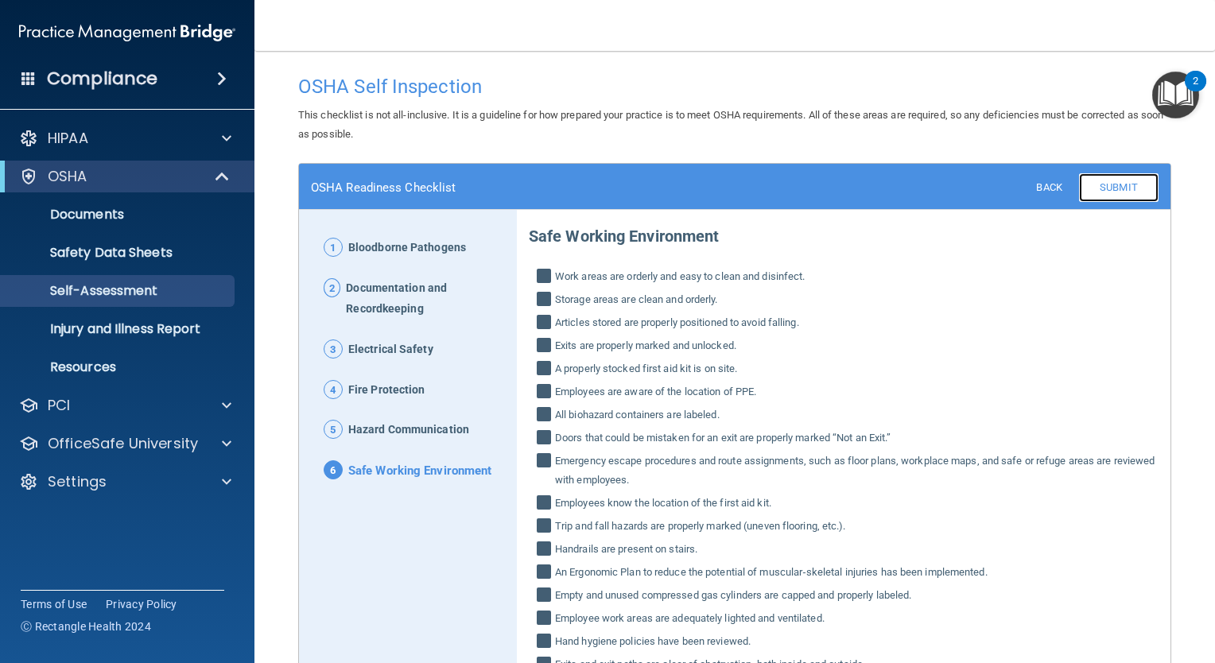
click at [1095, 196] on link "Submit" at bounding box center [1119, 187] width 80 height 29
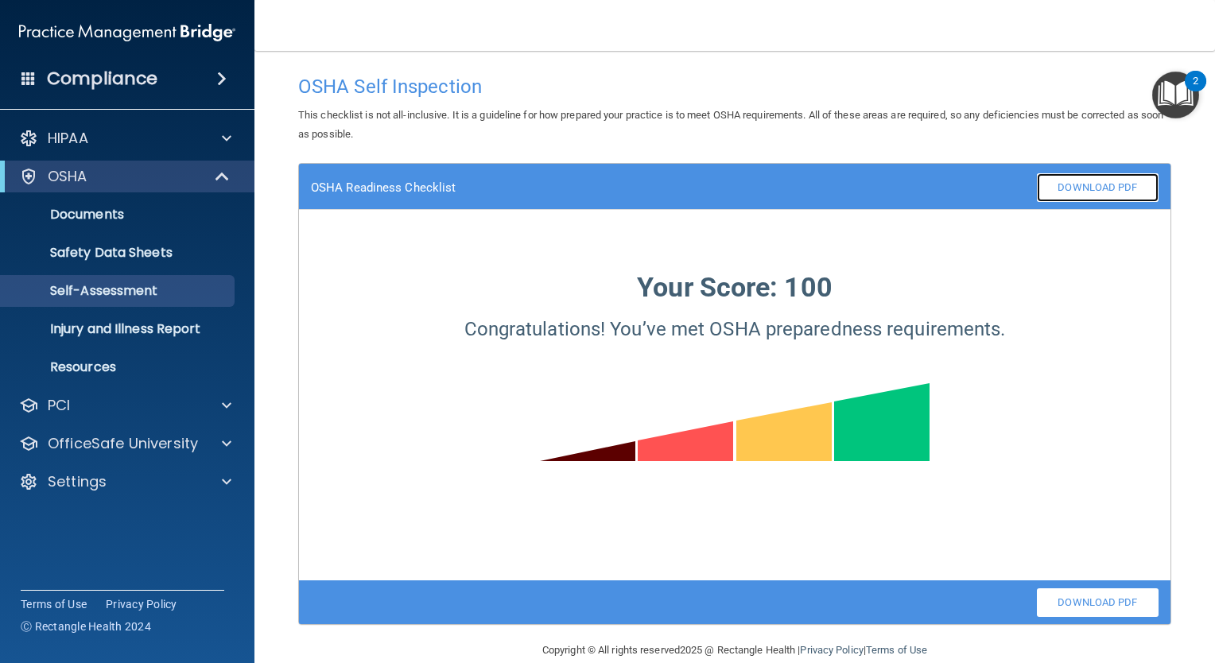
click at [1095, 196] on link "Download PDF" at bounding box center [1098, 187] width 122 height 29
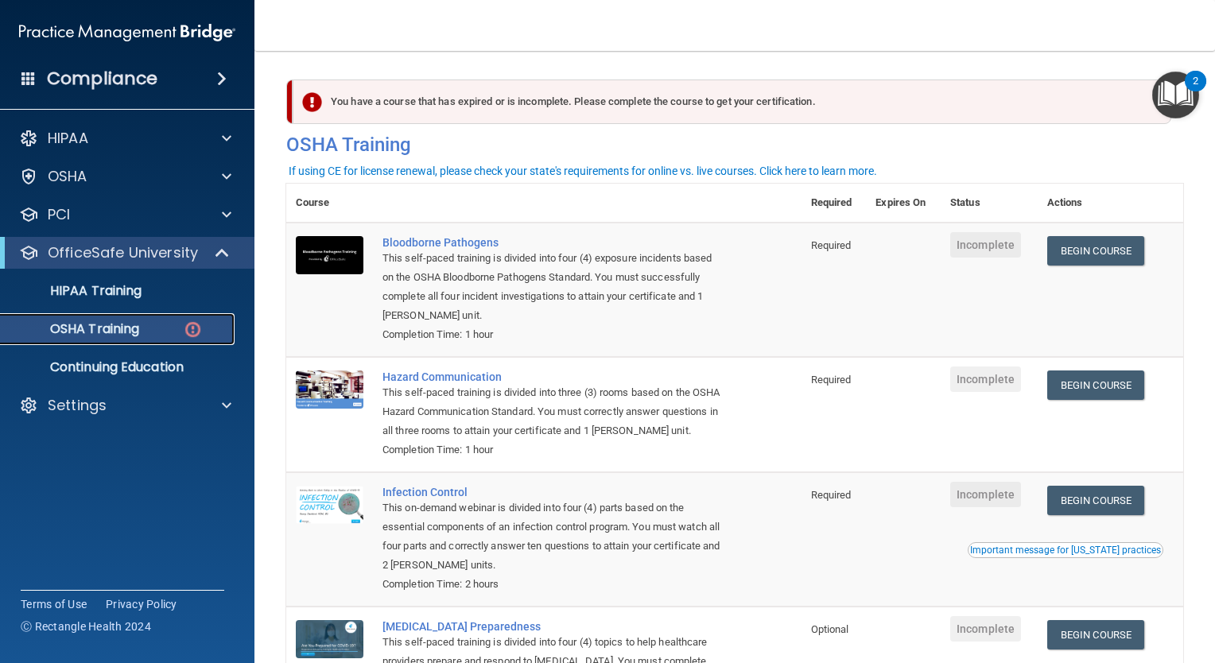
click at [146, 323] on div "OSHA Training" at bounding box center [118, 329] width 217 height 16
click at [145, 323] on div "OSHA Training" at bounding box center [118, 329] width 217 height 16
click at [455, 245] on div "Bloodborne Pathogens" at bounding box center [553, 242] width 340 height 13
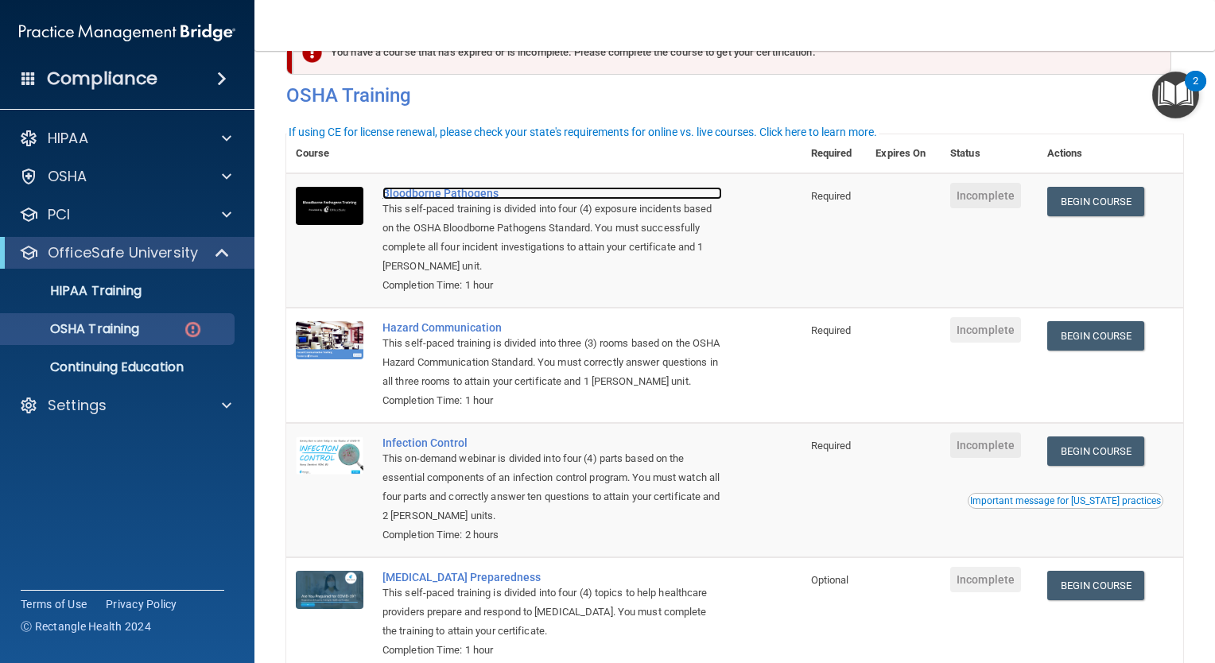
scroll to position [33, 0]
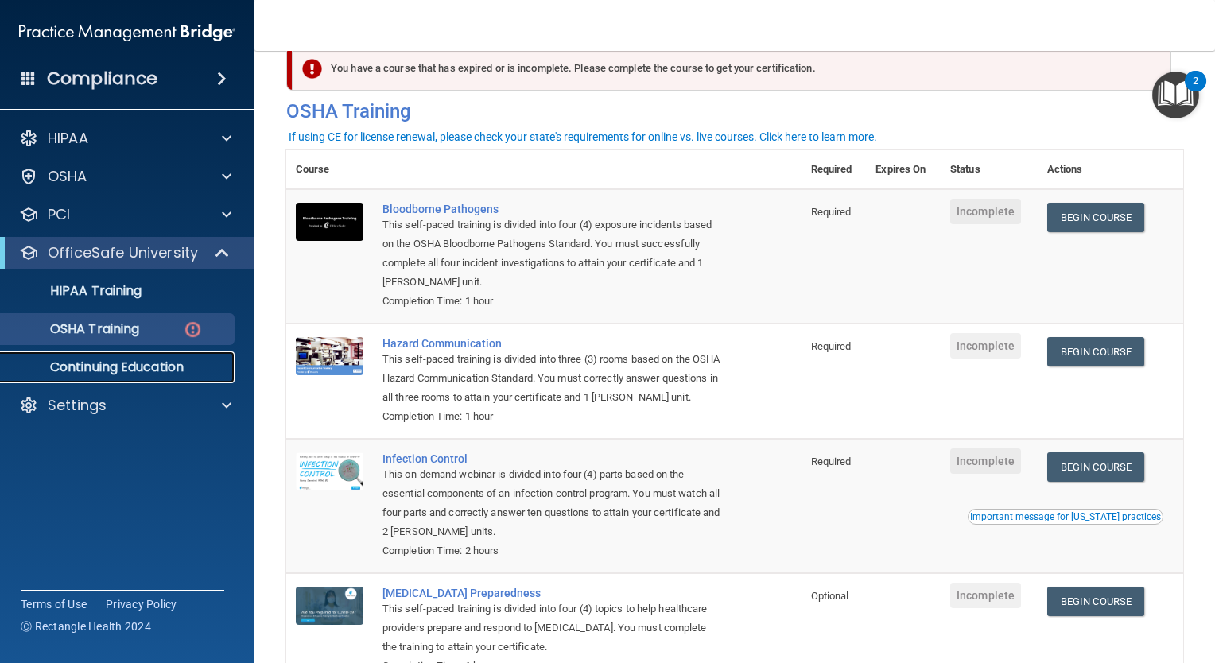
click at [169, 372] on p "Continuing Education" at bounding box center [118, 368] width 217 height 16
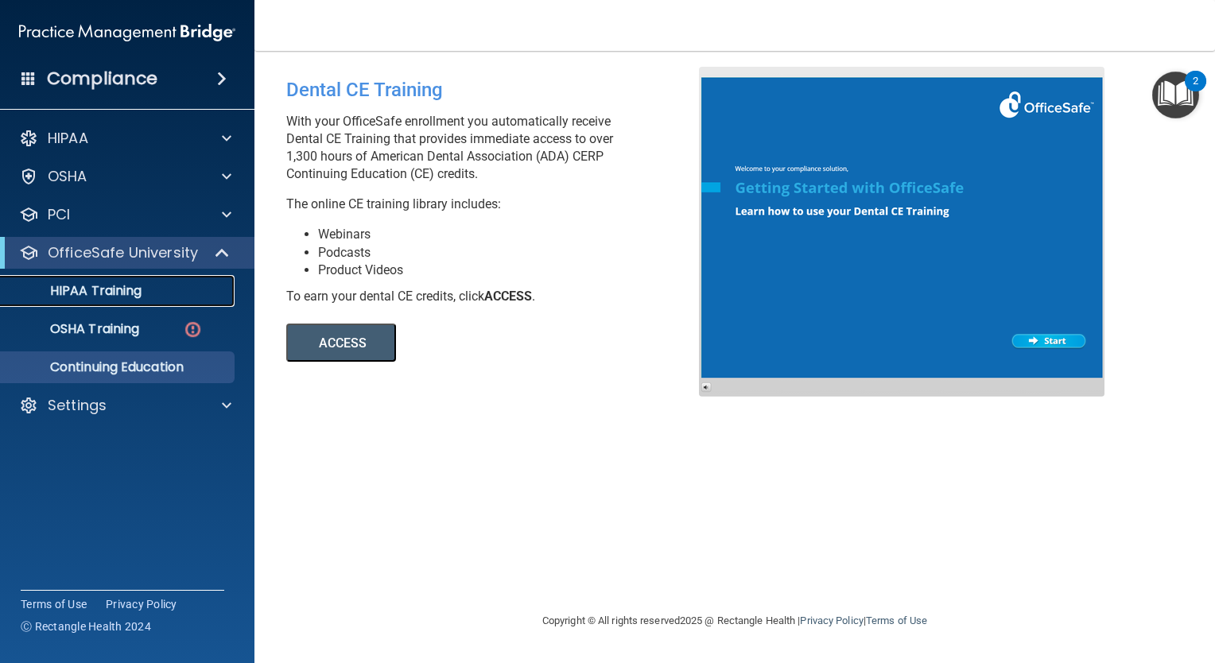
click at [107, 283] on p "HIPAA Training" at bounding box center [75, 291] width 131 height 16
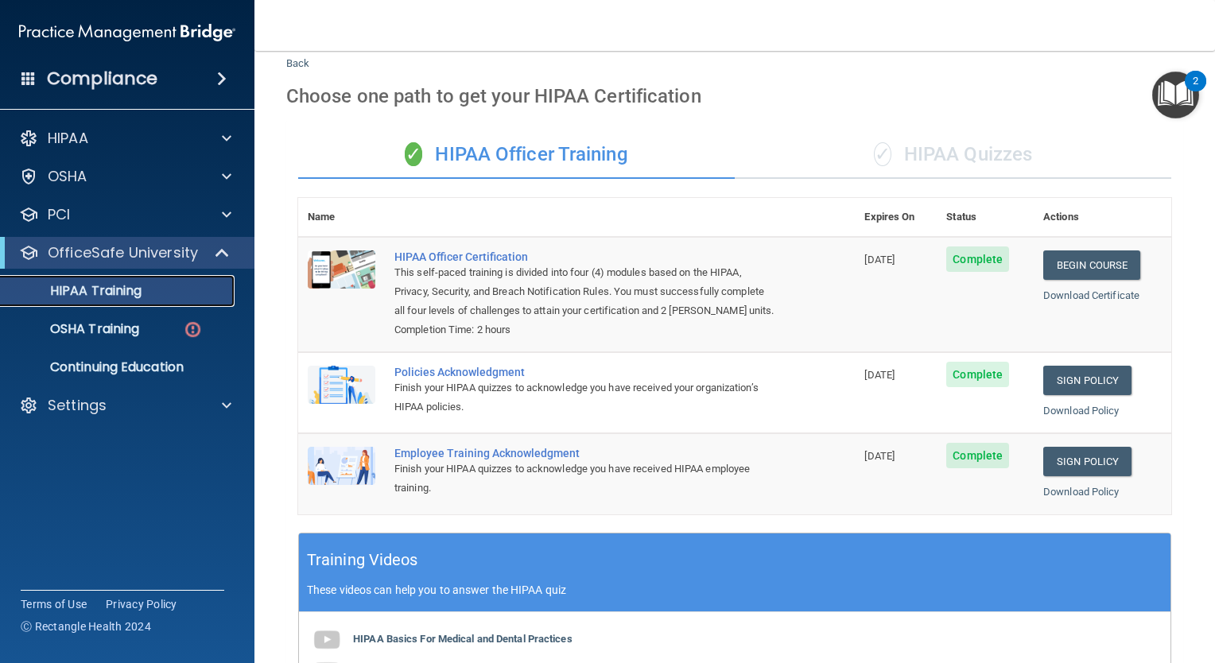
scroll to position [29, 0]
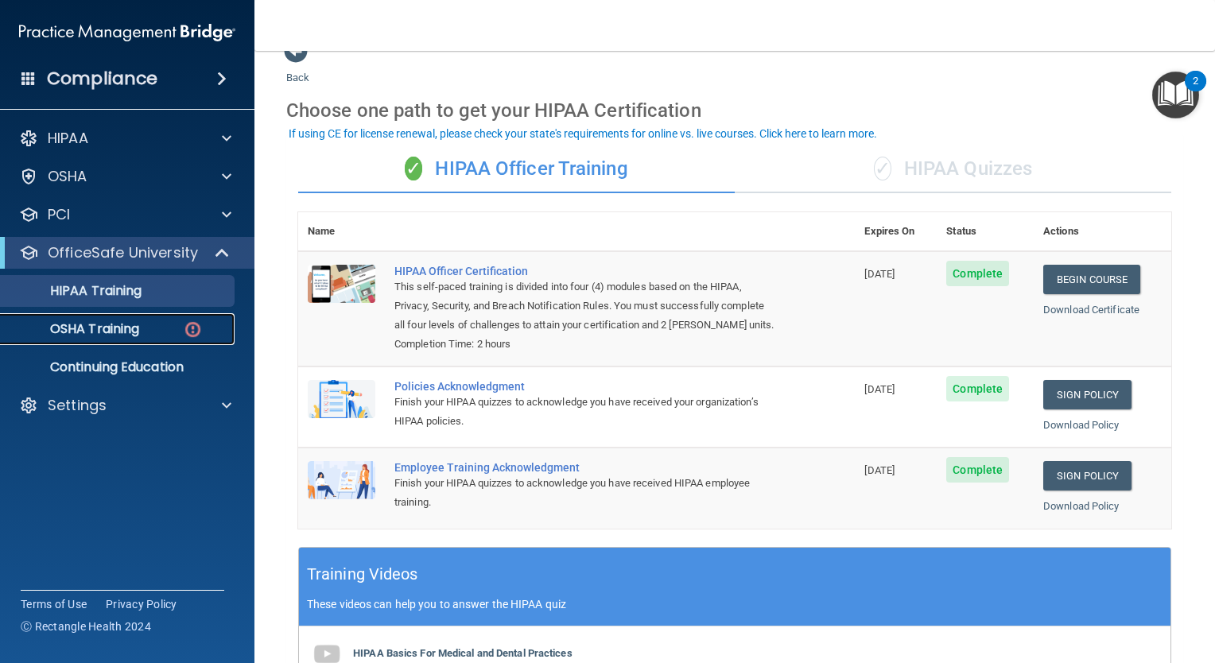
click at [95, 334] on p "OSHA Training" at bounding box center [74, 329] width 129 height 16
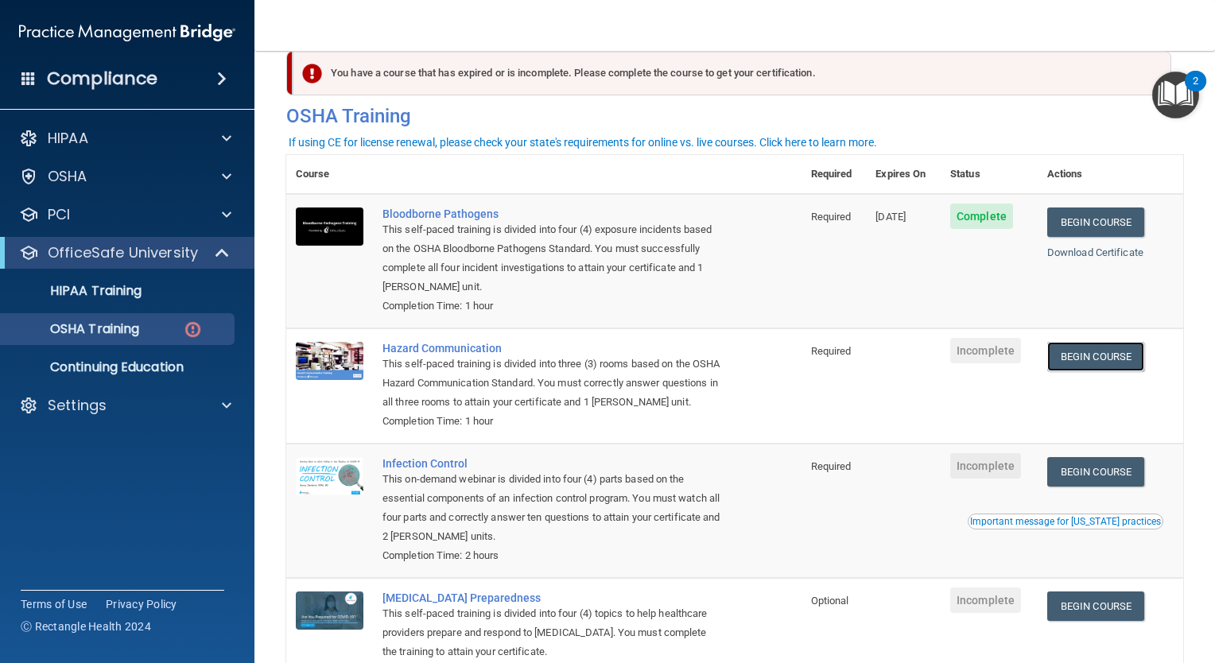
click at [1067, 360] on link "Begin Course" at bounding box center [1096, 356] width 97 height 29
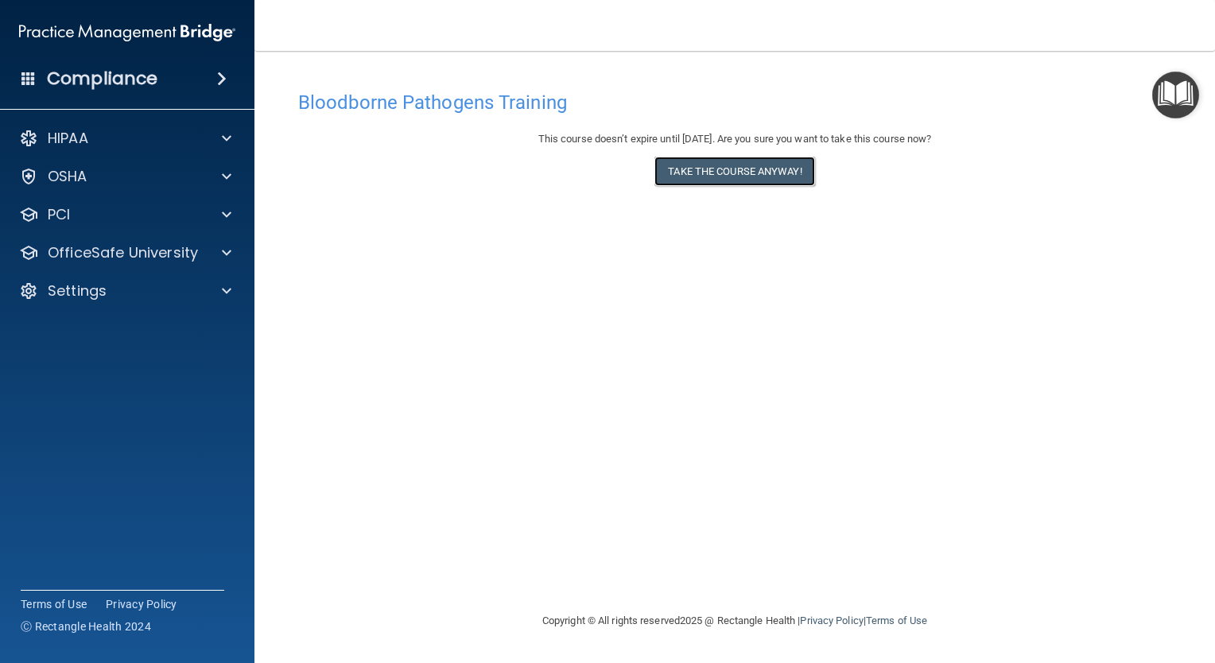
click at [703, 175] on button "Take the course anyway!" at bounding box center [735, 171] width 160 height 29
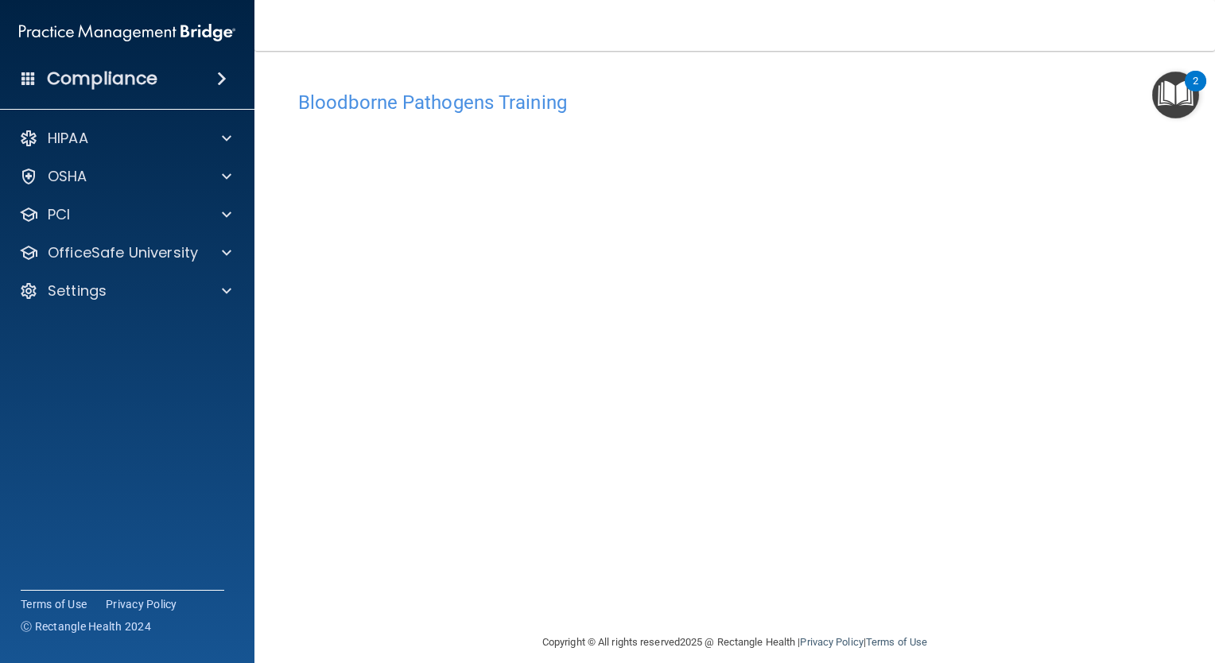
click at [453, 49] on nav "Toggle navigation [PERSON_NAME] [EMAIL_ADDRESS][DOMAIN_NAME] Manage My Enterpri…" at bounding box center [735, 25] width 961 height 51
click at [1174, 93] on img "Open Resource Center, 2 new notifications" at bounding box center [1176, 95] width 47 height 47
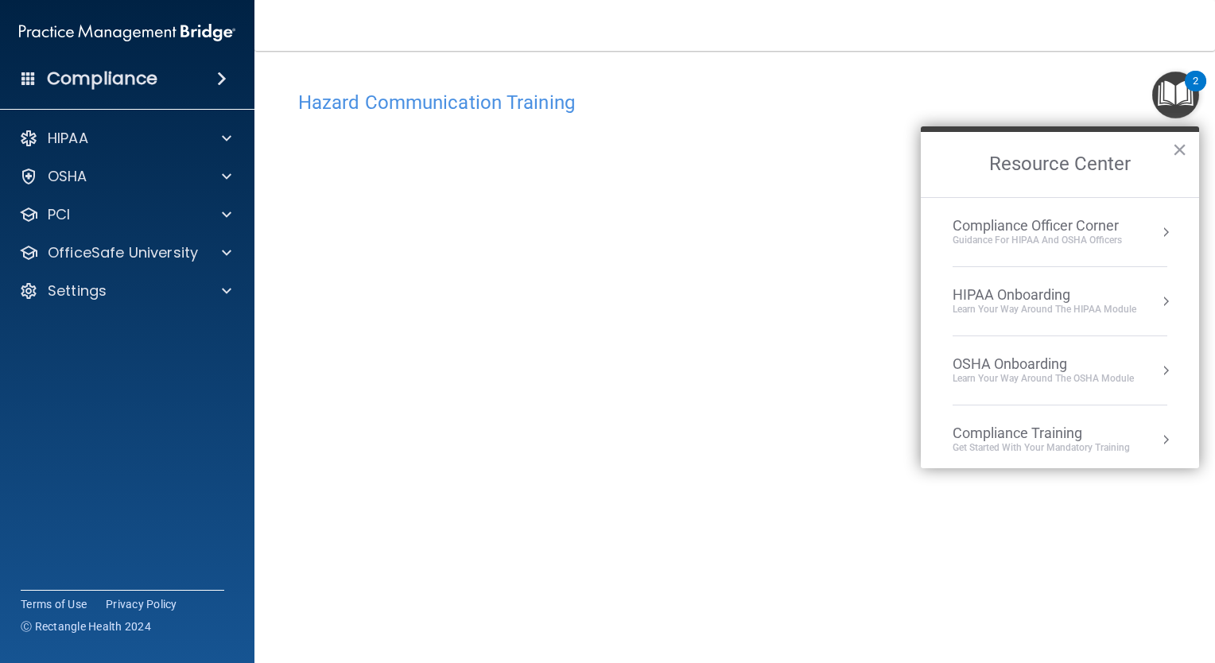
click at [1040, 107] on h4 "Hazard Communication Training" at bounding box center [734, 102] width 873 height 21
click at [1186, 150] on button "×" at bounding box center [1179, 149] width 15 height 25
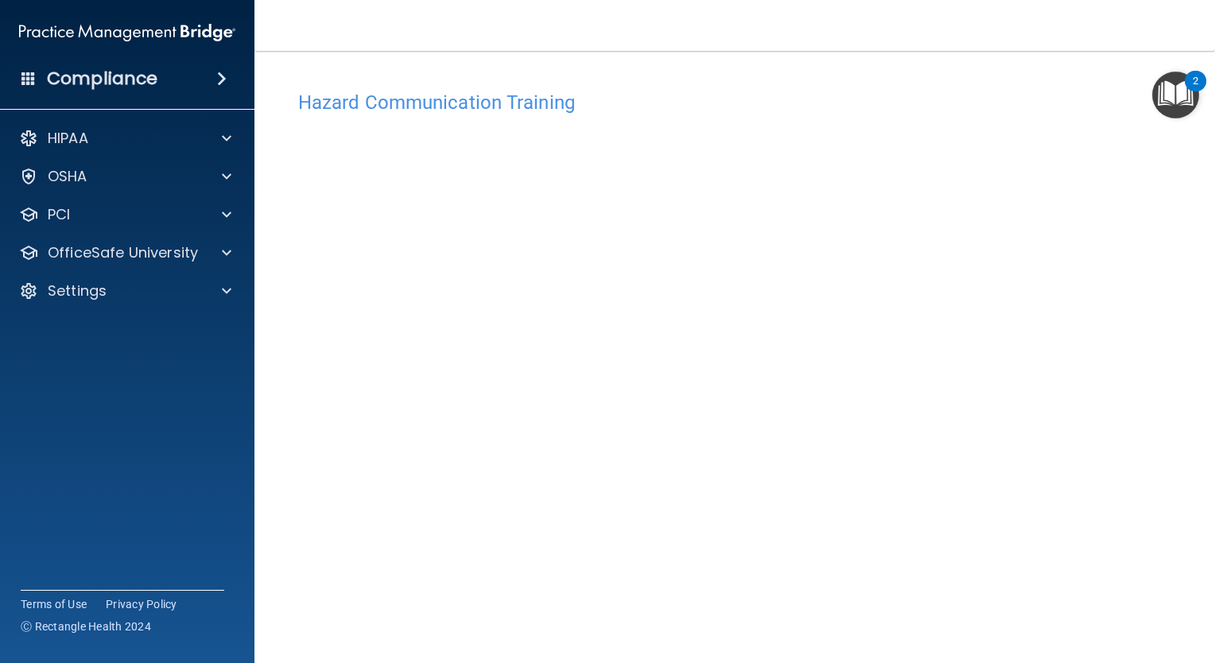
scroll to position [53, 0]
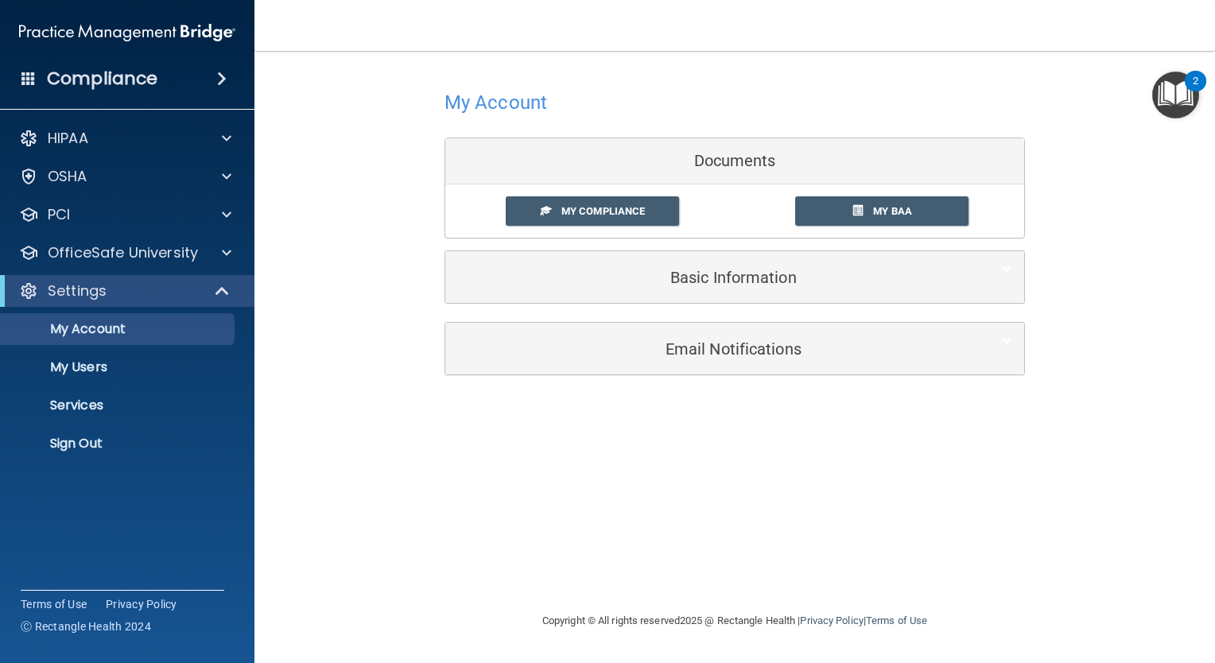
click at [624, 209] on span "My Compliance" at bounding box center [604, 211] width 84 height 12
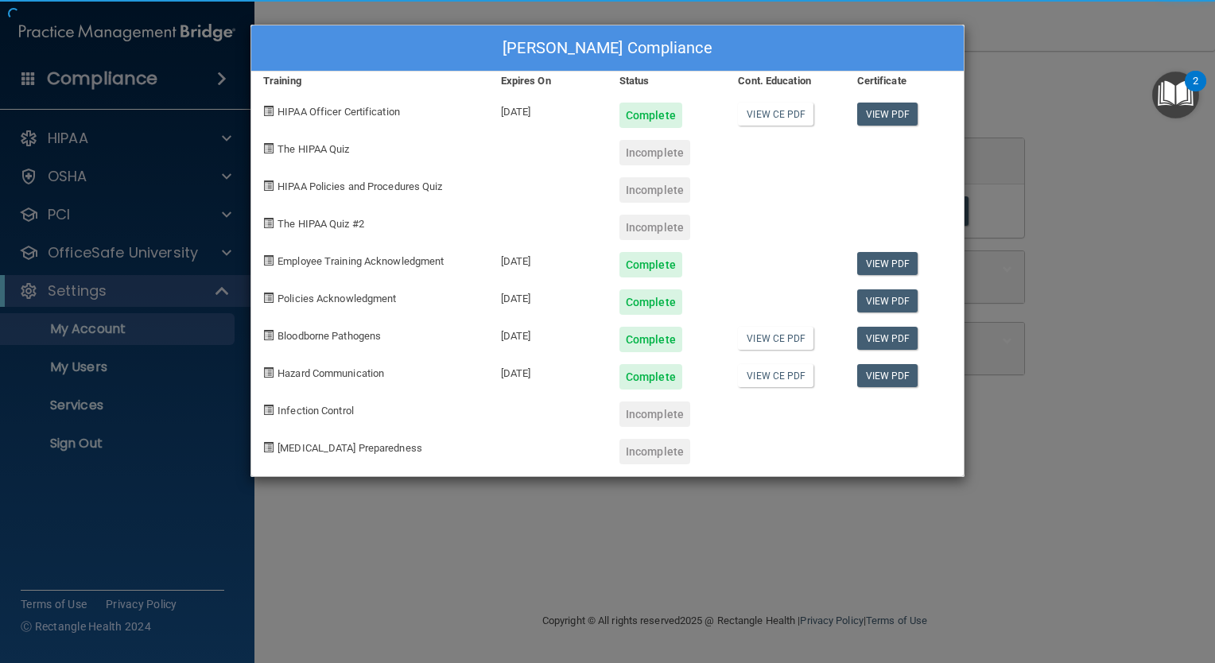
click at [624, 209] on div "[PERSON_NAME] Compliance Training Expires On Status Cont. Education Certificate…" at bounding box center [608, 251] width 714 height 453
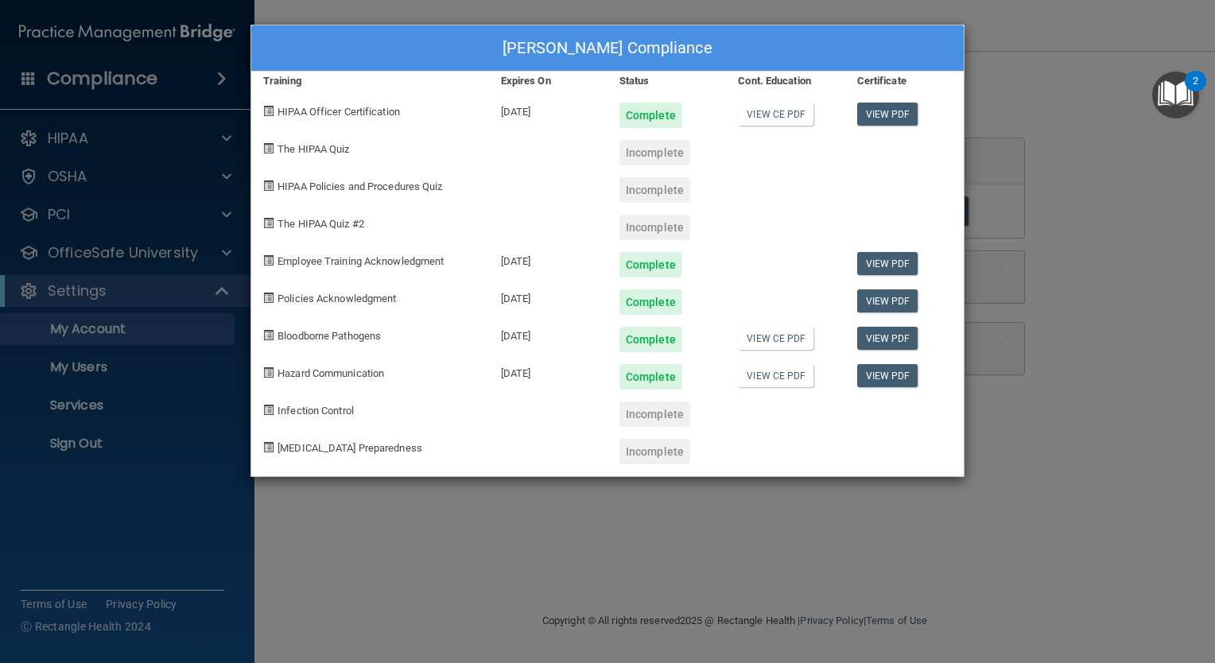
click at [1053, 62] on div "[PERSON_NAME] Compliance Training Expires On Status Cont. Education Certificate…" at bounding box center [607, 331] width 1215 height 663
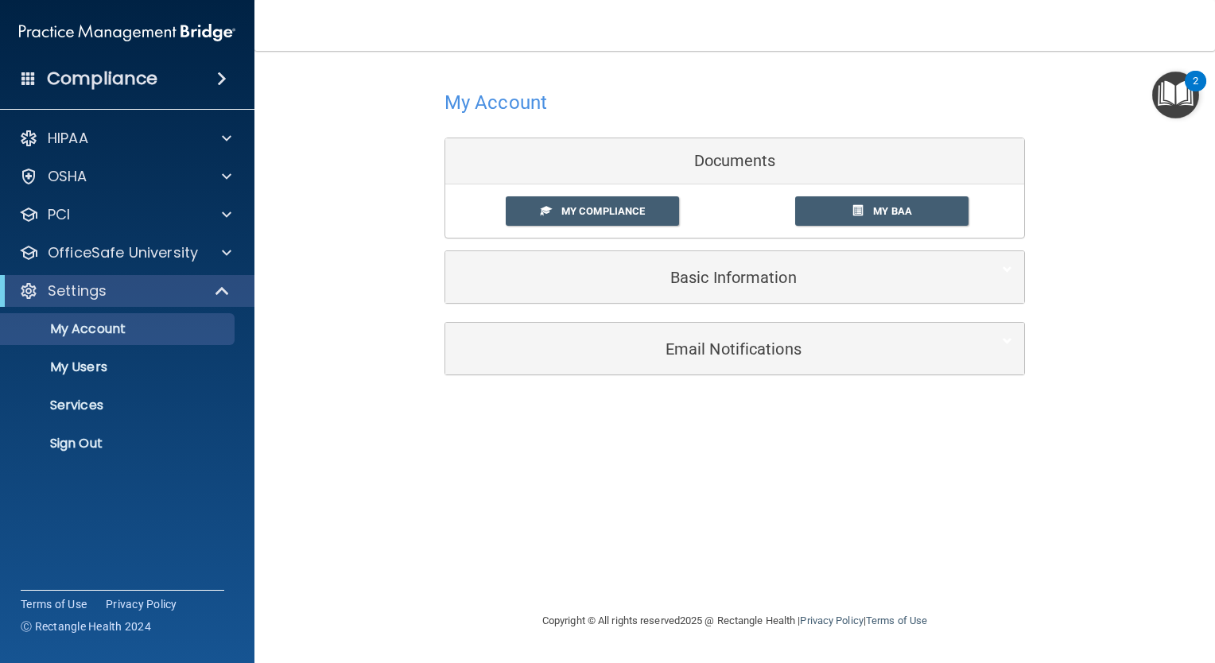
click at [841, 209] on link "My BAA" at bounding box center [882, 210] width 174 height 29
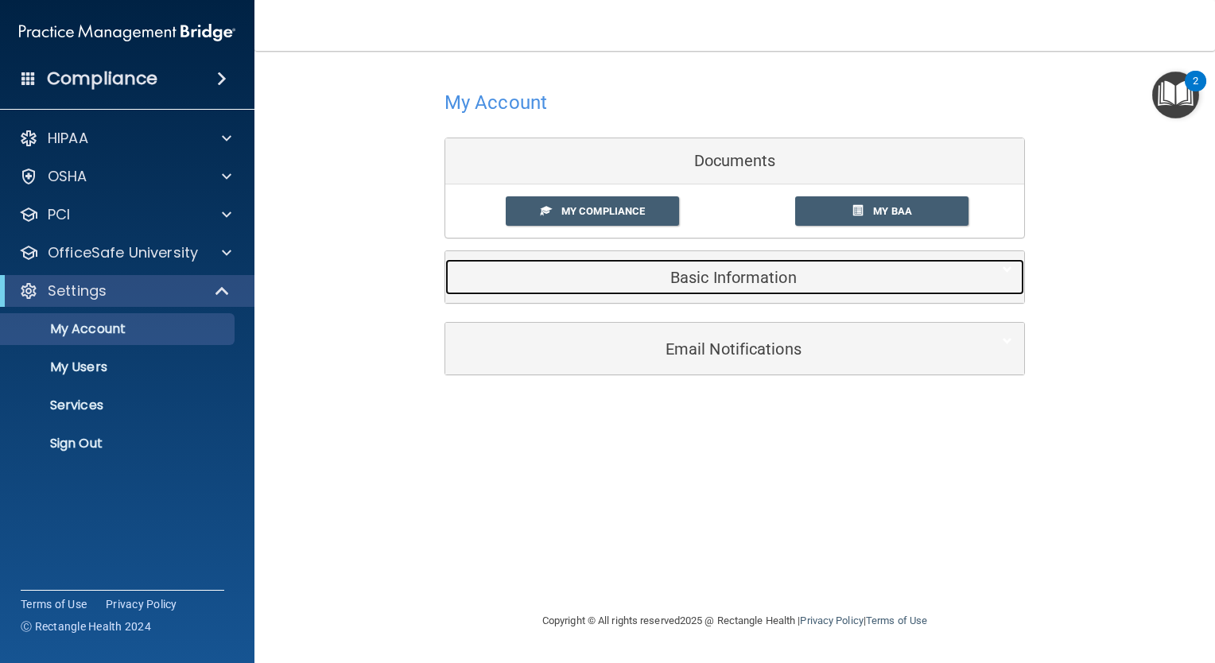
drag, startPoint x: 624, startPoint y: 291, endPoint x: 605, endPoint y: 272, distance: 27.6
click at [605, 272] on h5 "Basic Information" at bounding box center [710, 277] width 507 height 17
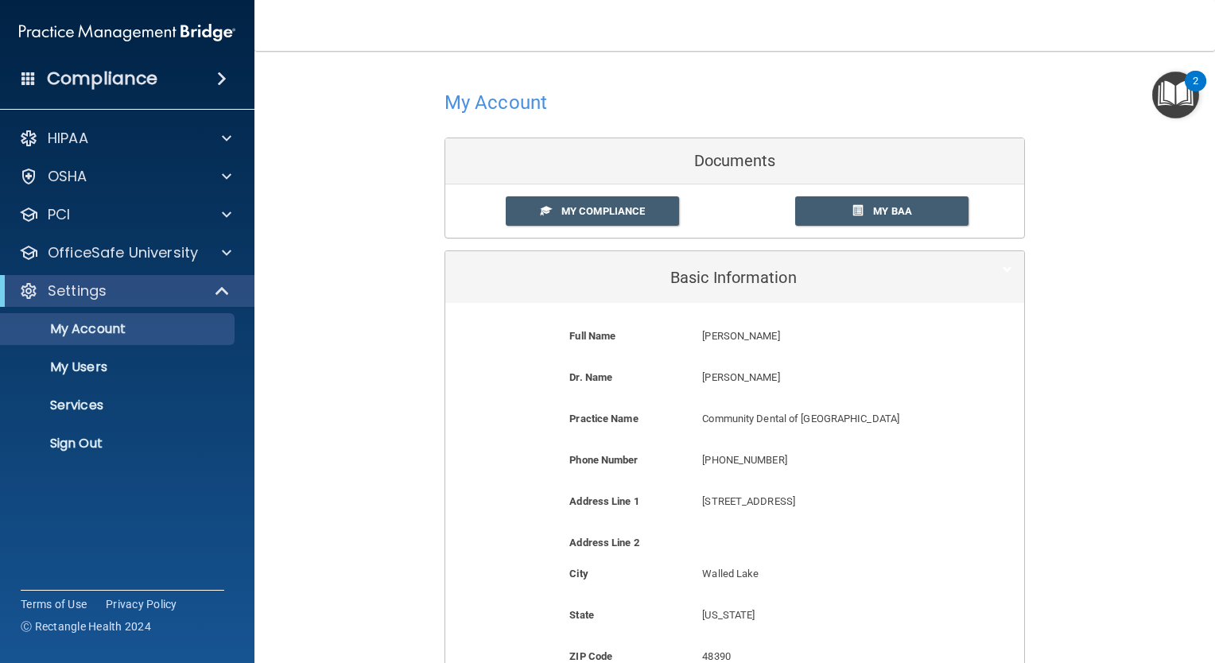
click at [581, 110] on div at bounding box center [735, 102] width 581 height 39
click at [498, 102] on h4 "My Account" at bounding box center [496, 102] width 103 height 21
click at [360, 161] on div "My Account Documents My Compliance My Compliance My BAA Basic Information Full …" at bounding box center [734, 470] width 897 height 807
